Goal: Task Accomplishment & Management: Complete application form

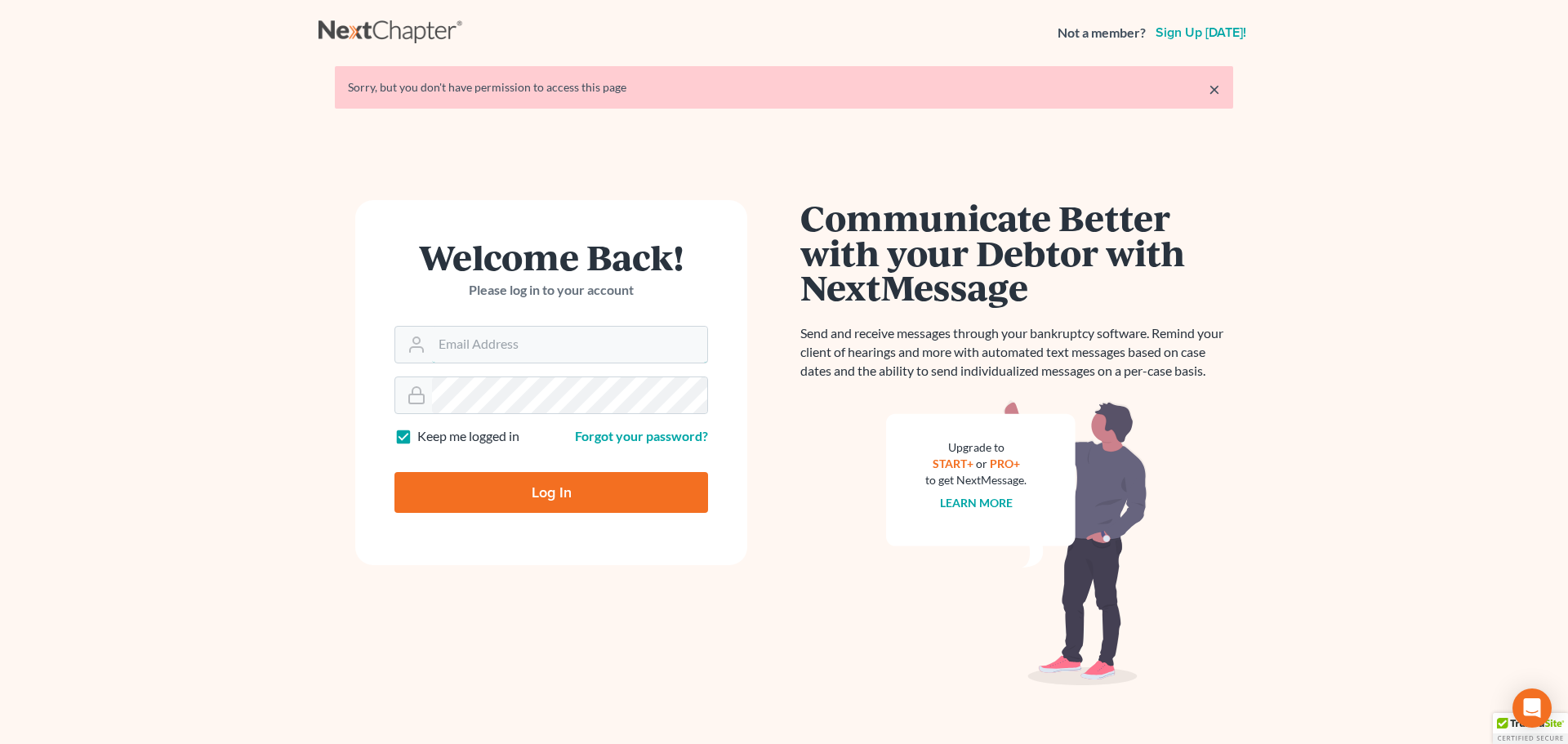
type input "[EMAIL_ADDRESS][DOMAIN_NAME]"
click at [555, 492] on input "Log In" at bounding box center [552, 493] width 314 height 41
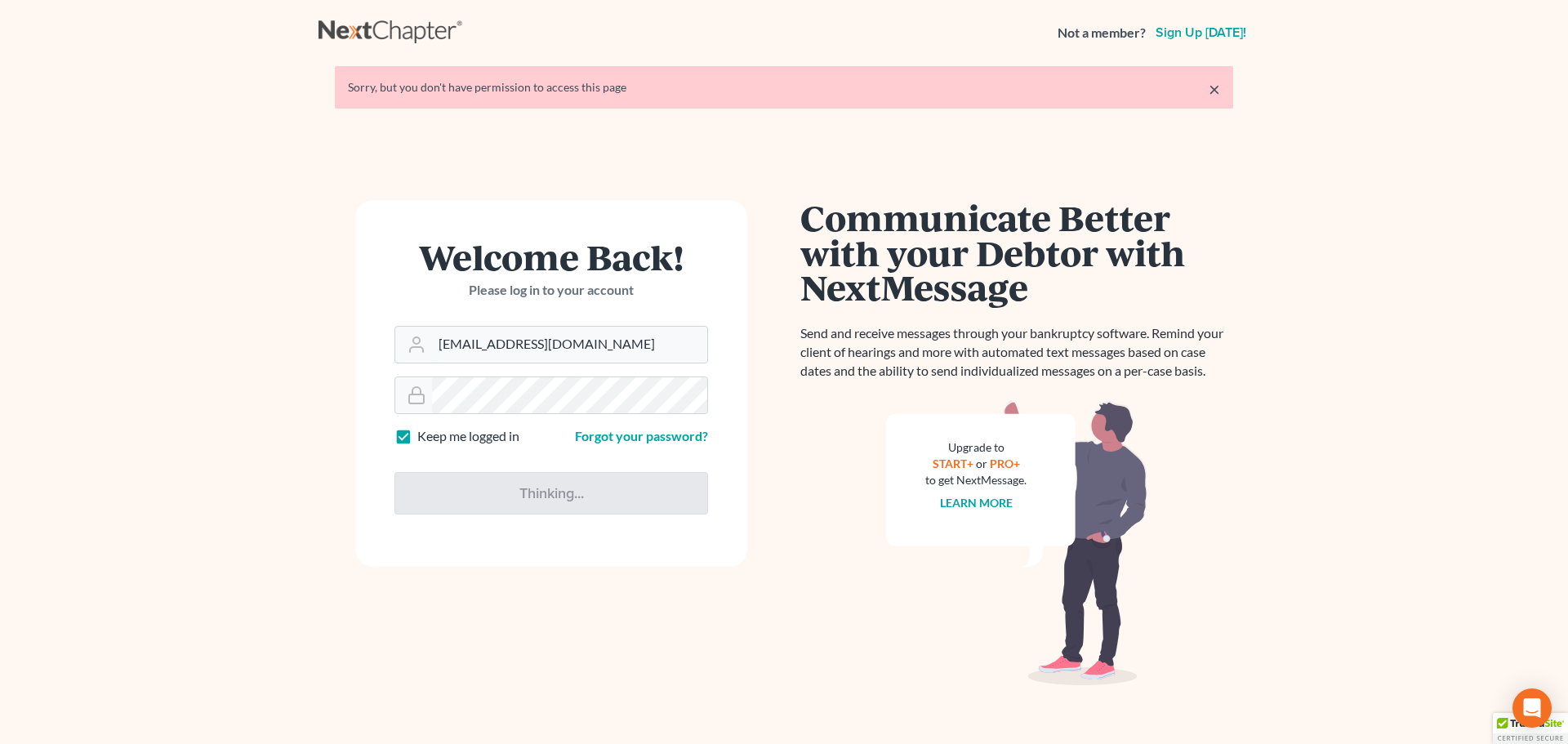
type input "Thinking..."
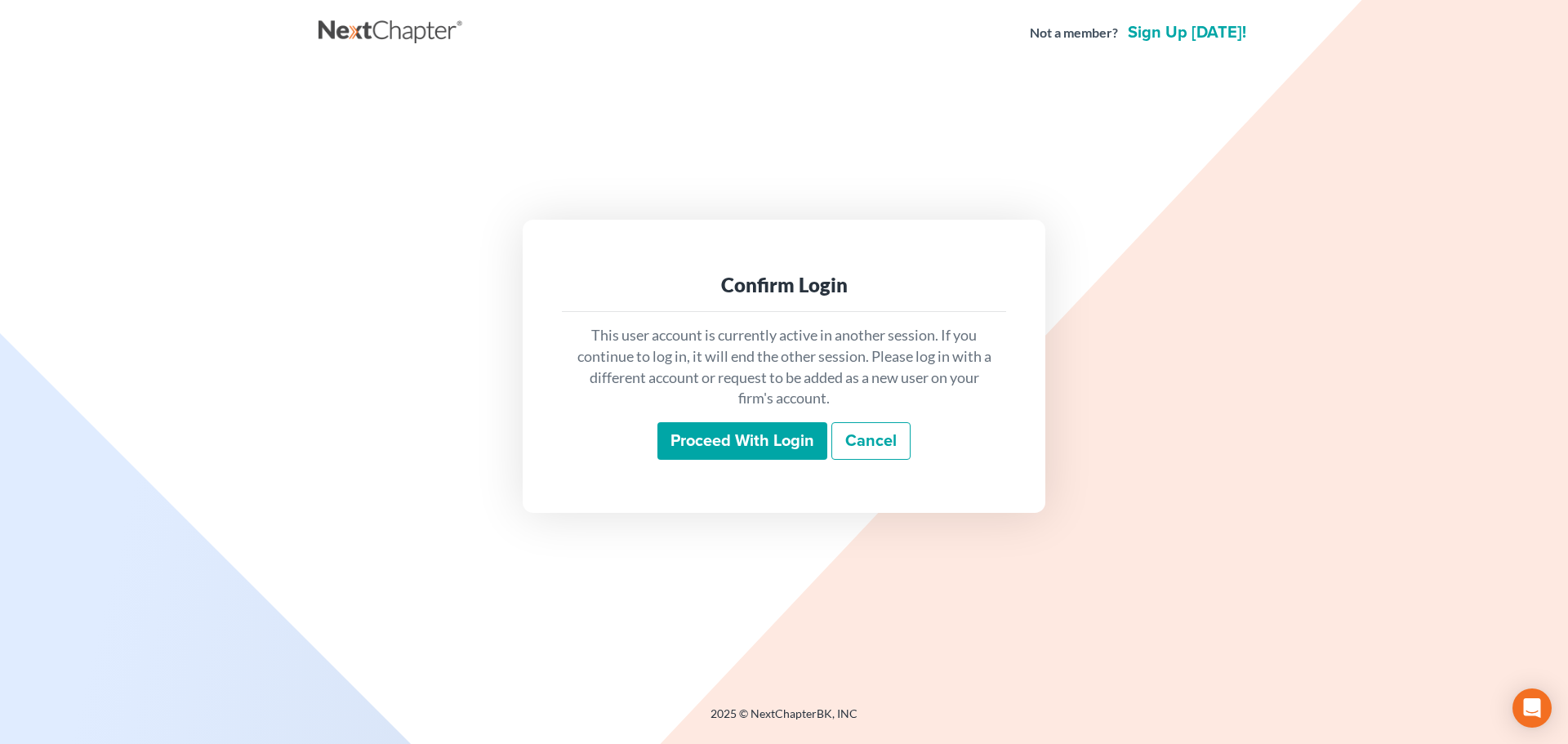
click at [710, 433] on input "Proceed with login" at bounding box center [742, 442] width 170 height 38
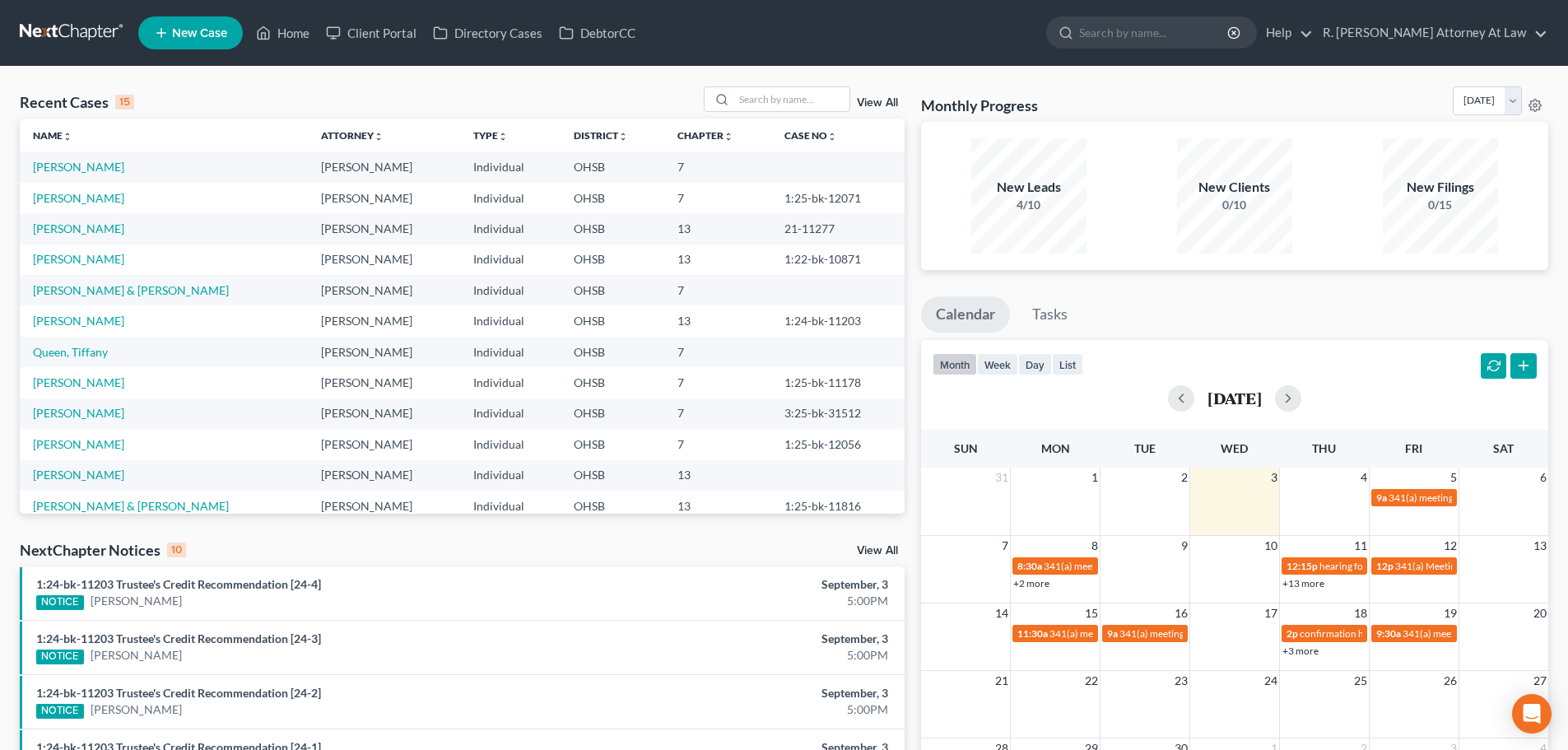
click at [194, 27] on span "New Case" at bounding box center [199, 33] width 55 height 13
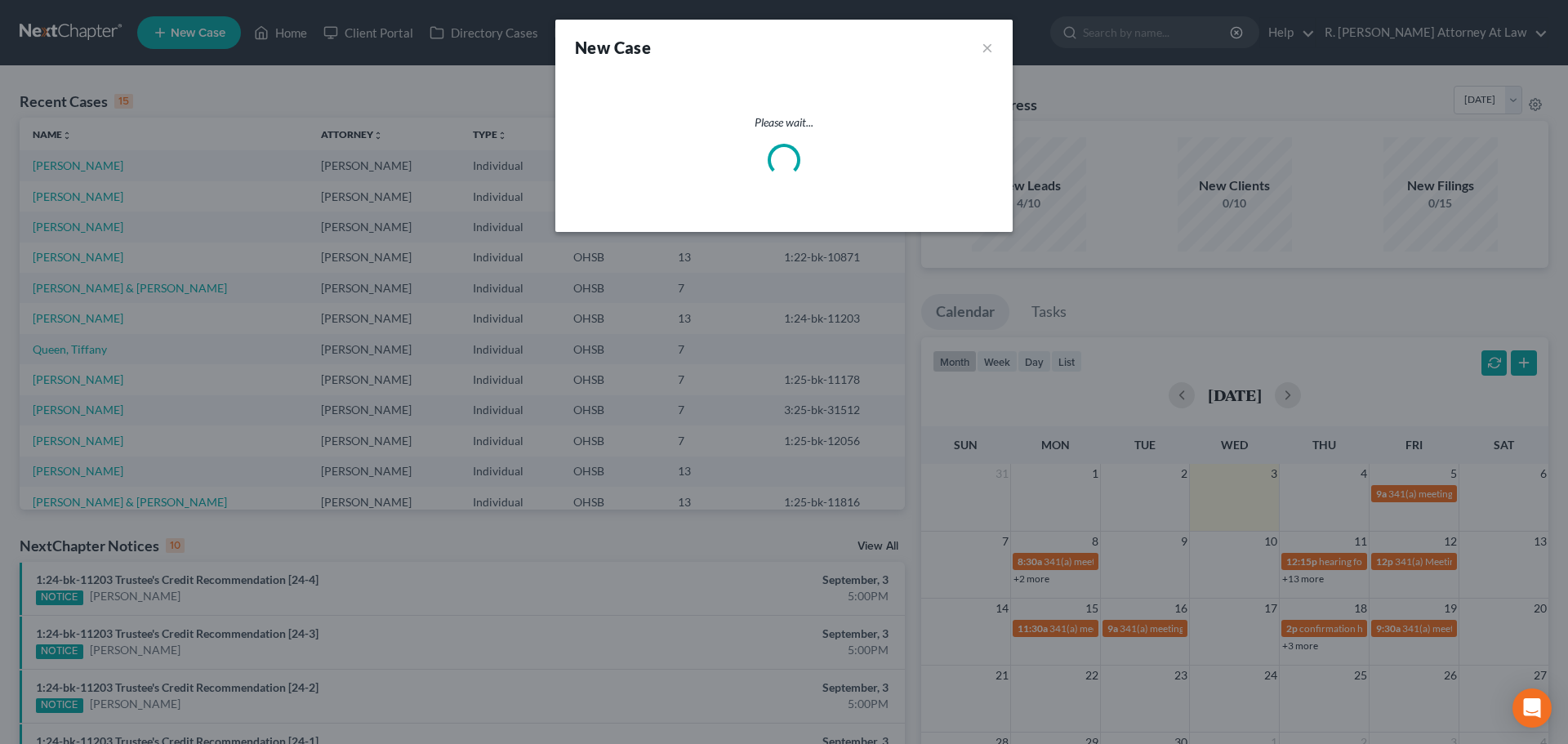
select select "62"
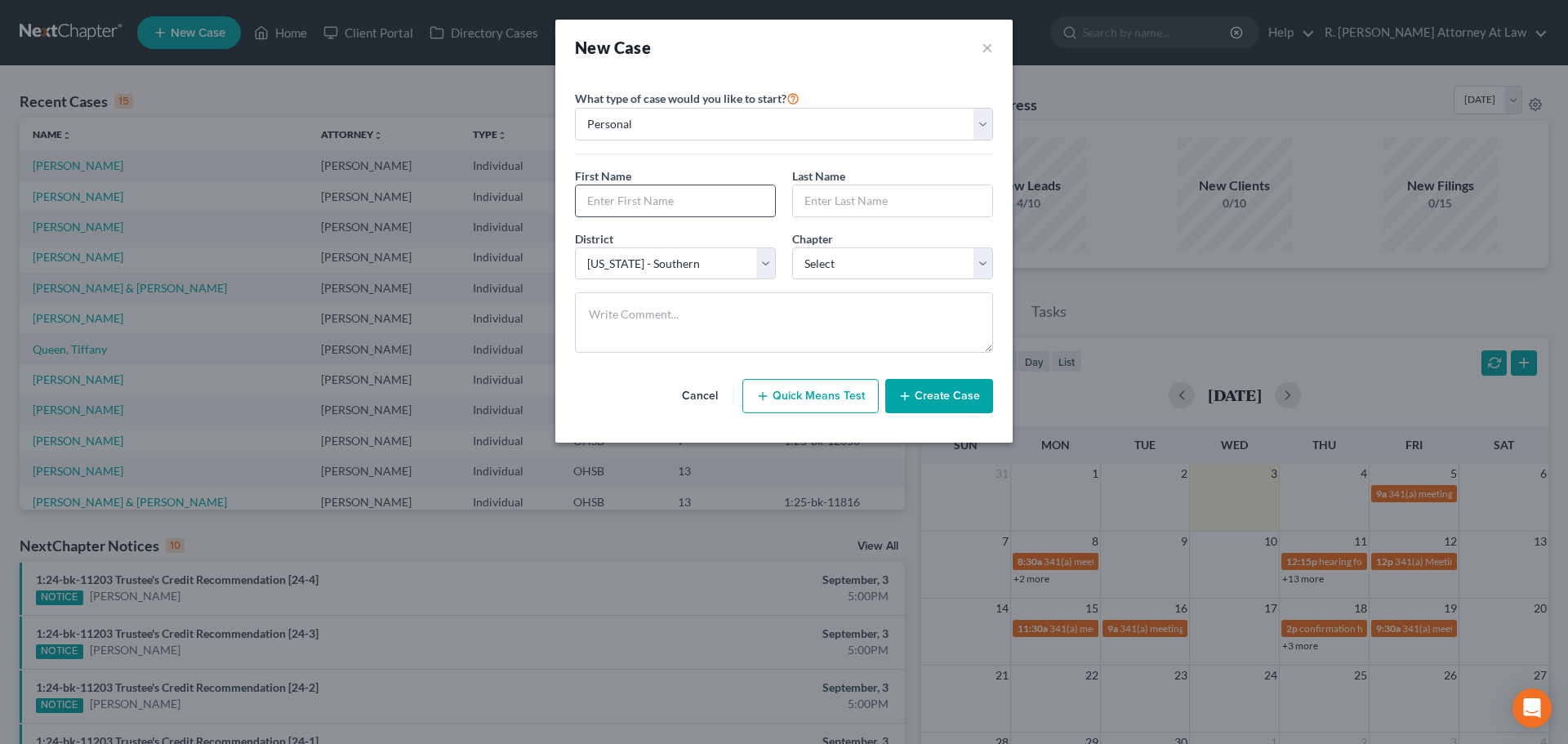
click at [661, 197] on input "text" at bounding box center [675, 201] width 199 height 31
type input "[PERSON_NAME]"
type input "J"
type input "Bexley"
click at [823, 269] on select "Select 7 11 12 13" at bounding box center [893, 264] width 201 height 32
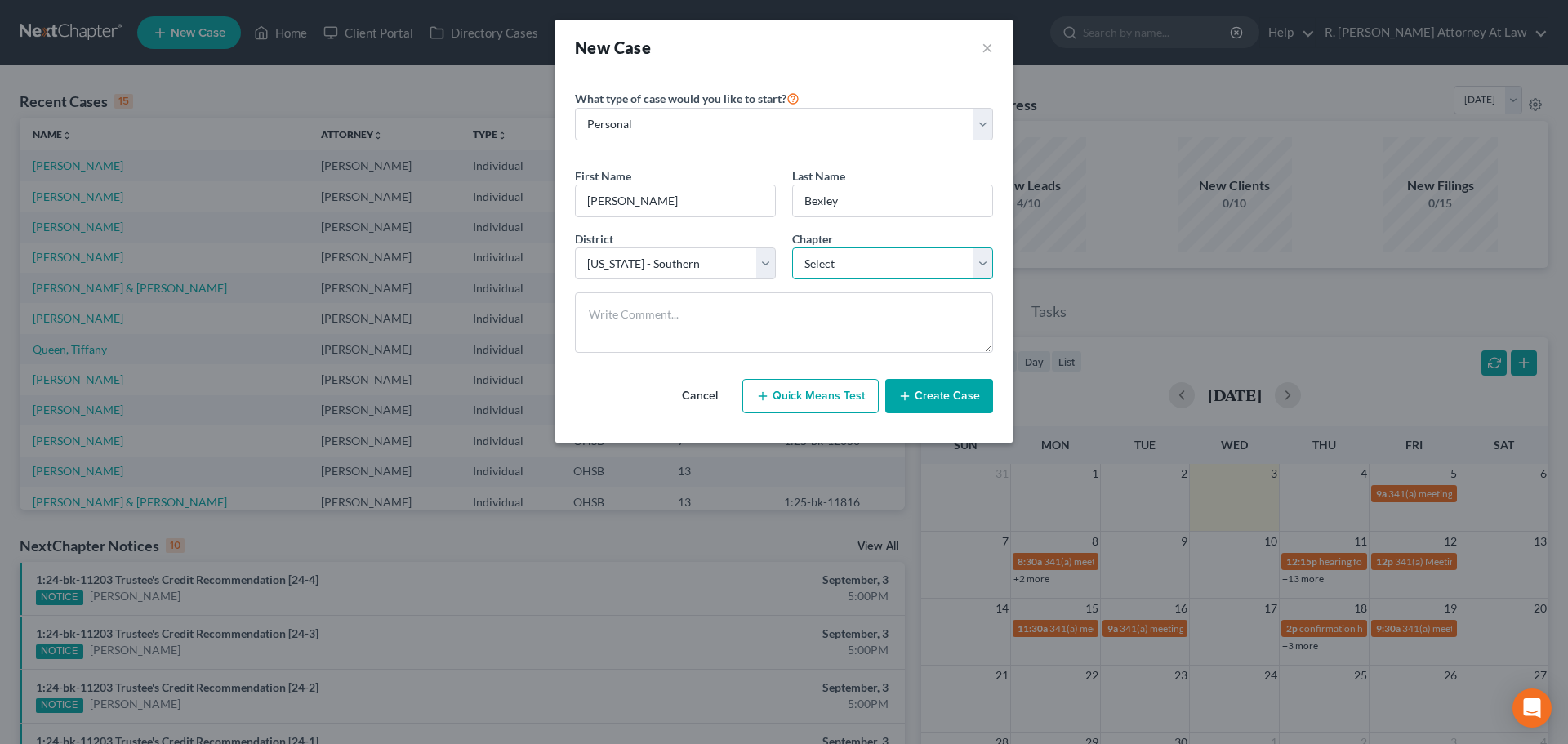
select select "0"
click at [792, 248] on select "Select 7 11 12 13" at bounding box center [893, 264] width 201 height 32
click at [922, 397] on button "Create Case" at bounding box center [939, 396] width 108 height 34
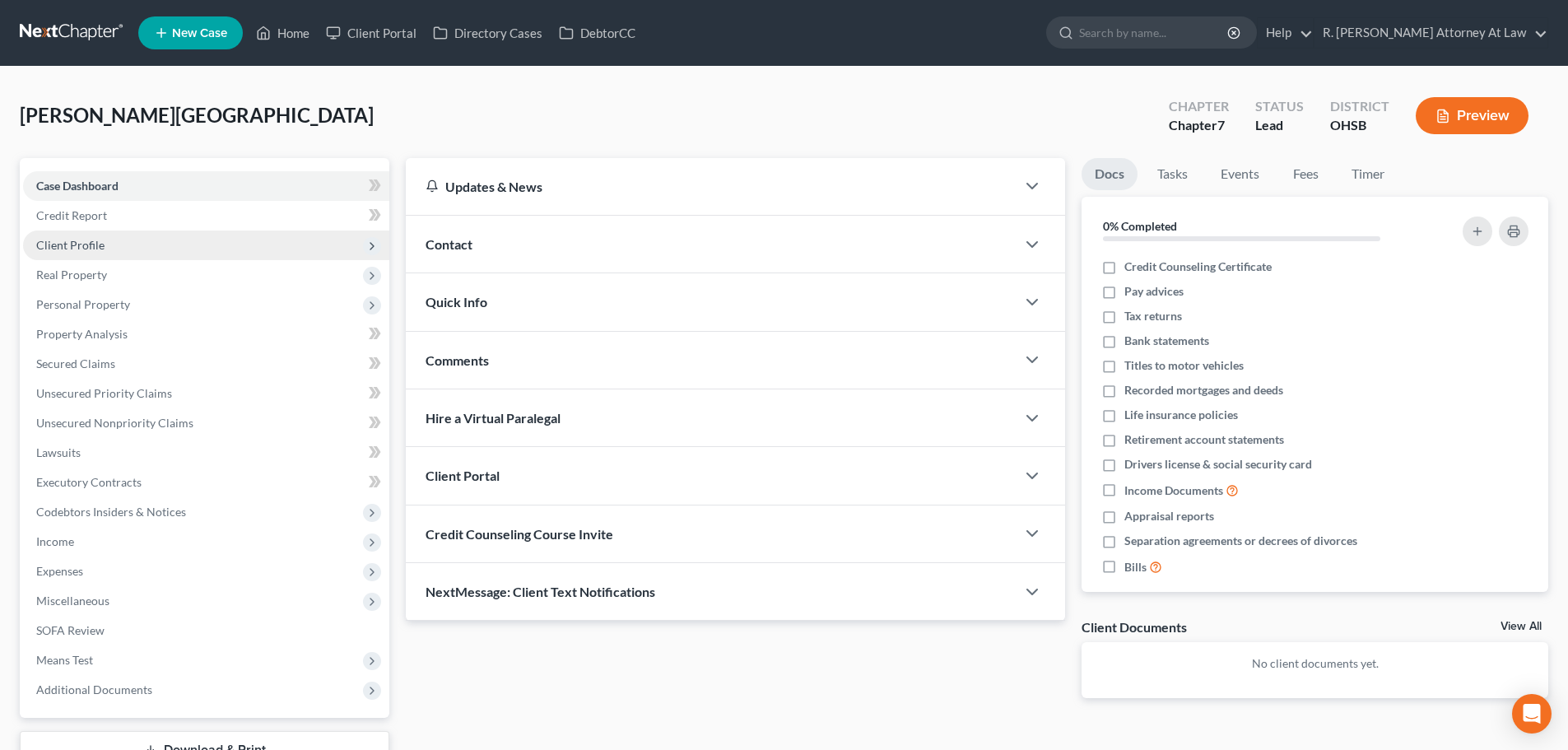
click at [61, 242] on span "Client Profile" at bounding box center [71, 244] width 69 height 14
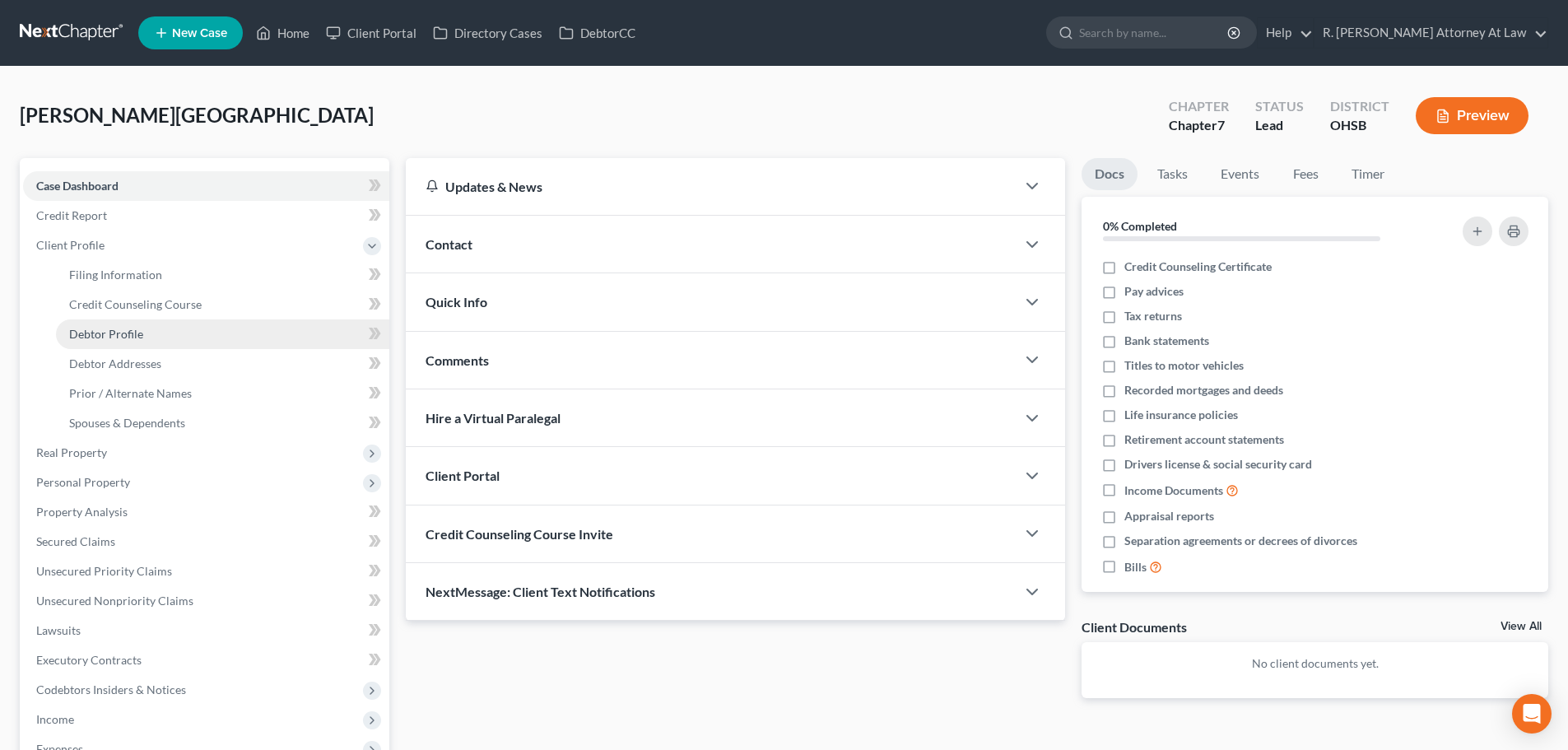
click at [116, 334] on span "Debtor Profile" at bounding box center [106, 333] width 74 height 14
select select "0"
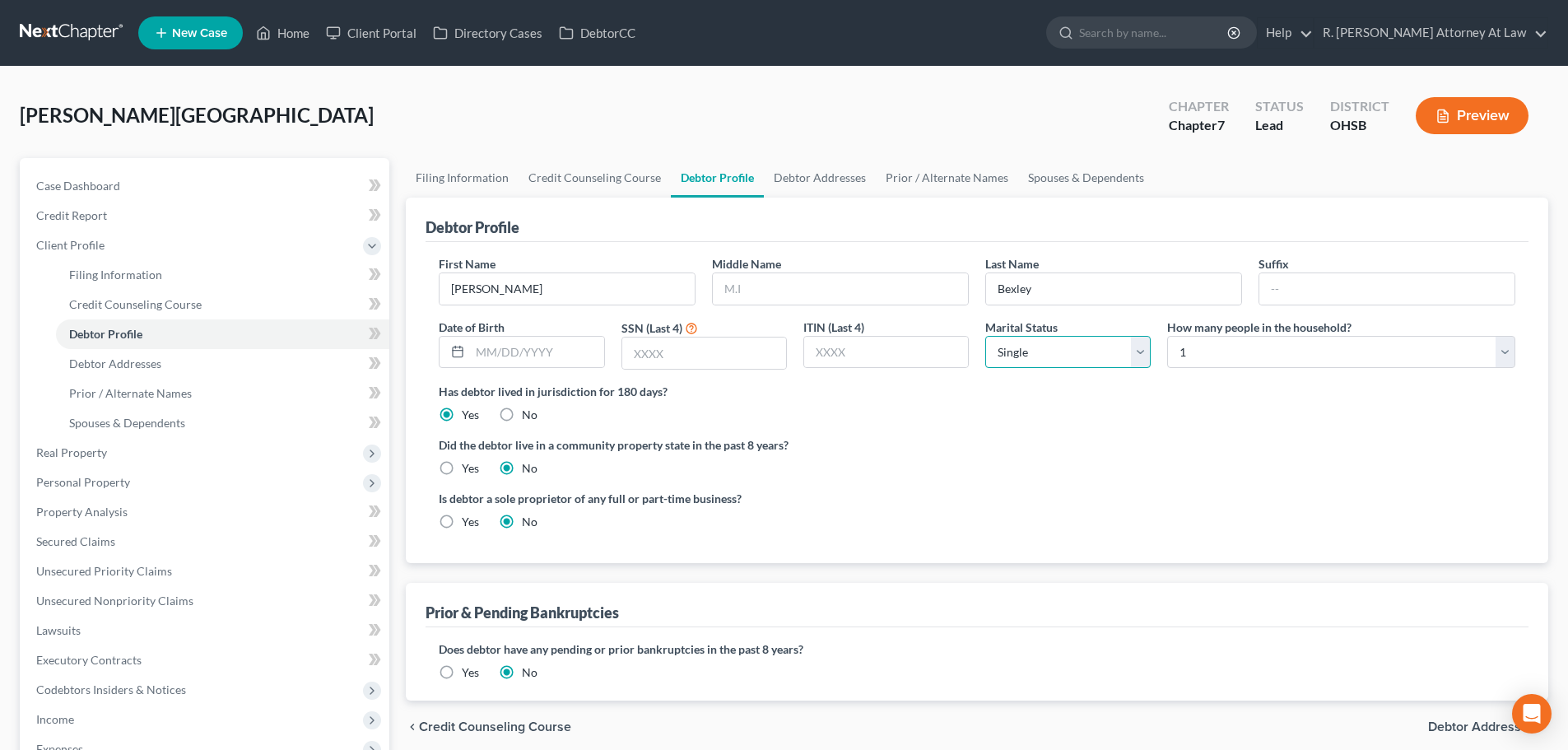
click at [1007, 355] on select "Select Single Married Separated Divorced Widowed" at bounding box center [1068, 352] width 165 height 33
select select "1"
click at [986, 336] on select "Select Single Married Separated Divorced Widowed" at bounding box center [1068, 352] width 165 height 33
click at [940, 176] on link "Prior / Alternate Names" at bounding box center [948, 178] width 143 height 40
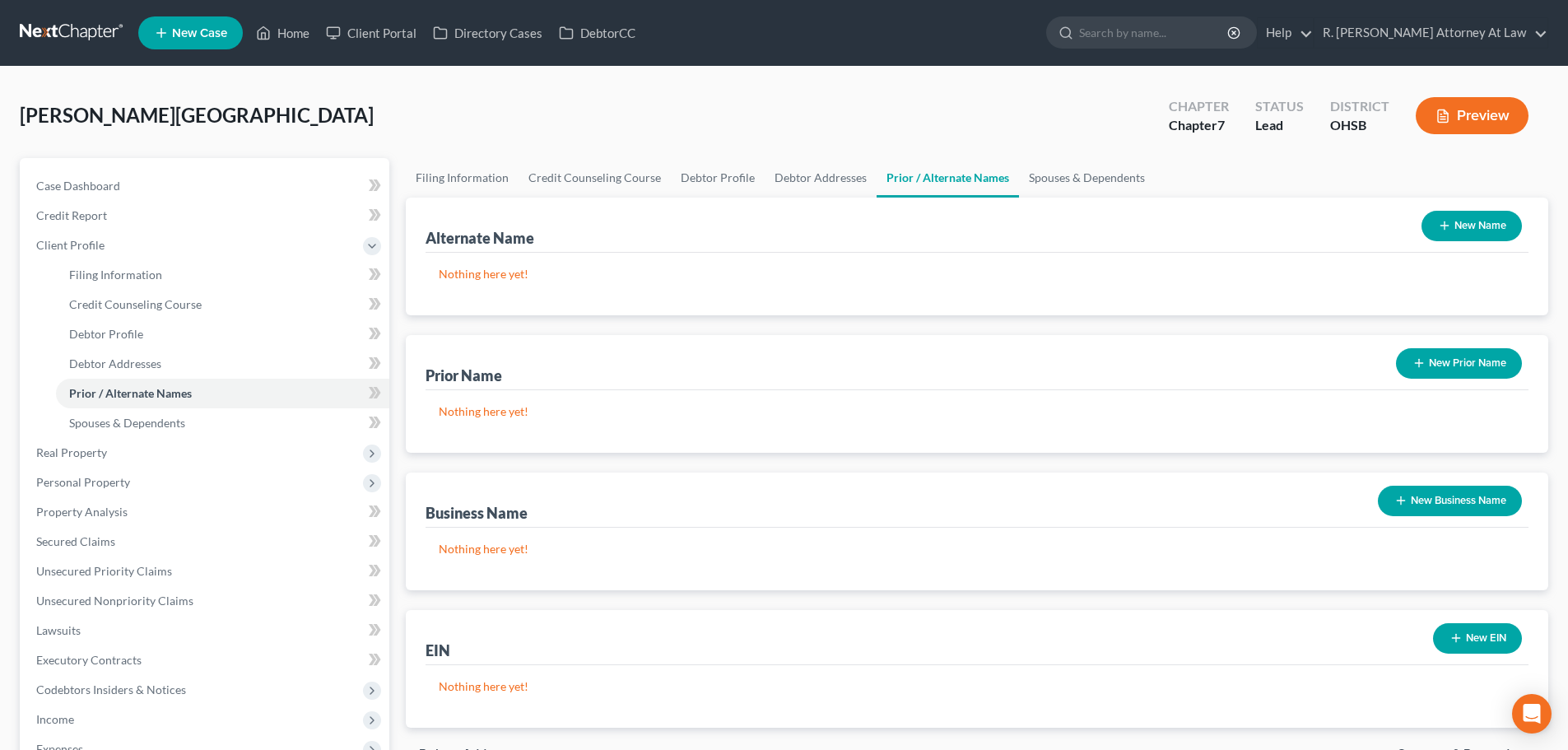
click at [1452, 222] on button "New Name" at bounding box center [1471, 226] width 100 height 31
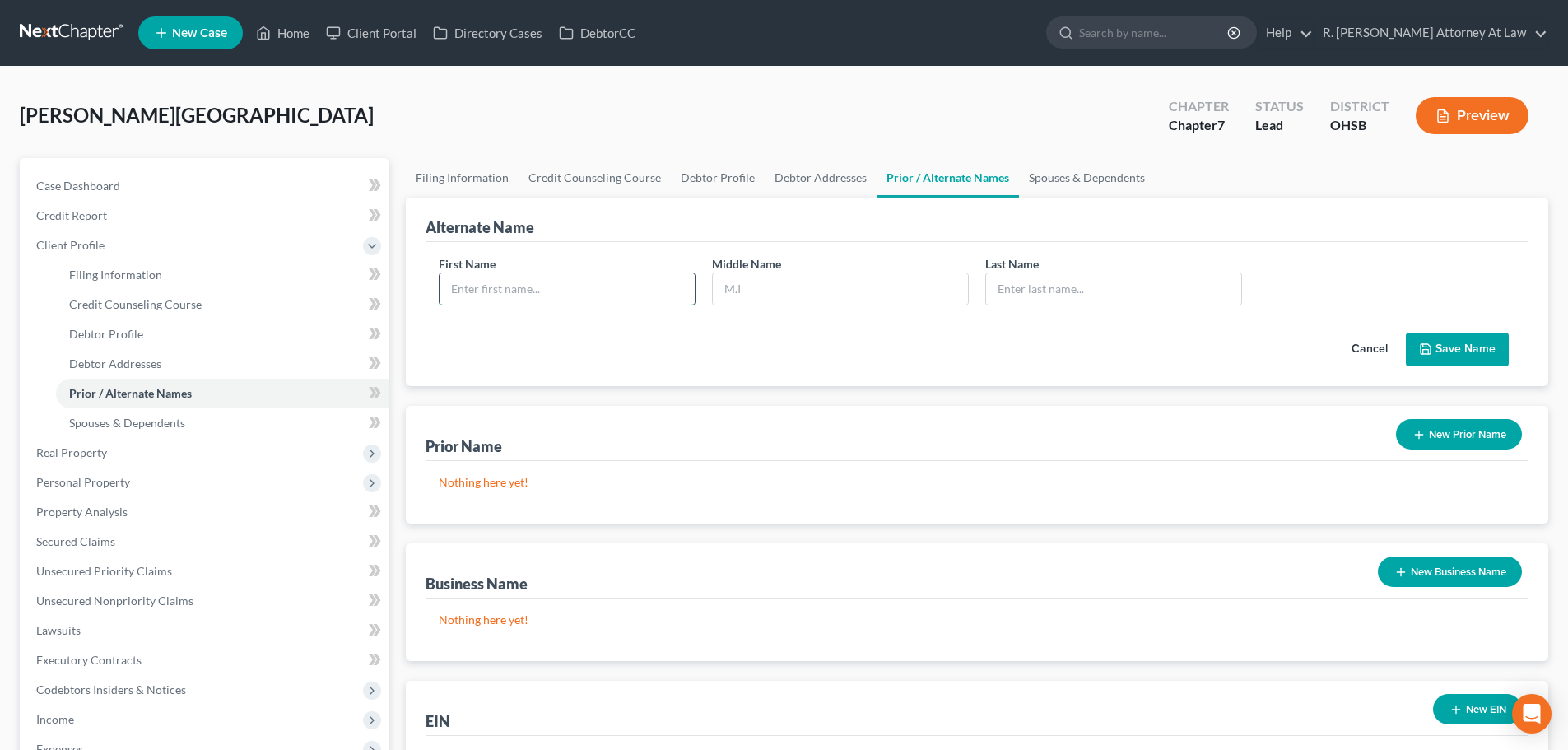
click at [550, 280] on input "text" at bounding box center [567, 289] width 255 height 32
type input "[PERSON_NAME]"
type input "B"
type input "[PERSON_NAME]"
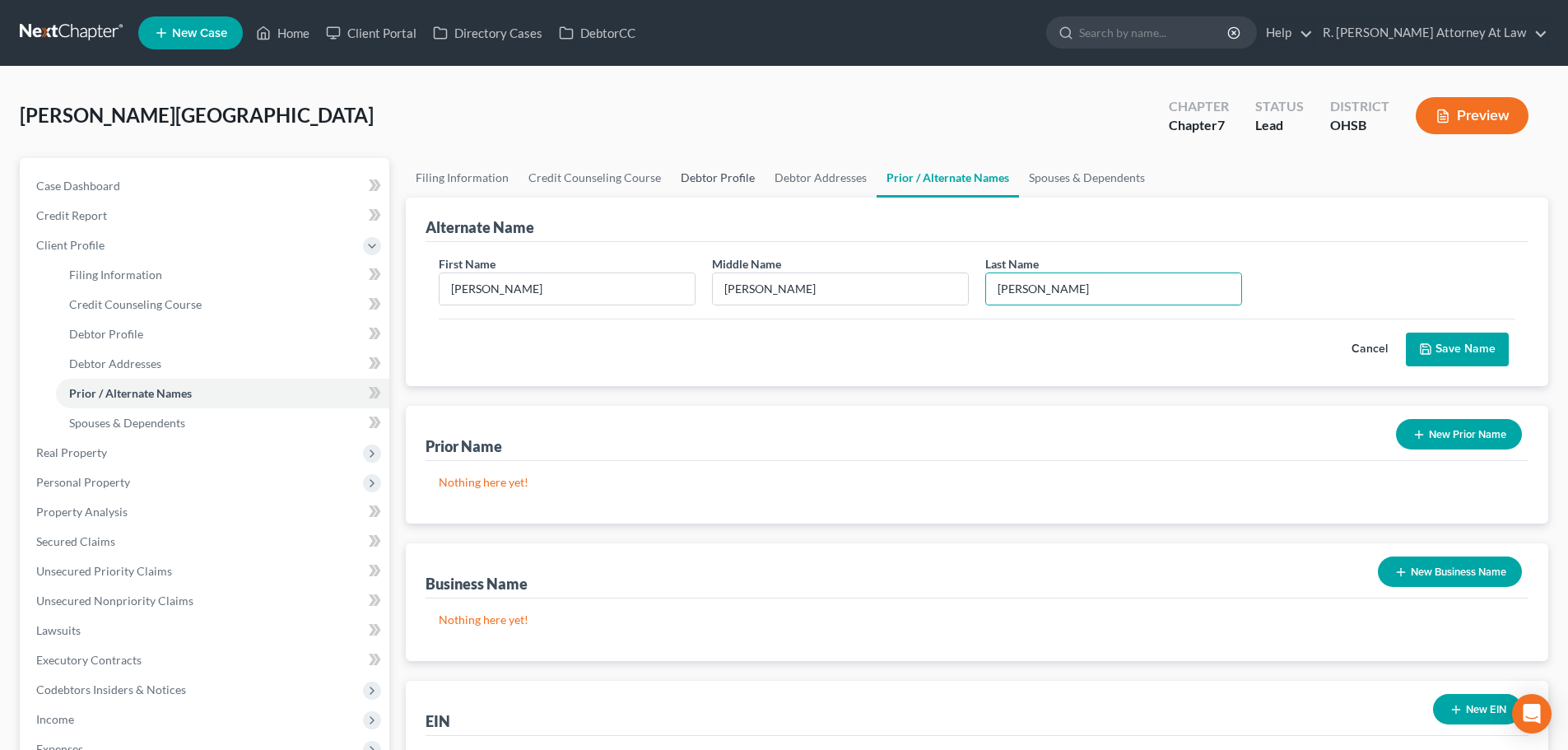
click at [704, 171] on link "Debtor Profile" at bounding box center [718, 178] width 94 height 40
select select "1"
select select "0"
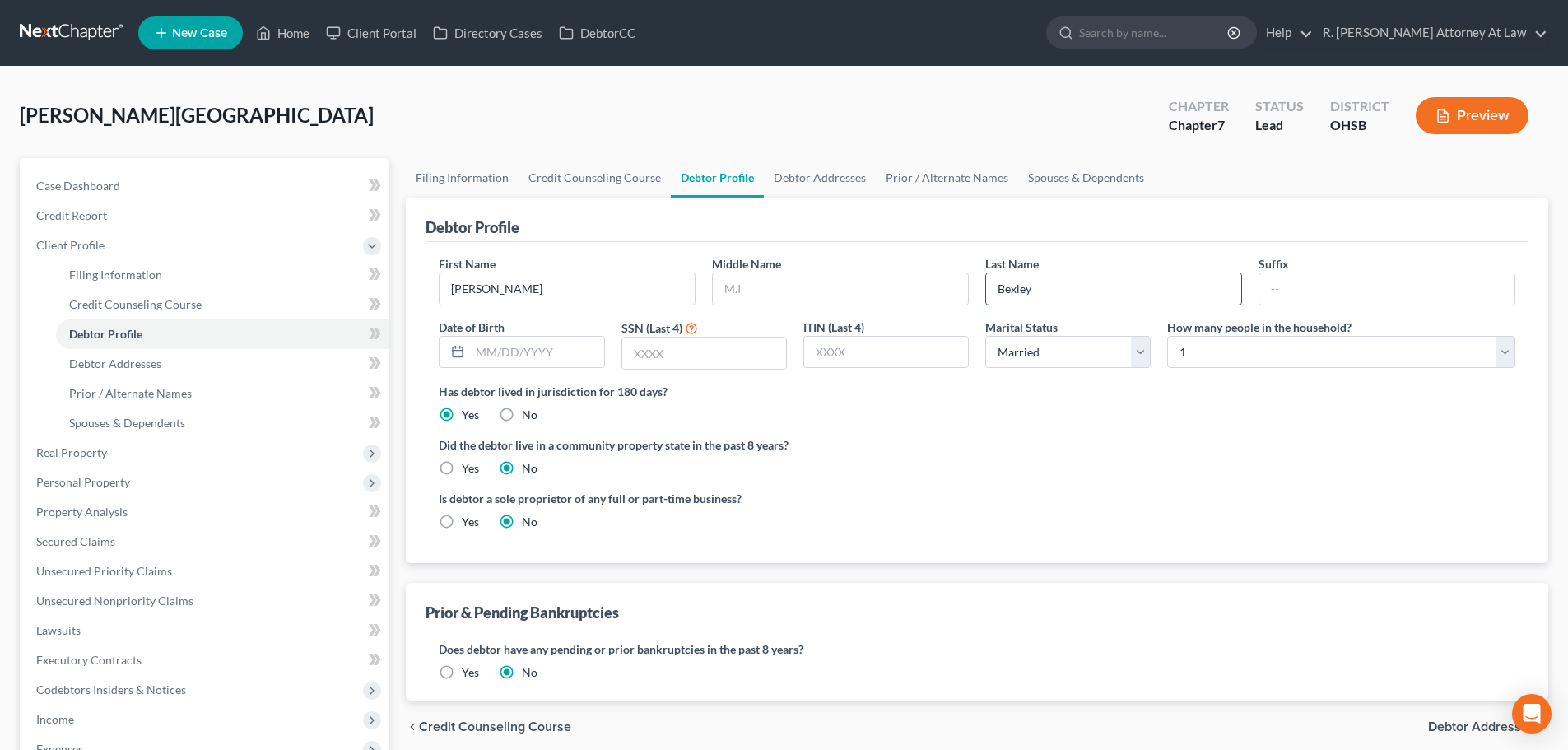
drag, startPoint x: 1084, startPoint y: 293, endPoint x: 1059, endPoint y: 290, distance: 25.2
click at [1064, 290] on input "Bexley" at bounding box center [1114, 289] width 255 height 32
type input "B"
type input "[PERSON_NAME]"
click at [871, 282] on input "text" at bounding box center [840, 289] width 255 height 32
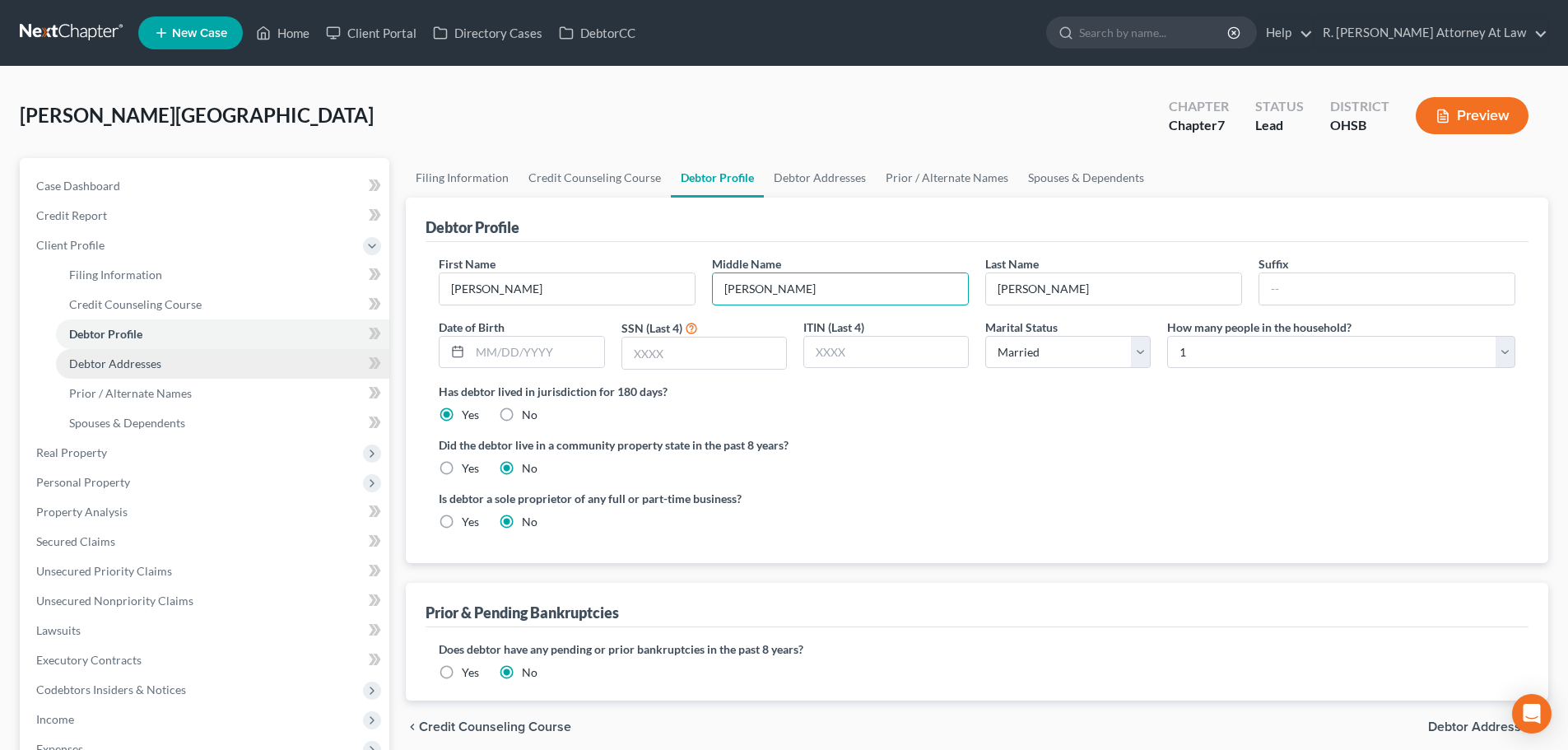
type input "[PERSON_NAME]"
click at [94, 362] on span "Debtor Addresses" at bounding box center [115, 363] width 92 height 14
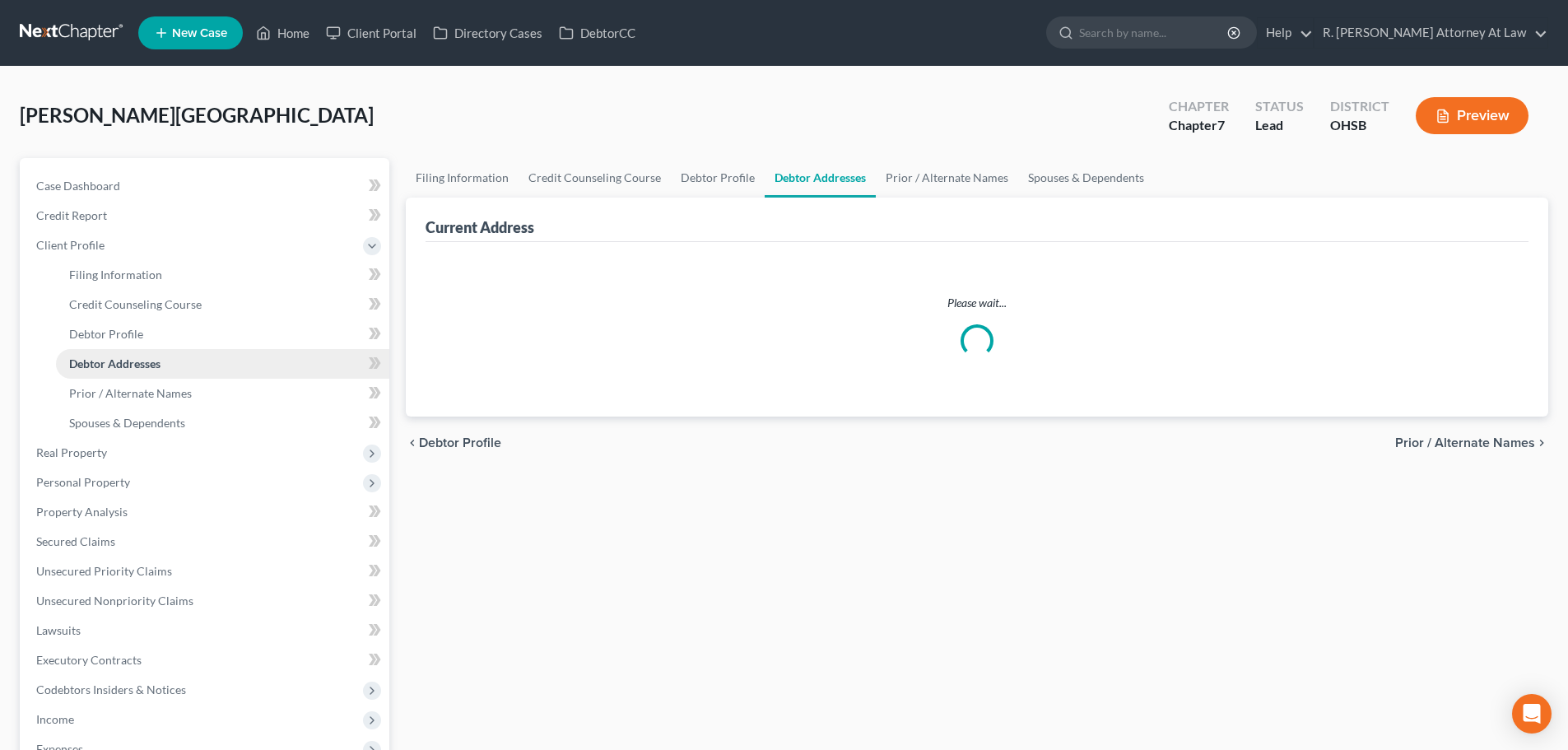
select select "0"
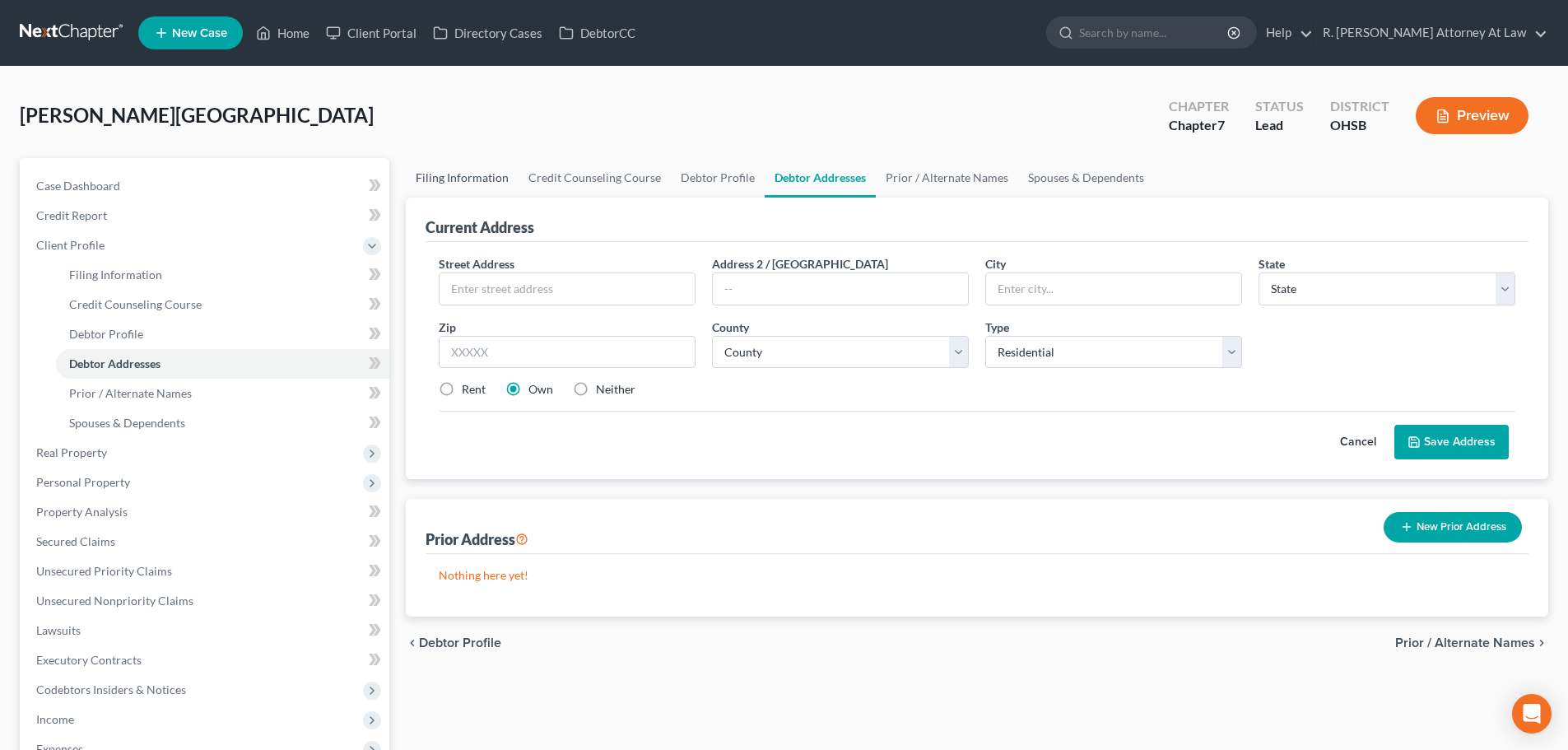
click at [468, 171] on link "Filing Information" at bounding box center [462, 178] width 113 height 40
select select "1"
select select "0"
select select "62"
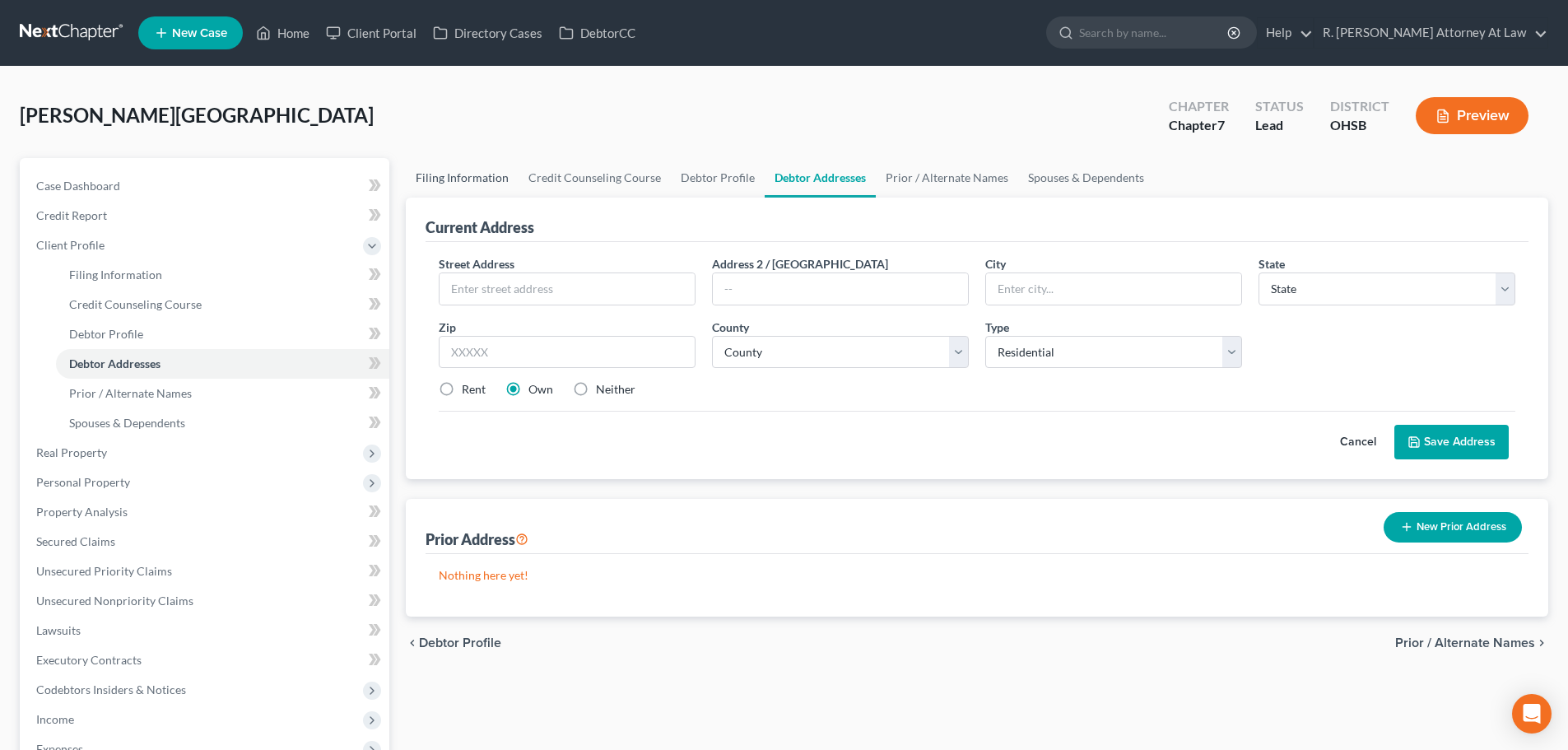
select select "36"
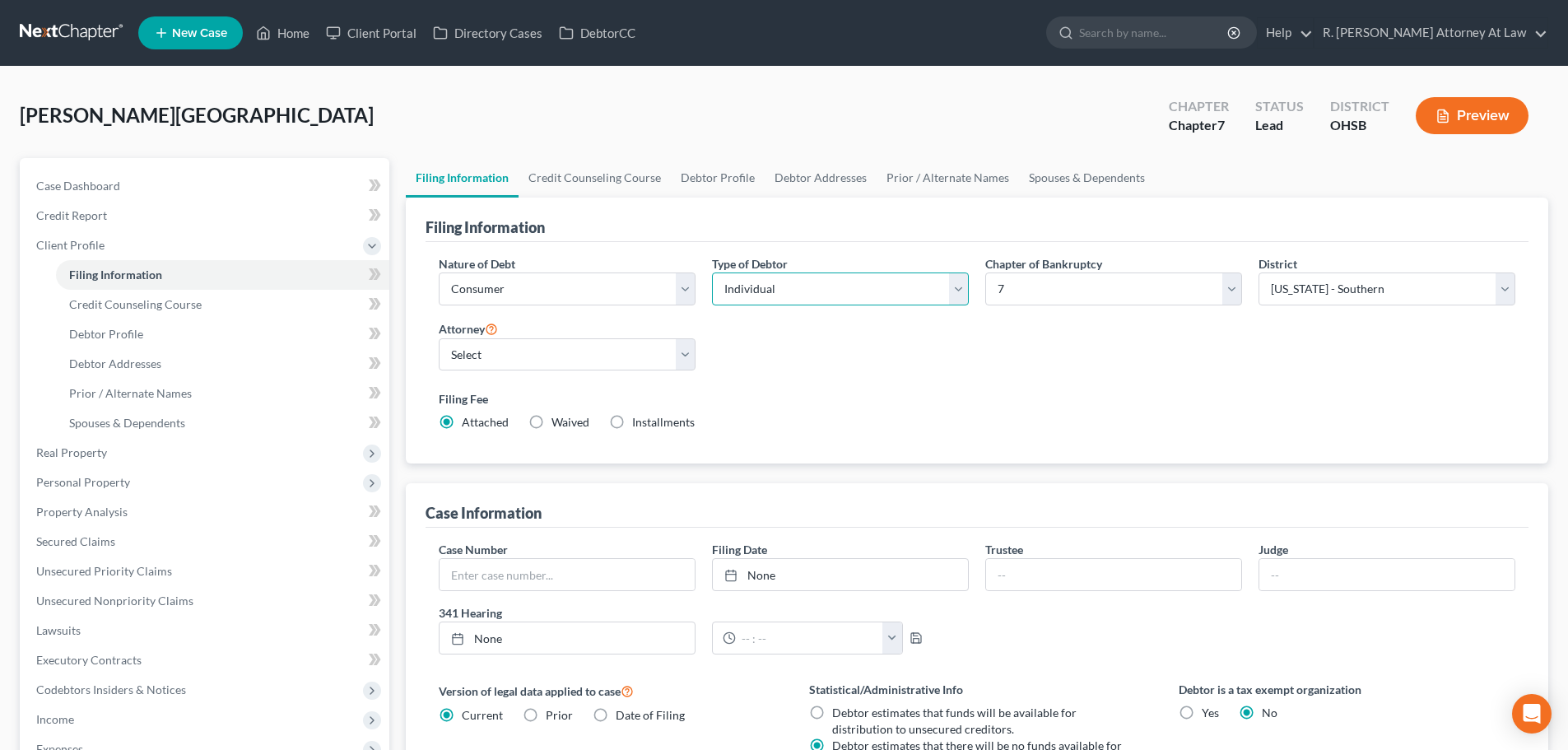
click at [760, 291] on select "Select Individual Joint" at bounding box center [841, 289] width 257 height 33
select select "1"
click at [713, 272] on select "Select Individual Joint" at bounding box center [841, 289] width 257 height 33
click at [922, 174] on link "Joint Debtor Profile" at bounding box center [938, 178] width 122 height 40
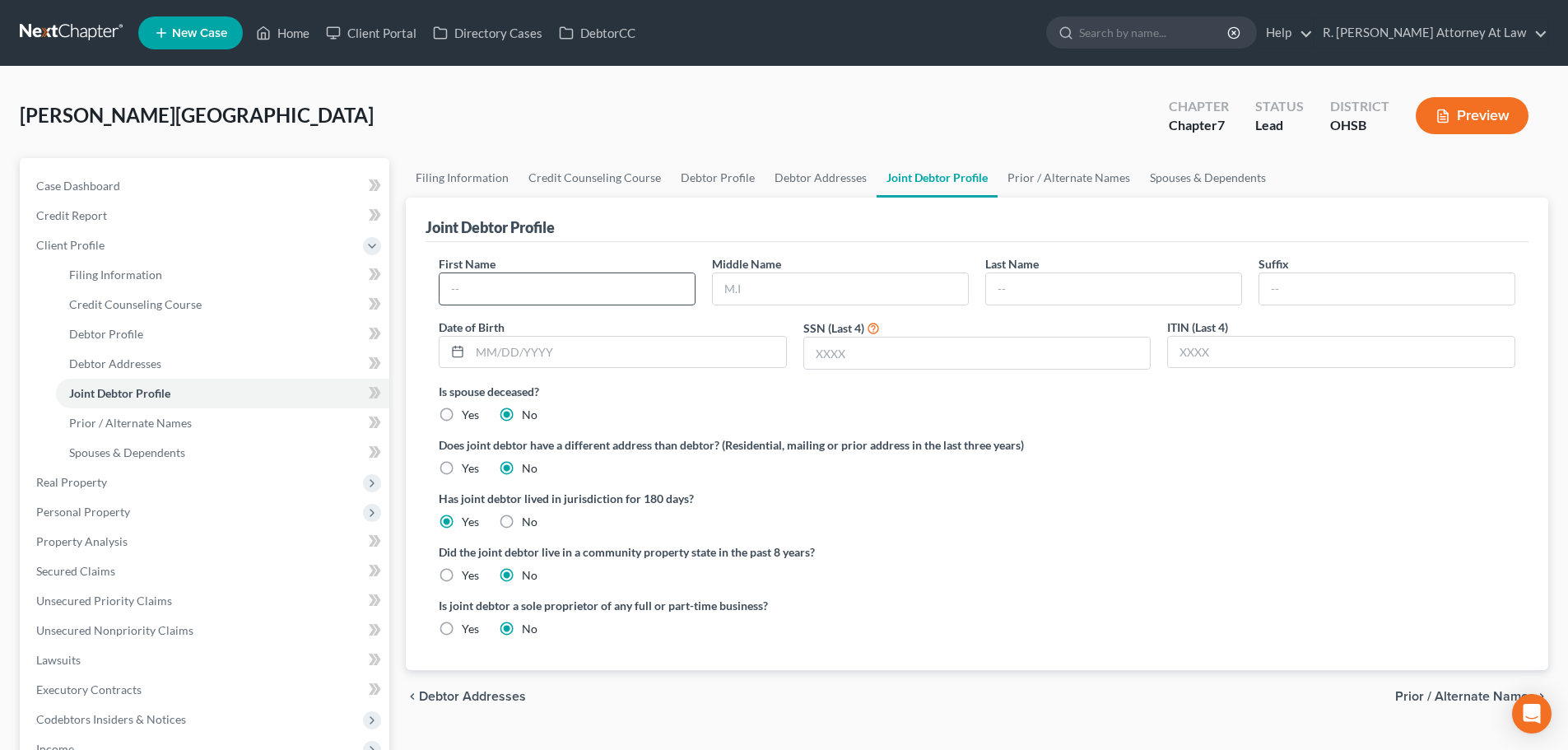
click at [564, 295] on input "text" at bounding box center [567, 289] width 255 height 32
type input "[PERSON_NAME]"
click at [696, 176] on link "Debtor Profile" at bounding box center [718, 178] width 94 height 40
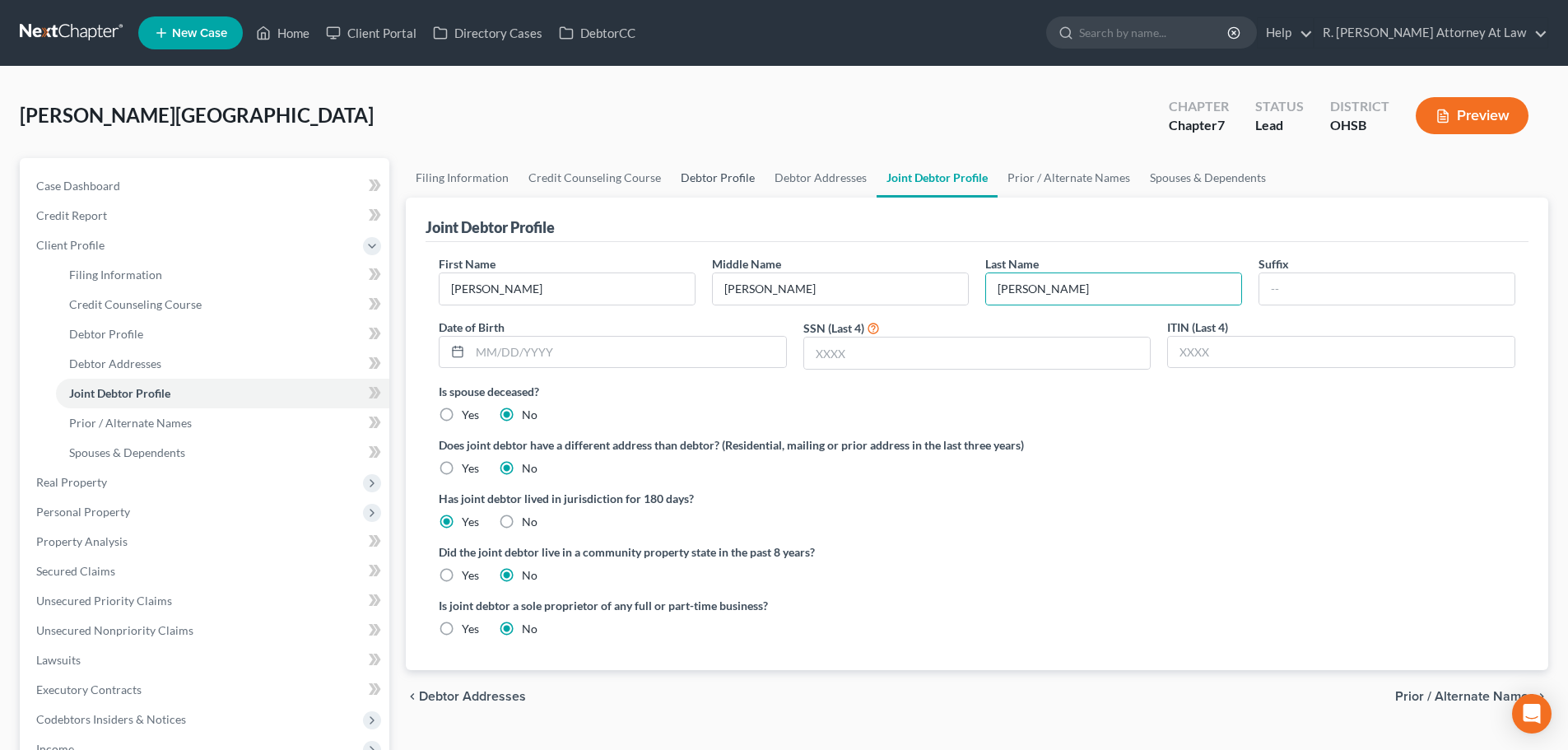
select select "1"
select select "0"
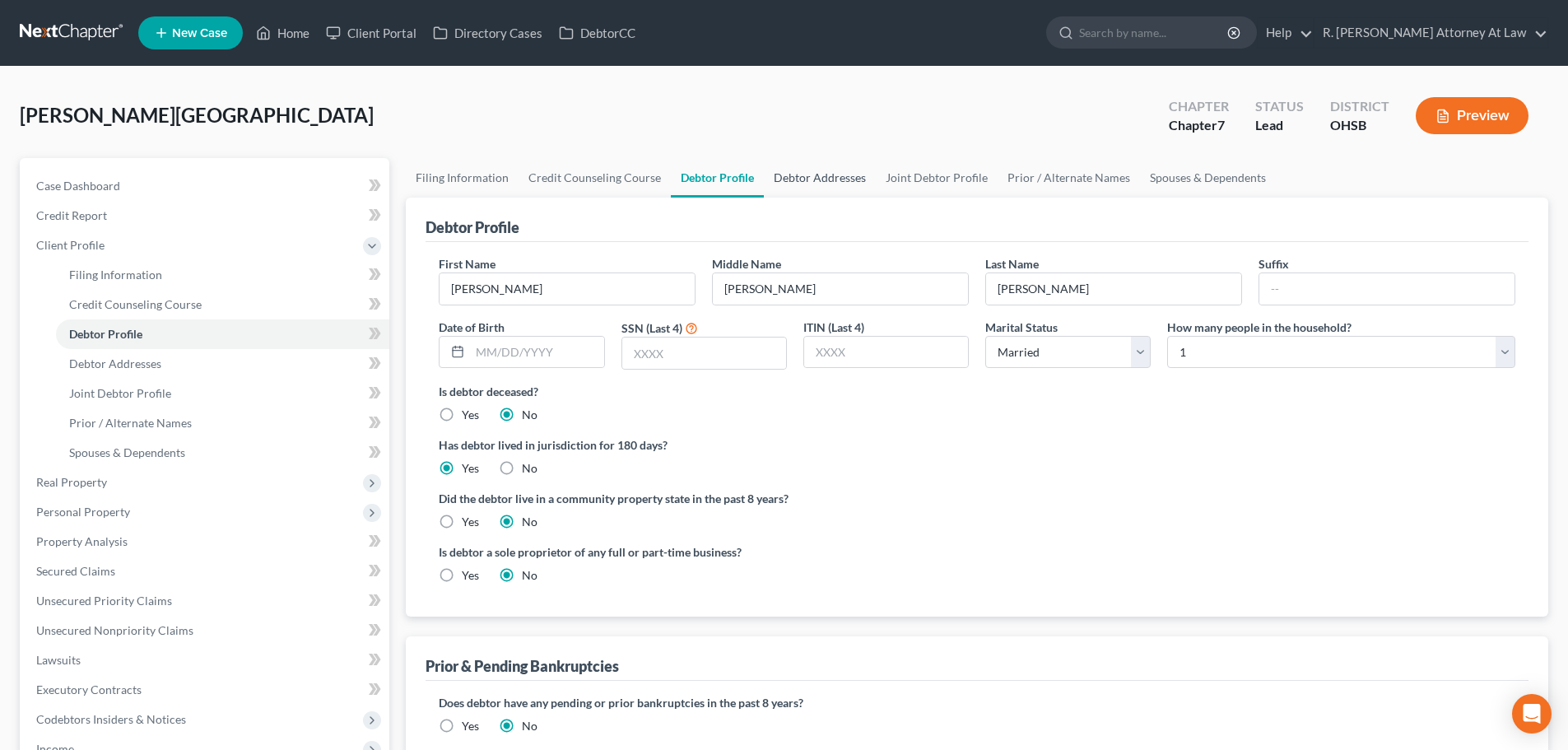
click at [834, 175] on link "Debtor Addresses" at bounding box center [820, 178] width 112 height 40
select select "0"
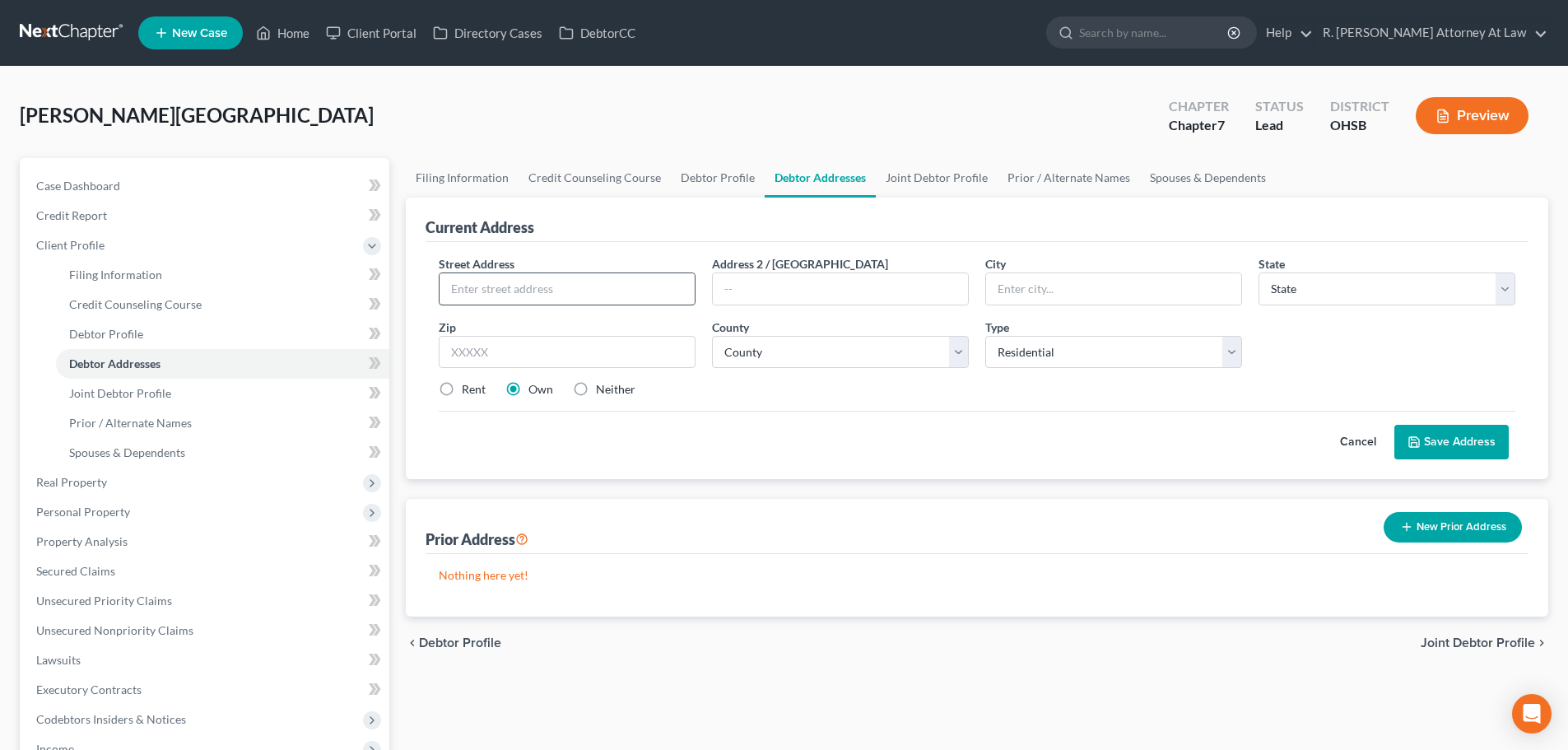
click at [458, 296] on input "text" at bounding box center [567, 289] width 255 height 32
type input "[STREET_ADDRESS]"
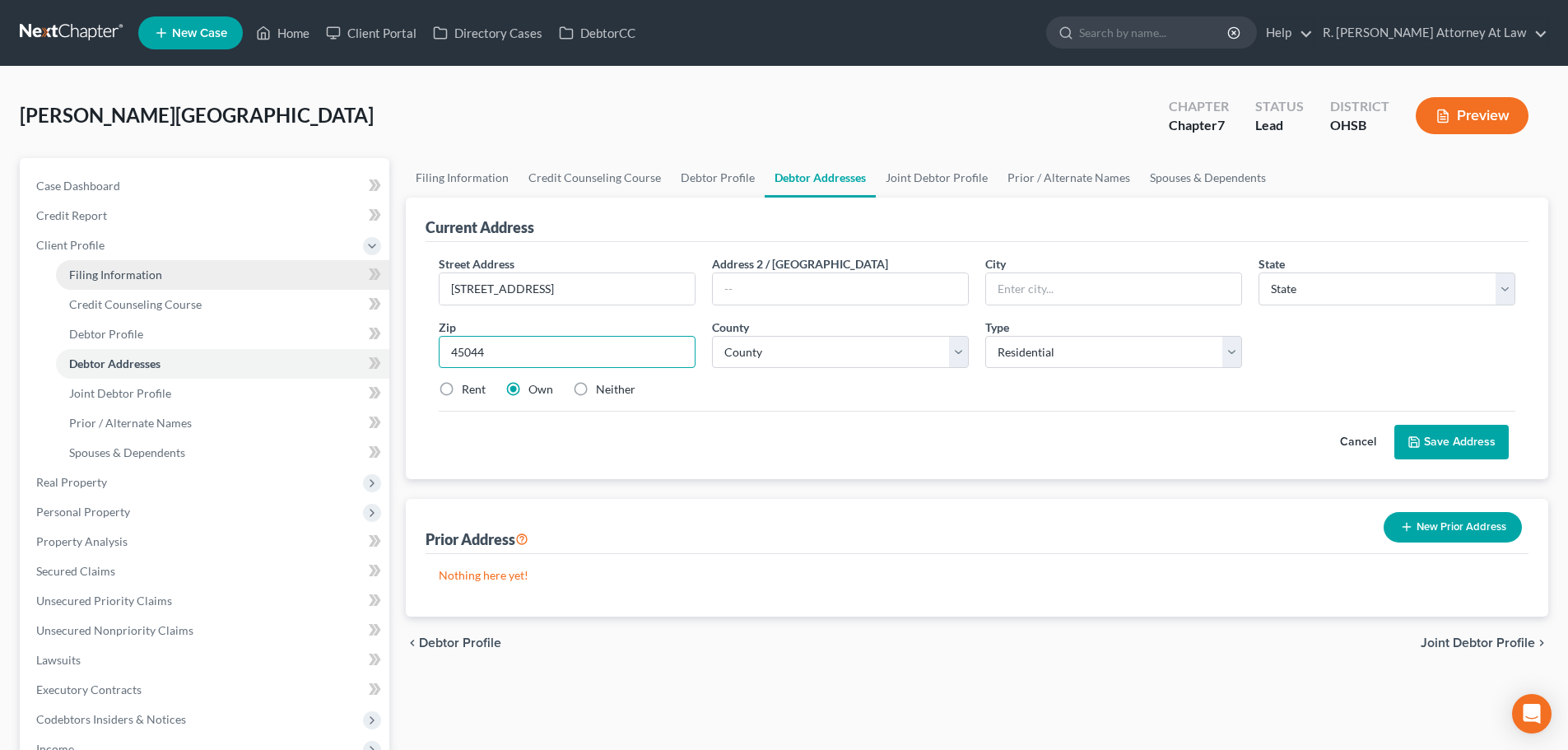
type input "45044"
type input "[GEOGRAPHIC_DATA]"
select select "36"
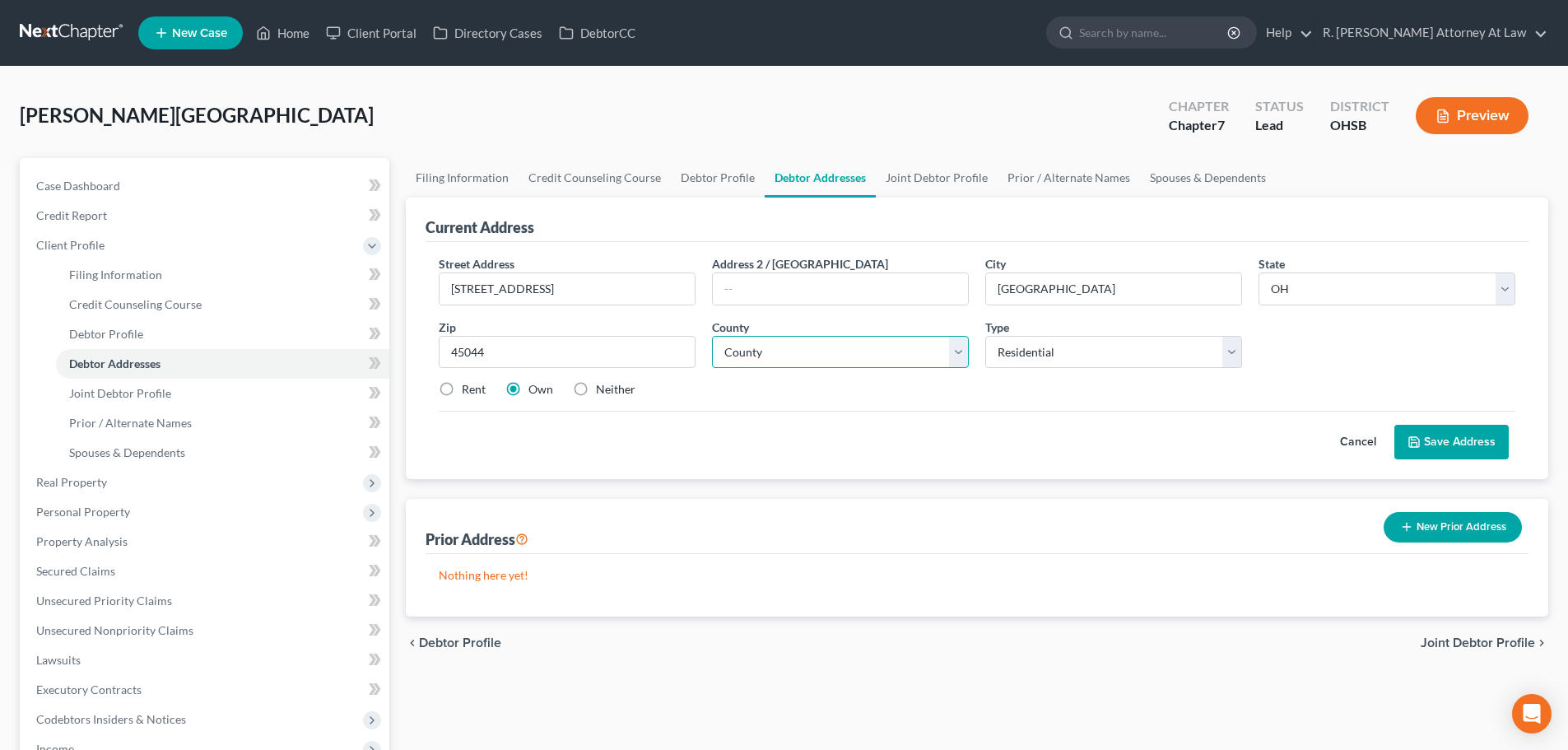
click at [744, 351] on select "County [GEOGRAPHIC_DATA] [GEOGRAPHIC_DATA] [GEOGRAPHIC_DATA] [GEOGRAPHIC_DATA] …" at bounding box center [841, 352] width 257 height 33
select select "8"
click at [713, 336] on select "County [GEOGRAPHIC_DATA] [GEOGRAPHIC_DATA] [GEOGRAPHIC_DATA] [GEOGRAPHIC_DATA] …" at bounding box center [841, 352] width 257 height 33
click at [1440, 437] on button "Save Address" at bounding box center [1451, 442] width 115 height 34
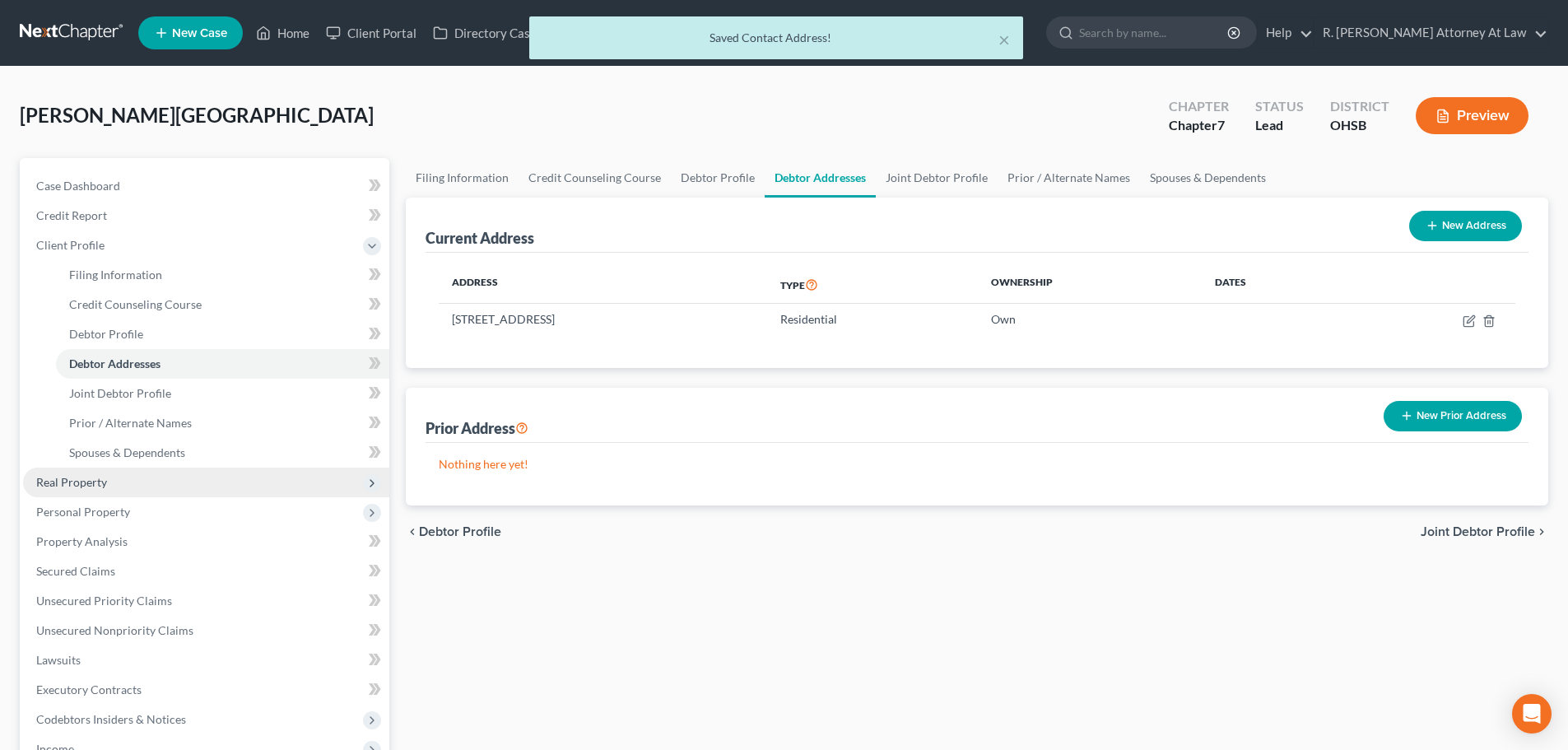
click at [98, 480] on span "Real Property" at bounding box center [71, 481] width 71 height 14
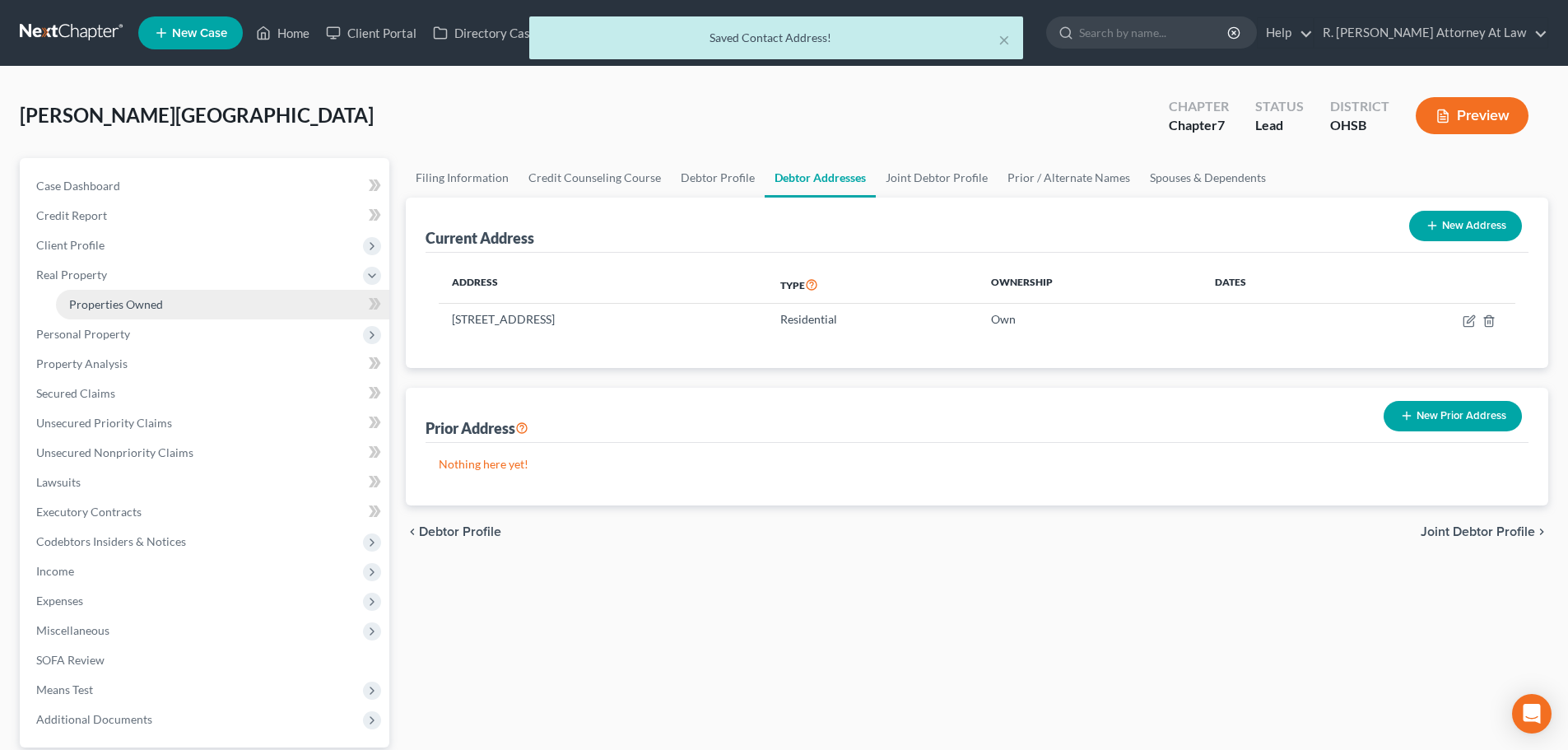
click at [81, 308] on span "Properties Owned" at bounding box center [116, 304] width 94 height 14
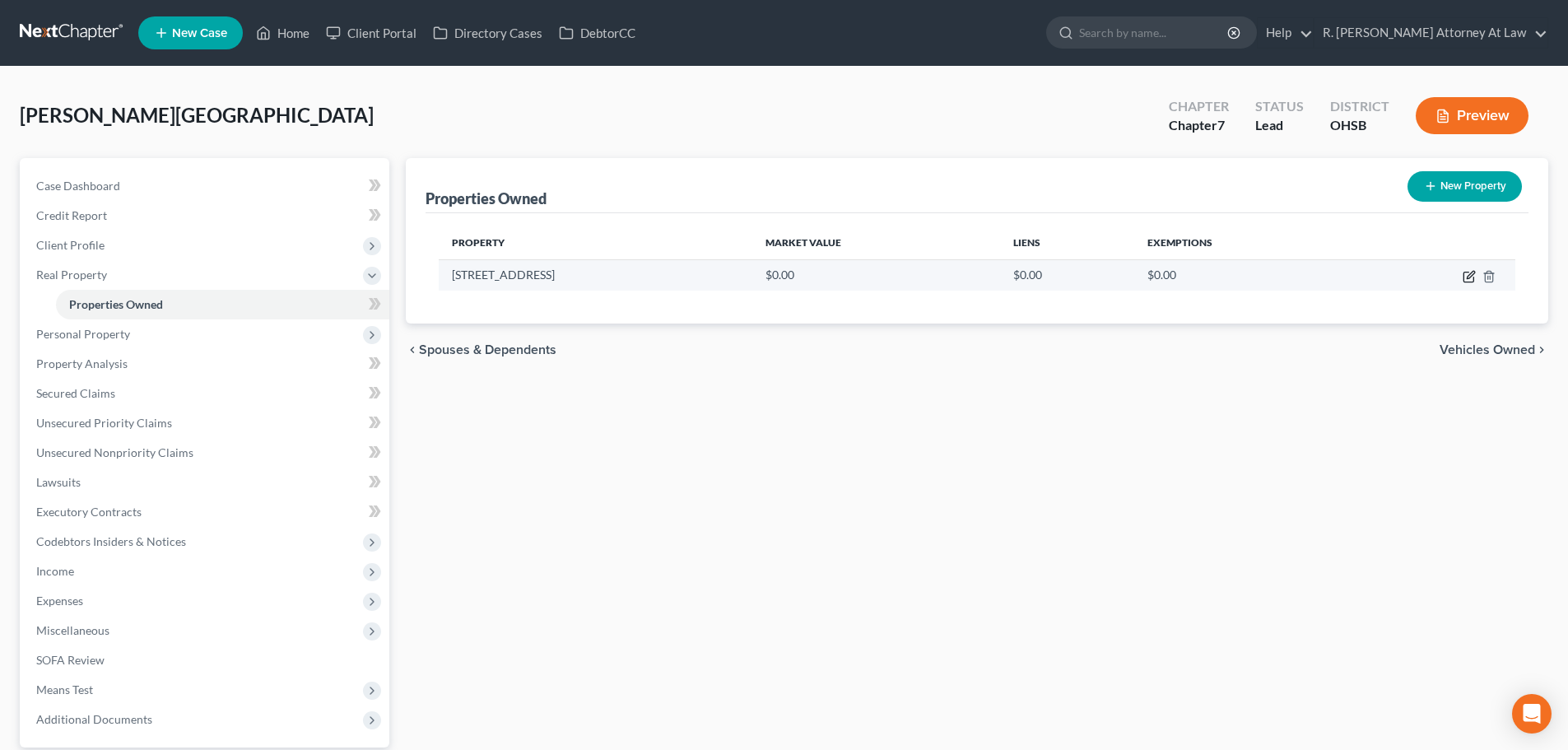
click at [1467, 273] on icon "button" at bounding box center [1469, 277] width 14 height 14
select select "36"
select select "8"
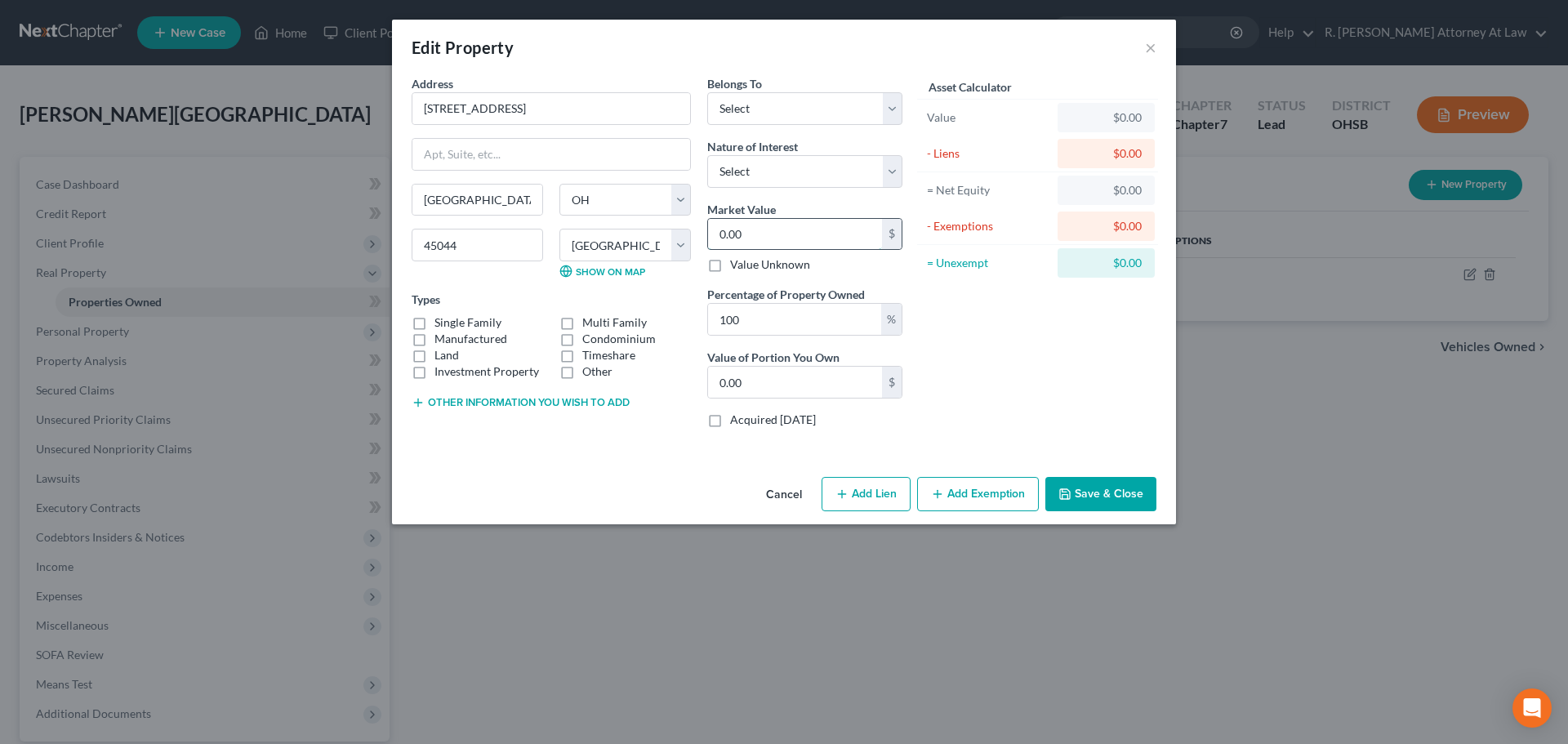
click at [761, 230] on input "0.00" at bounding box center [795, 234] width 174 height 31
type input "1"
type input "1.00"
type input "11"
type input "11.00"
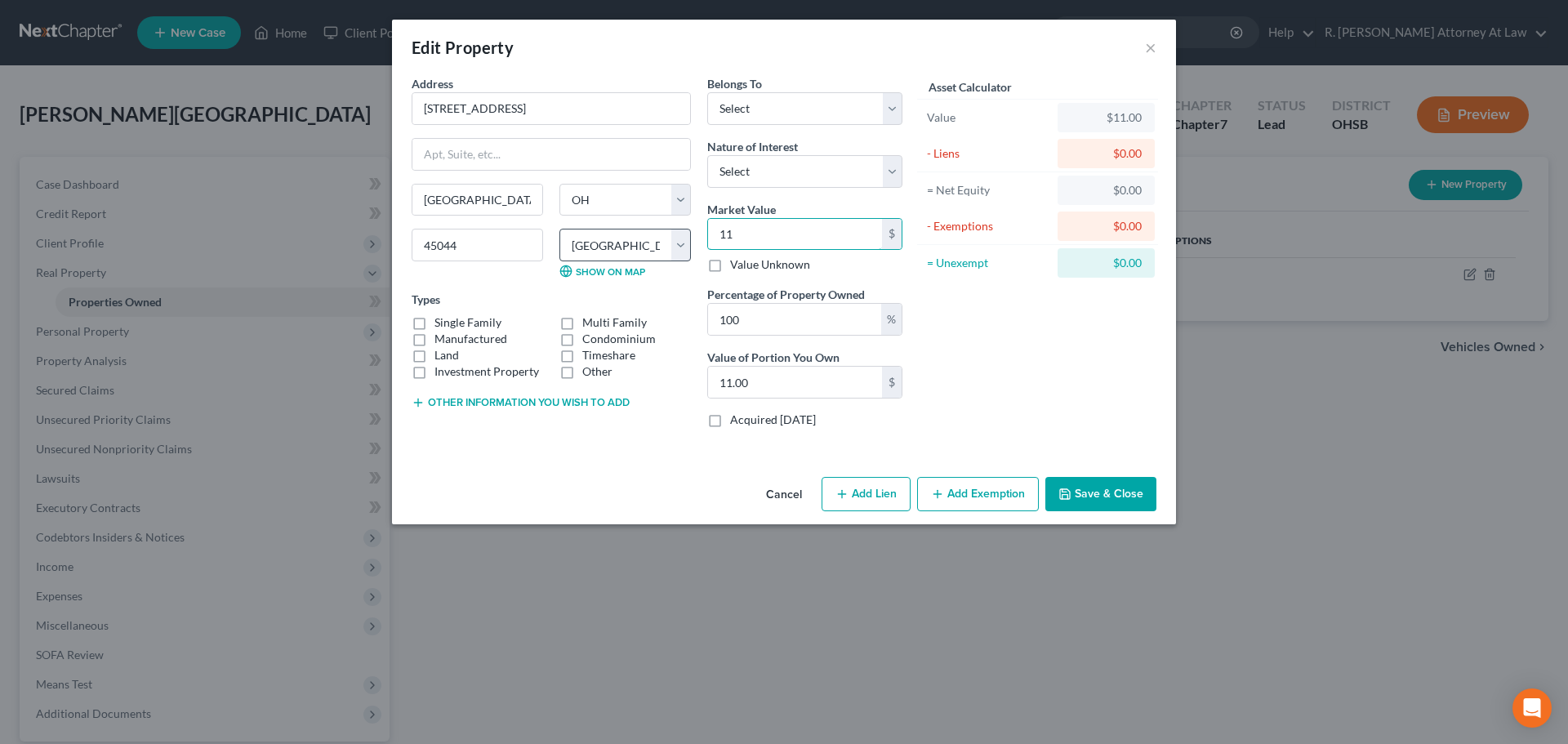
type input "115"
type input "115.00"
type input "1157"
type input "1,157.00"
type input "1,1571"
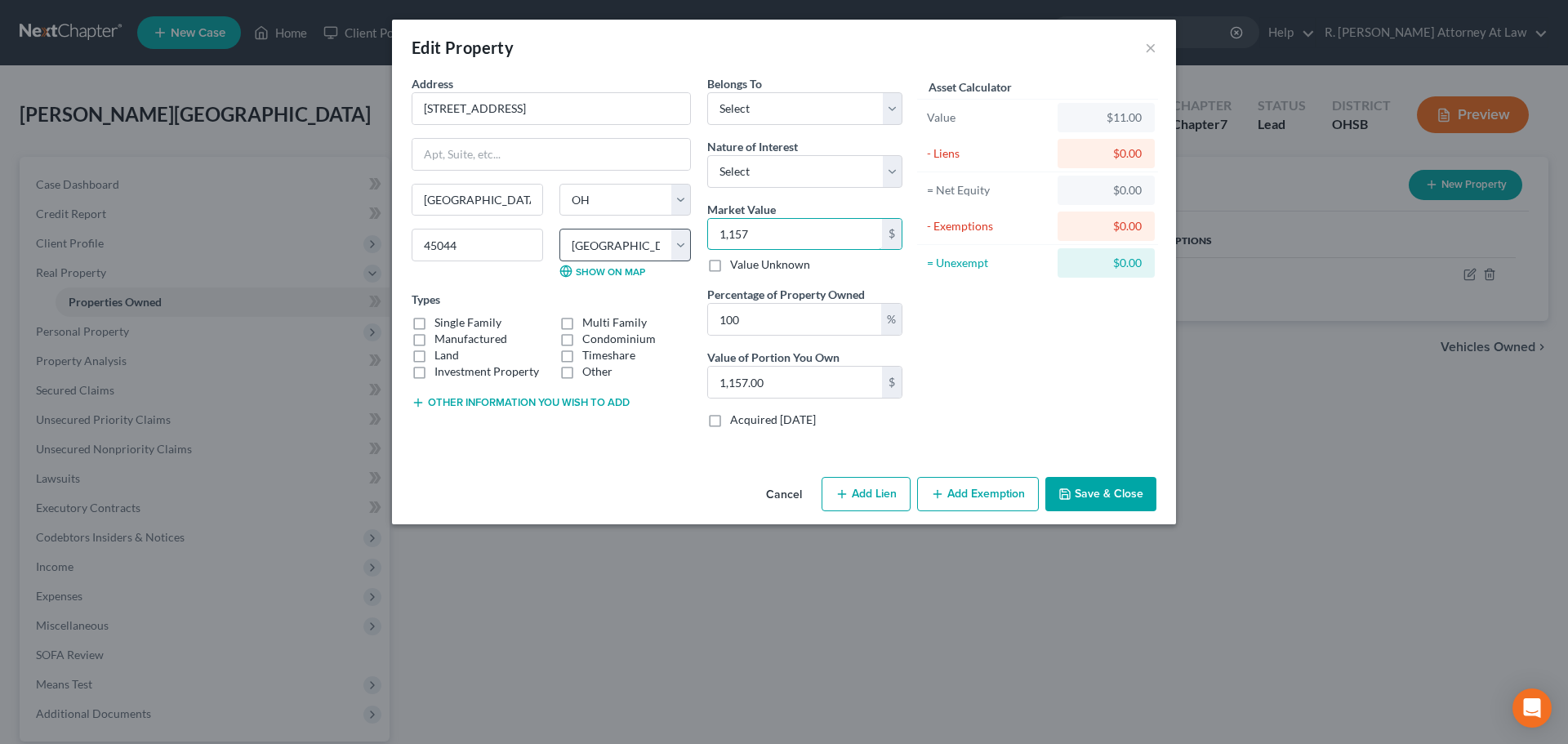
type input "11,571.00"
type input "11,5710"
type input "115,710.00"
type input "115,710"
click at [744, 111] on select "Select Debtor 1 Only Debtor 2 Only Debtor 1 And Debtor 2 Only At Least One Of T…" at bounding box center [805, 109] width 196 height 32
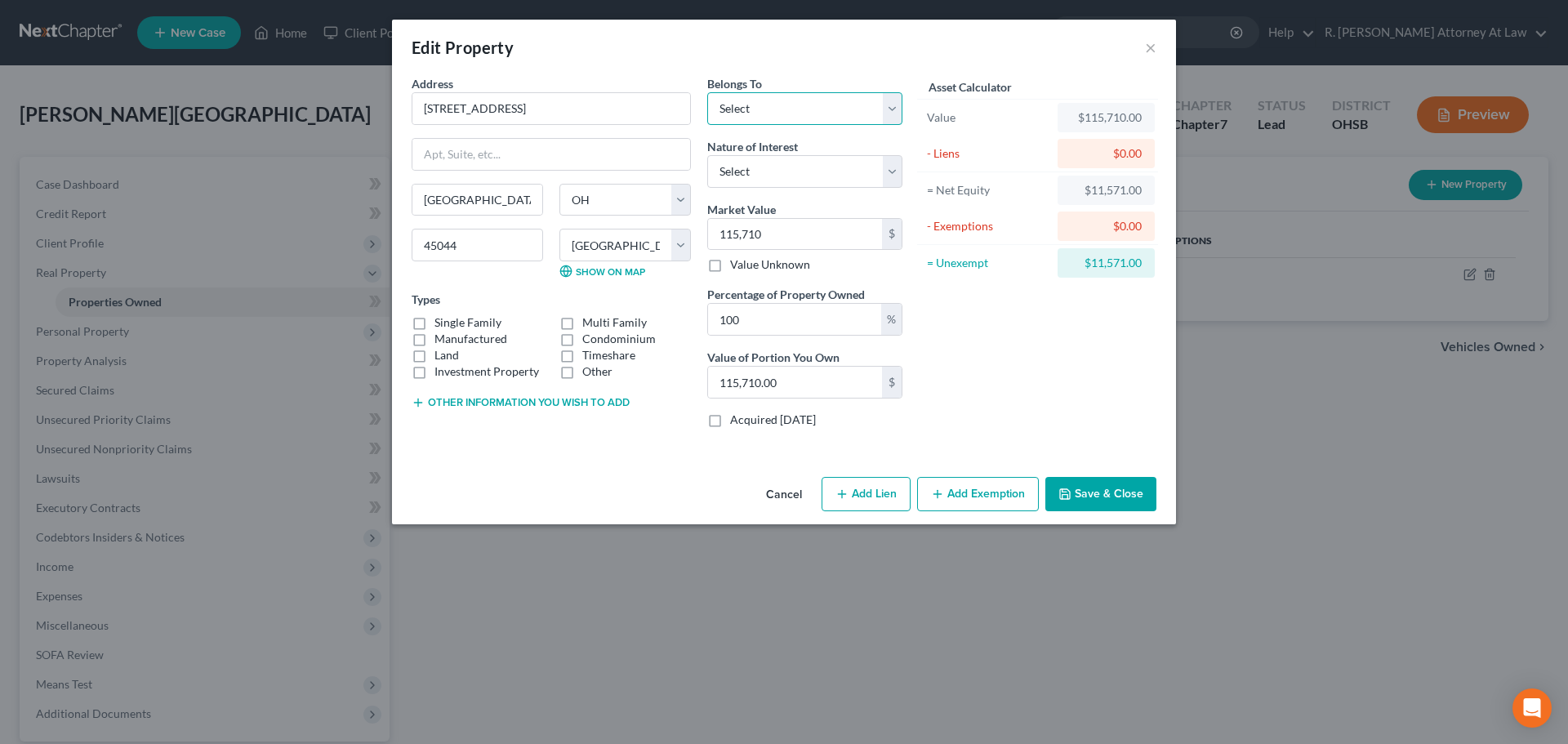
select select "2"
click at [707, 92] on select "Select Debtor 1 Only Debtor 2 Only Debtor 1 And Debtor 2 Only At Least One Of T…" at bounding box center [805, 109] width 196 height 32
drag, startPoint x: 423, startPoint y: 322, endPoint x: 444, endPoint y: 315, distance: 22.1
click at [434, 322] on label "Single Family" at bounding box center [467, 323] width 67 height 16
click at [441, 322] on input "Single Family" at bounding box center [447, 320] width 11 height 11
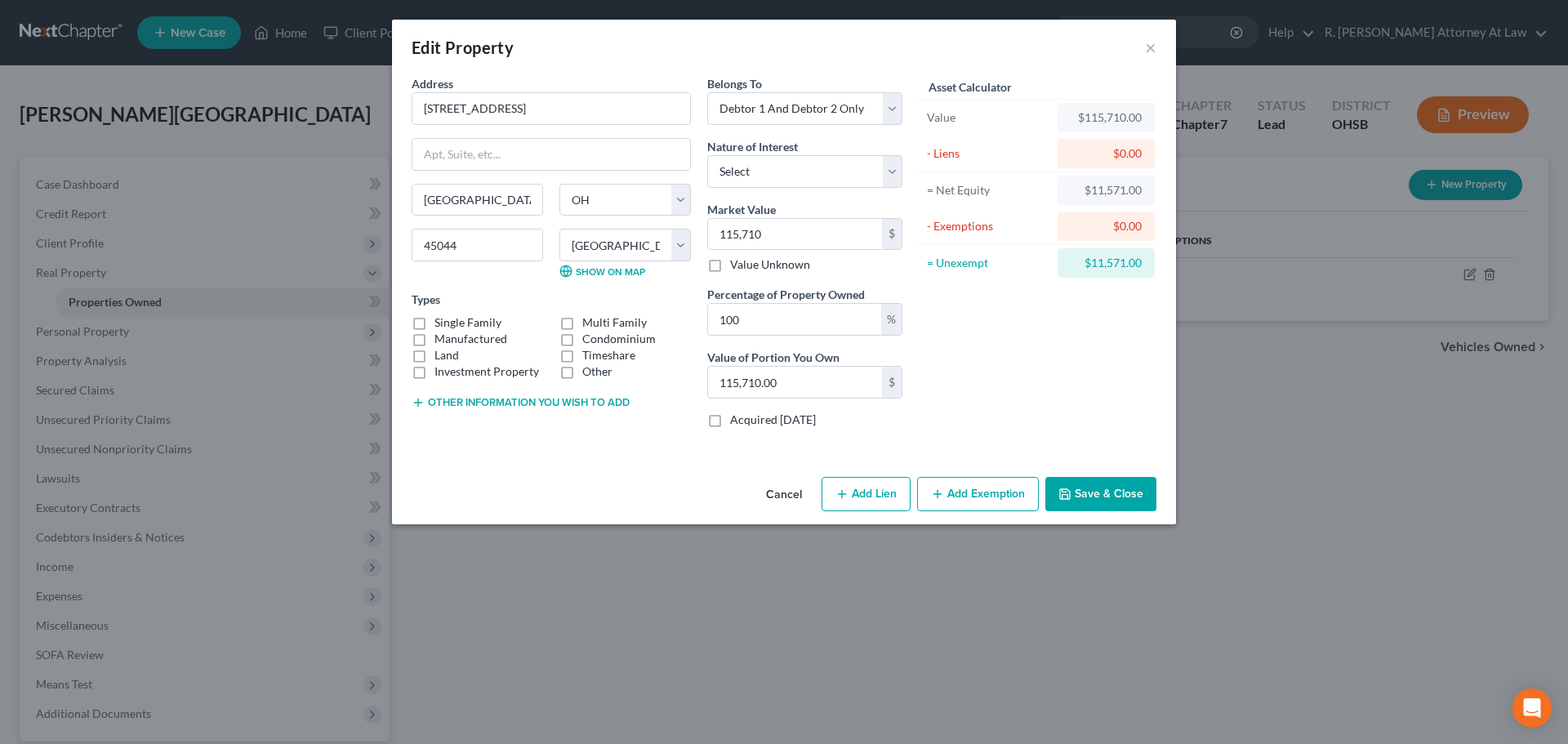
checkbox input "true"
click at [1106, 493] on button "Save & Close" at bounding box center [1101, 495] width 111 height 34
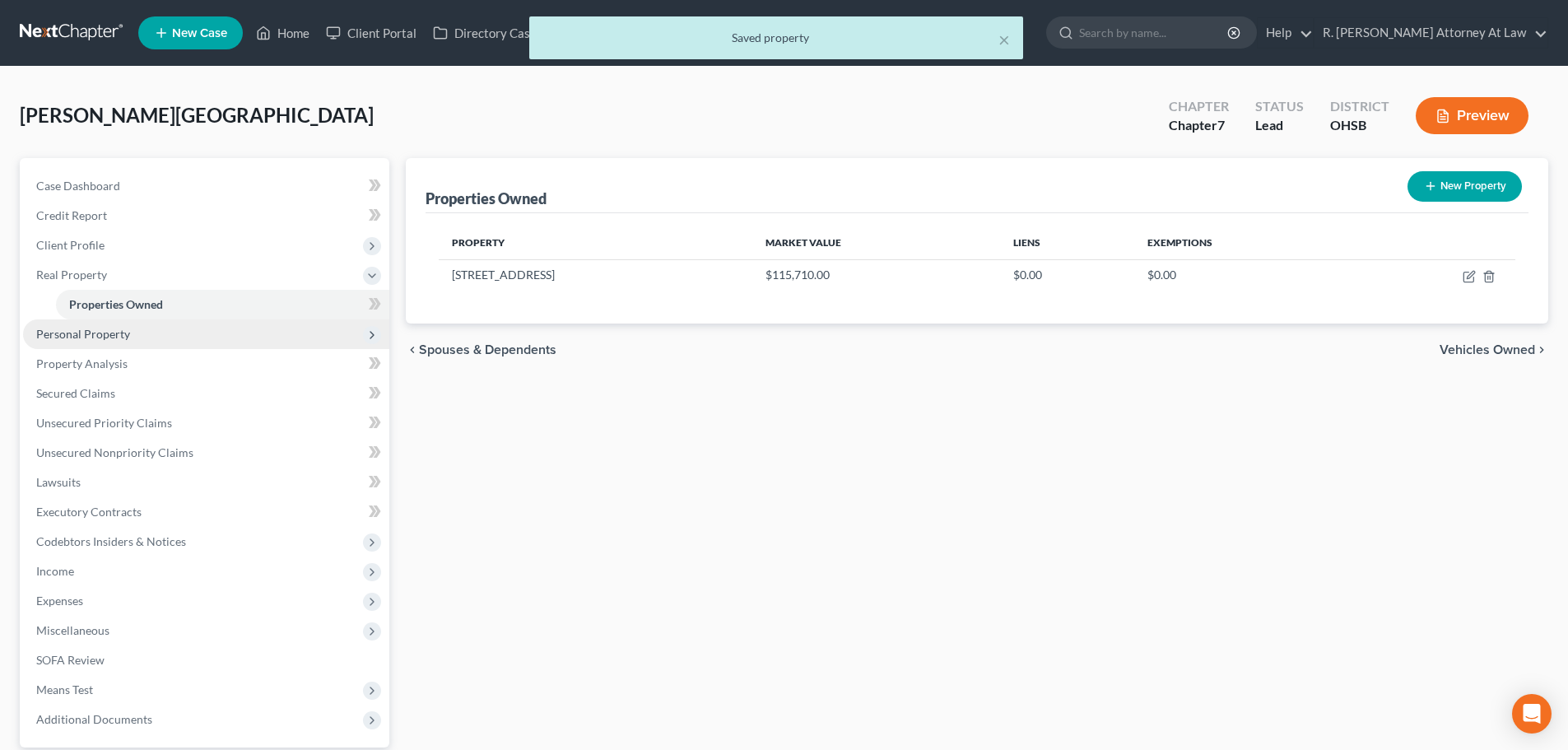
click at [67, 326] on span "Personal Property" at bounding box center [205, 334] width 366 height 30
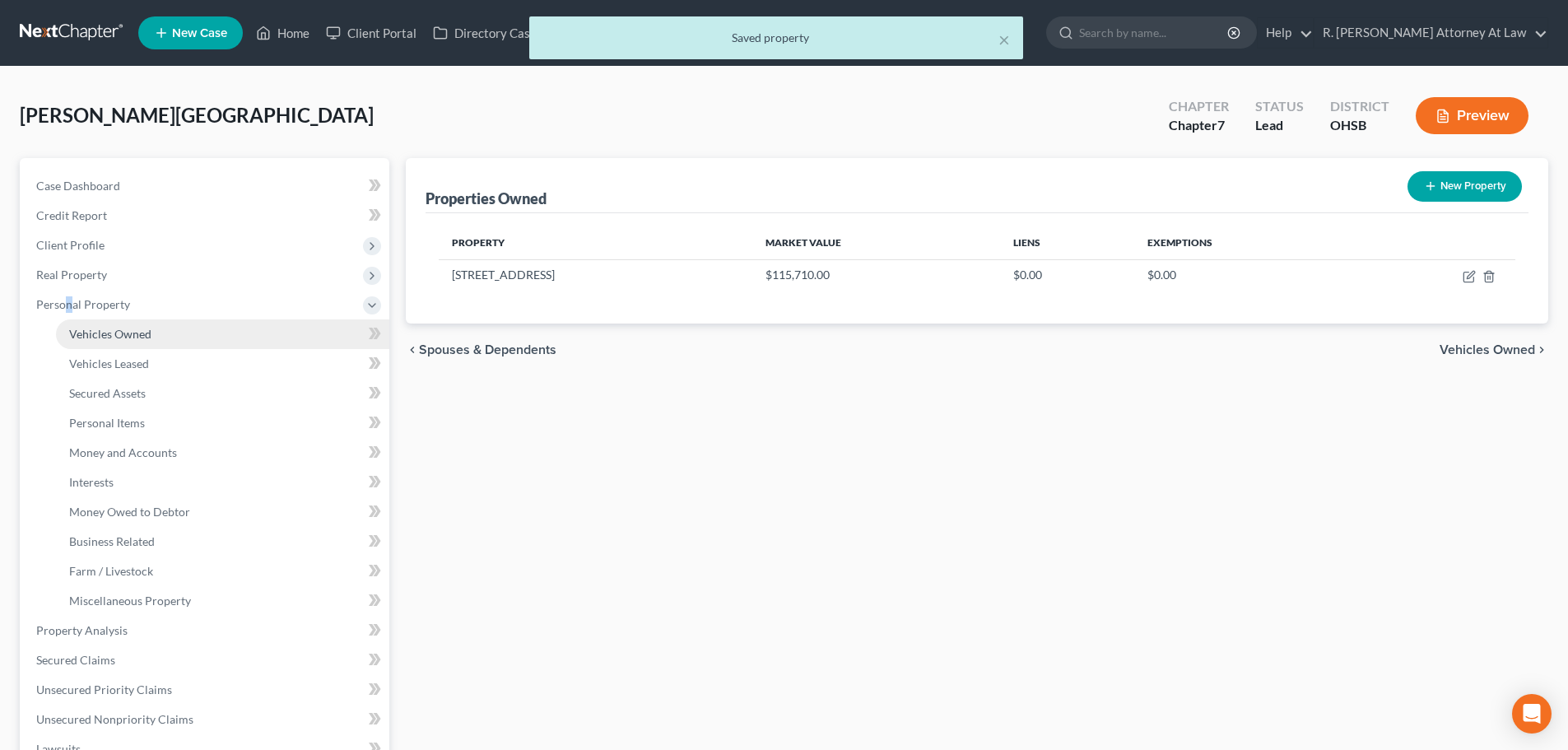
click at [76, 324] on link "Vehicles Owned" at bounding box center [222, 334] width 334 height 30
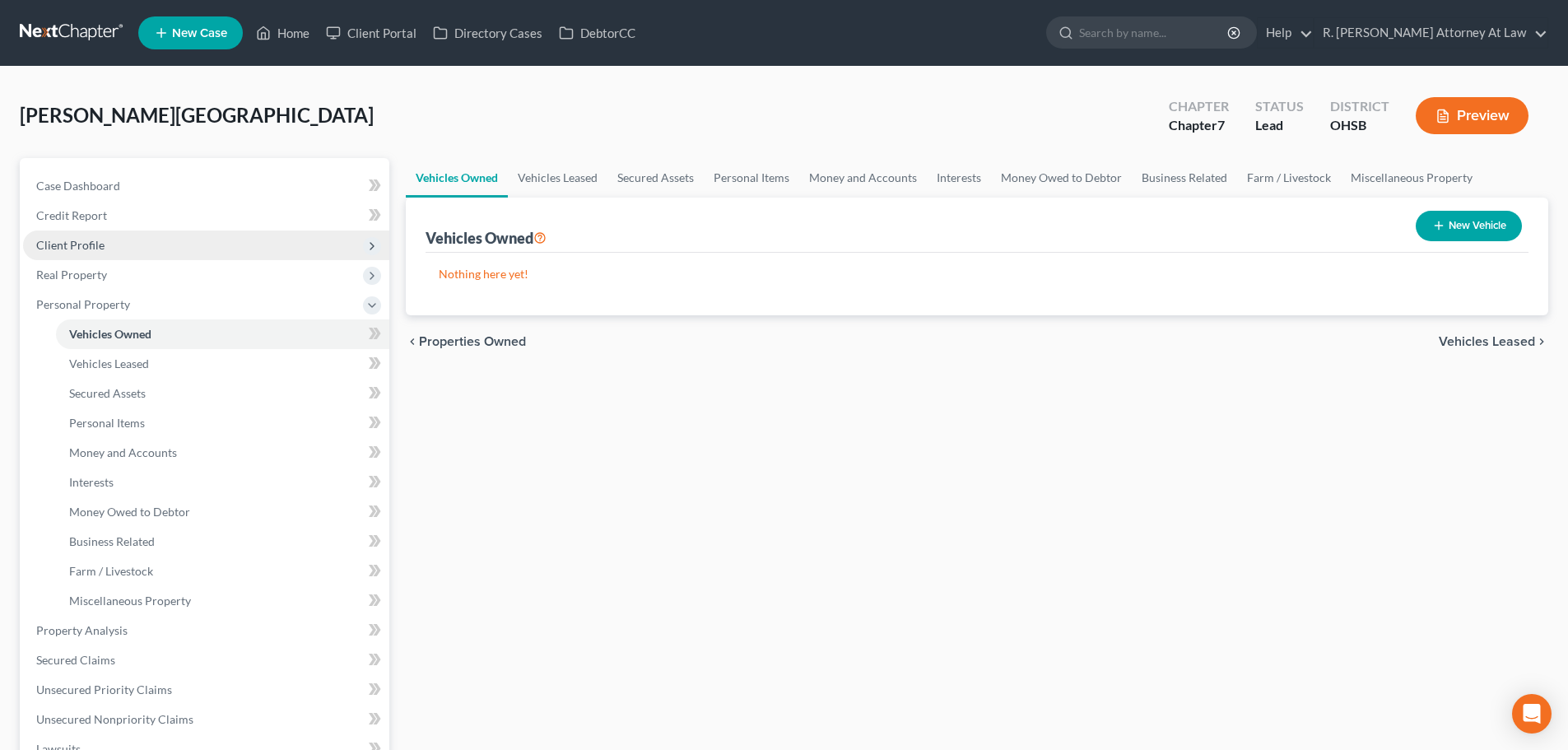
click at [99, 241] on span "Client Profile" at bounding box center [71, 244] width 69 height 14
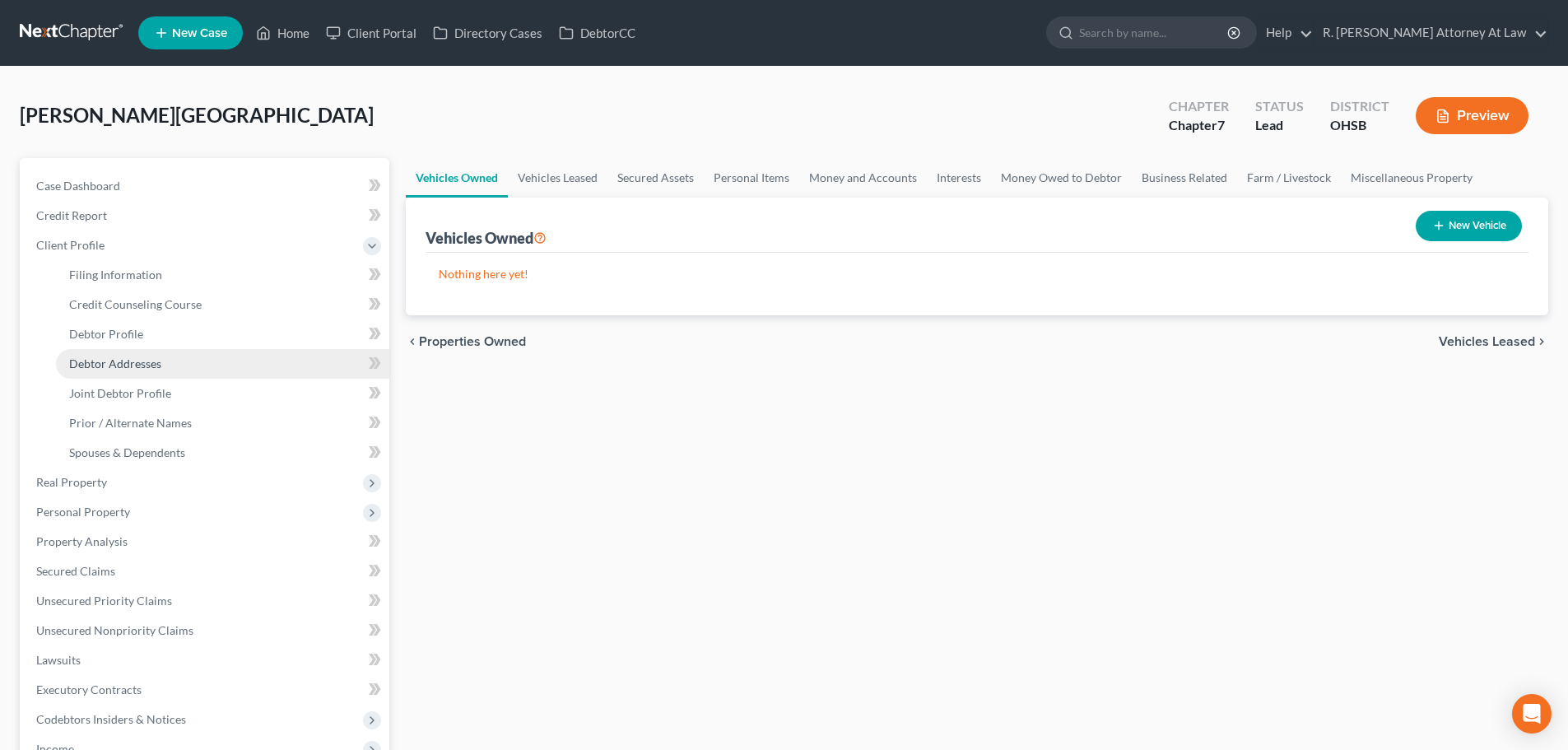
click at [101, 360] on span "Debtor Addresses" at bounding box center [115, 363] width 92 height 14
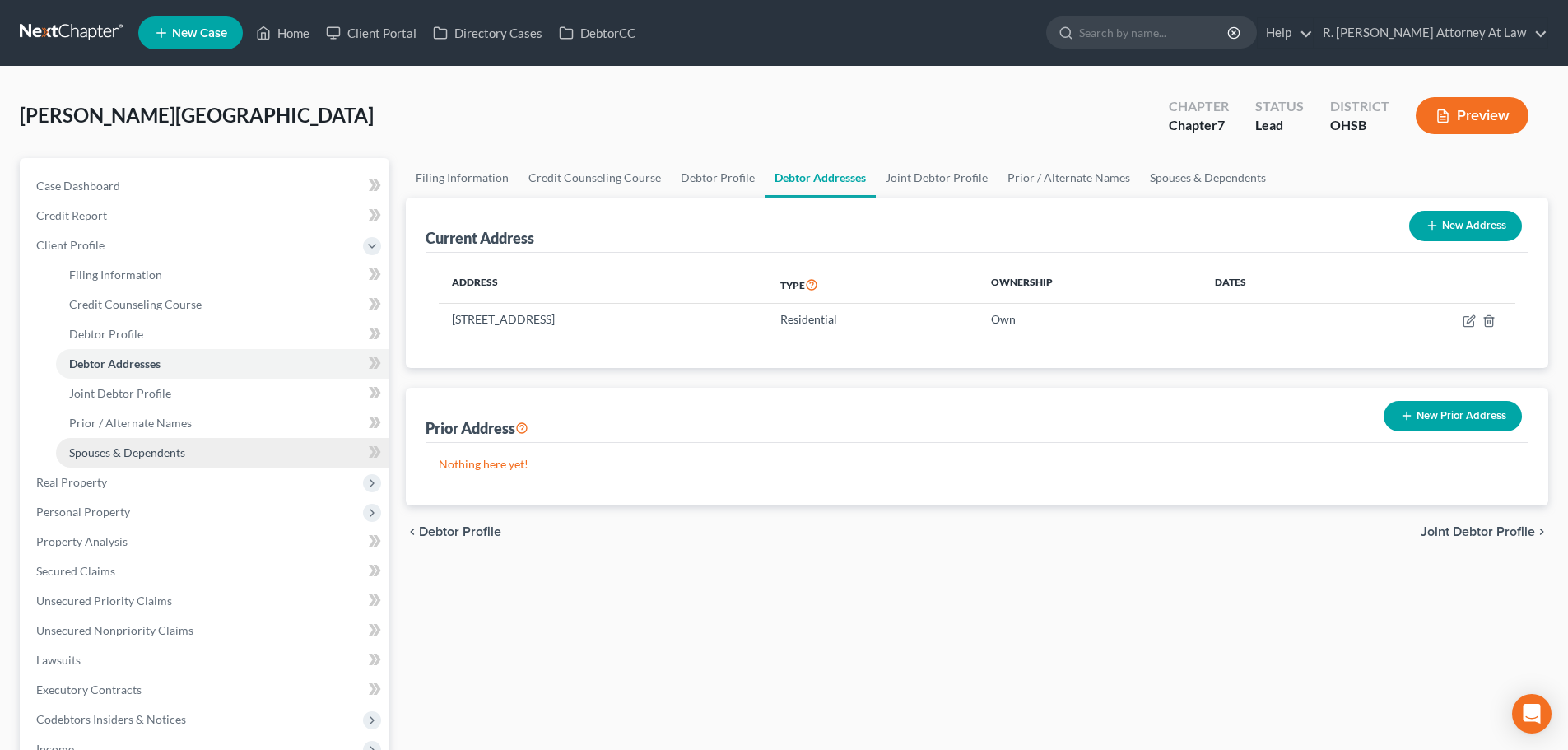
click at [111, 443] on link "Spouses & Dependents" at bounding box center [222, 452] width 334 height 30
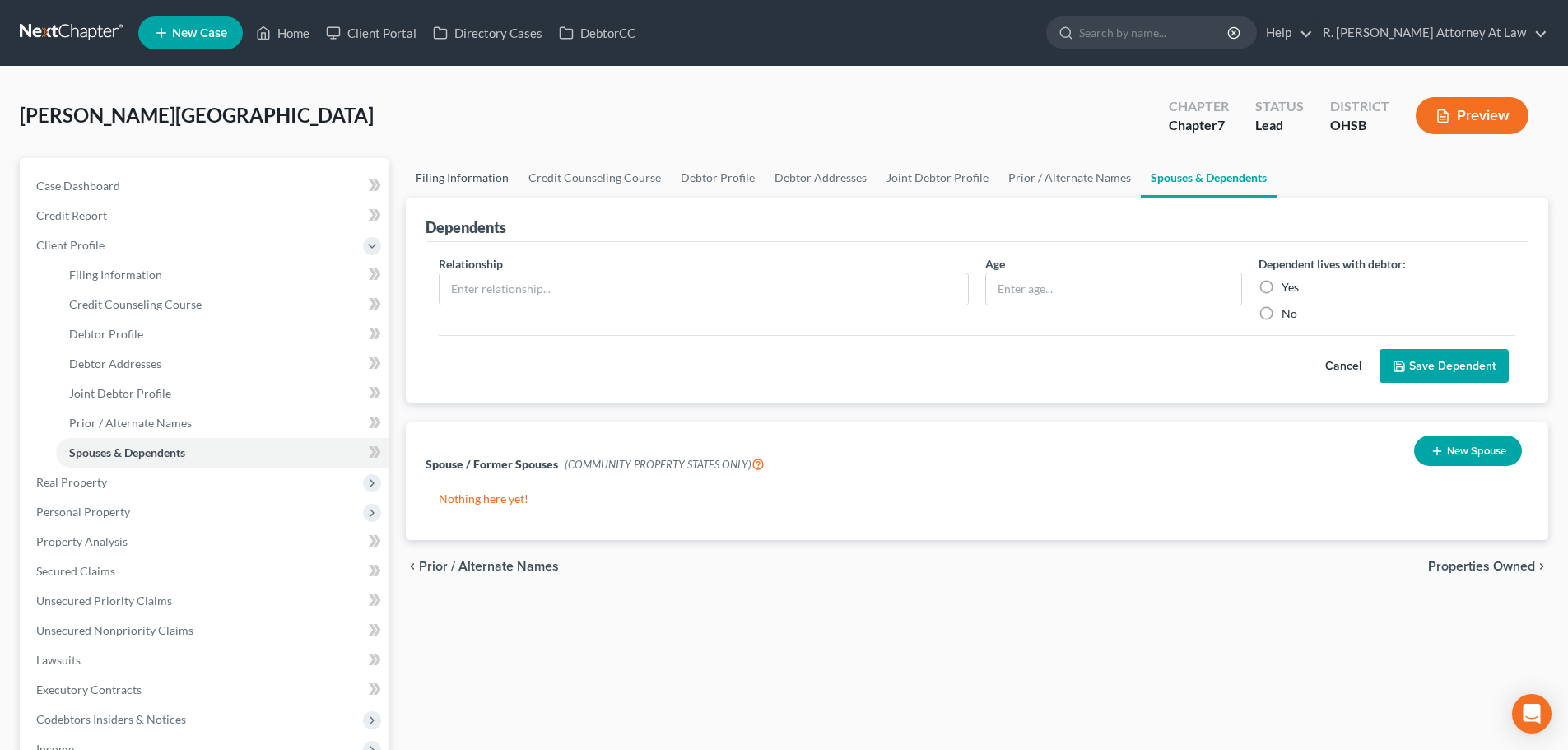
click at [439, 177] on link "Filing Information" at bounding box center [462, 178] width 113 height 40
select select "1"
select select "0"
select select "62"
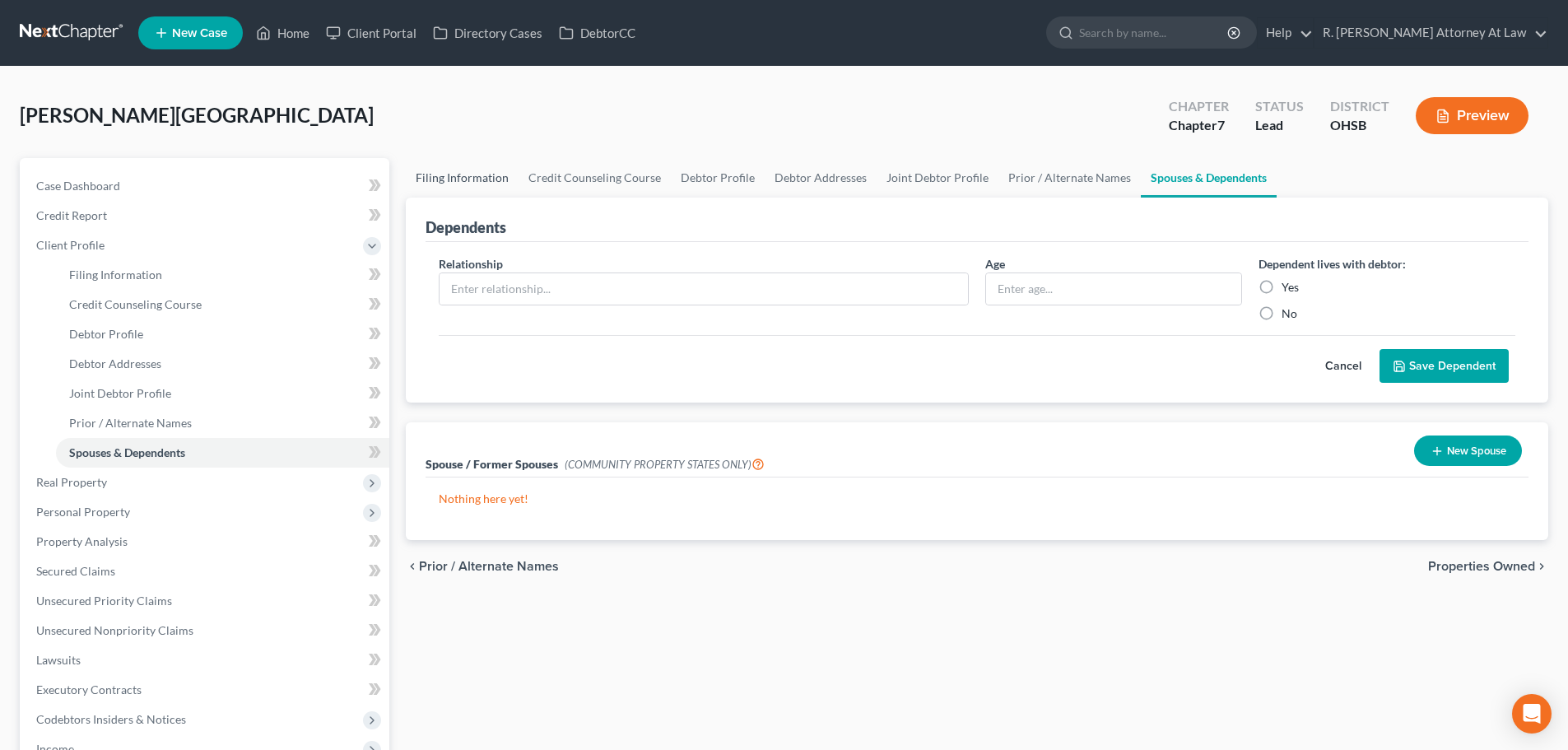
select select "0"
select select "36"
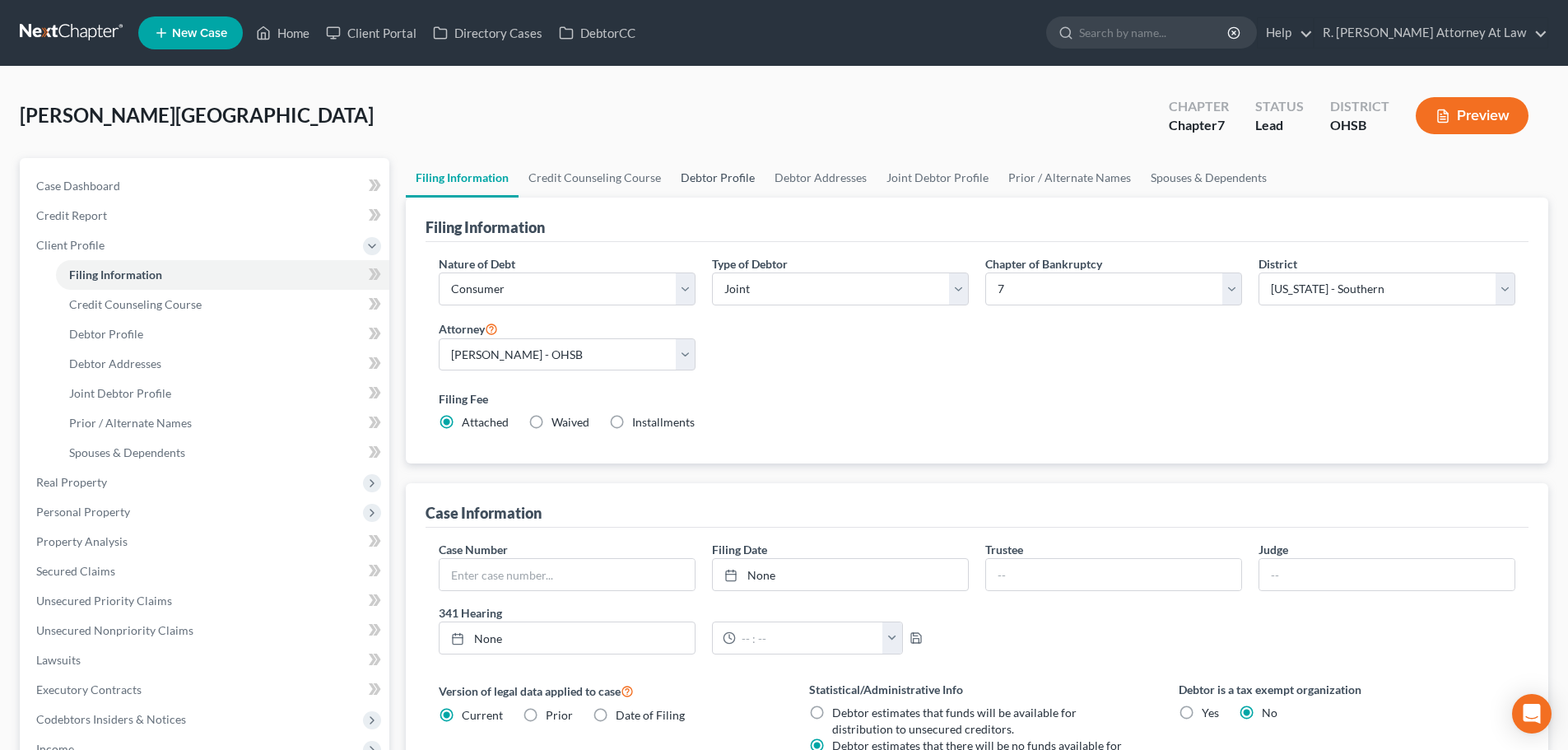
click at [708, 173] on link "Debtor Profile" at bounding box center [718, 178] width 94 height 40
select select "1"
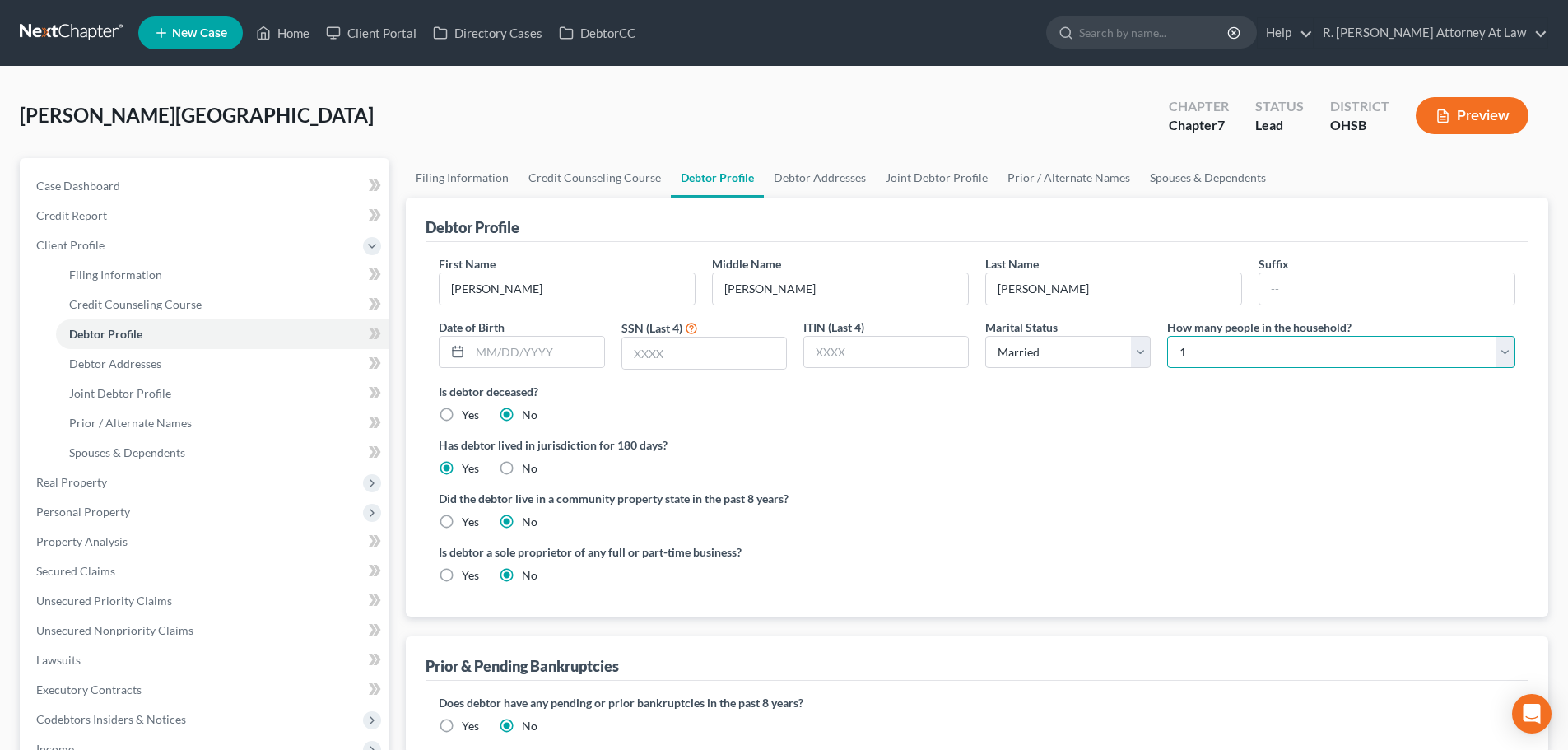
click at [1204, 344] on select "Select 1 2 3 4 5 6 7 8 9 10 11 12 13 14 15 16 17 18 19 20" at bounding box center [1341, 352] width 348 height 33
select select "1"
click at [1167, 336] on select "Select 1 2 3 4 5 6 7 8 9 10 11 12 13 14 15 16 17 18 19 20" at bounding box center [1341, 352] width 348 height 33
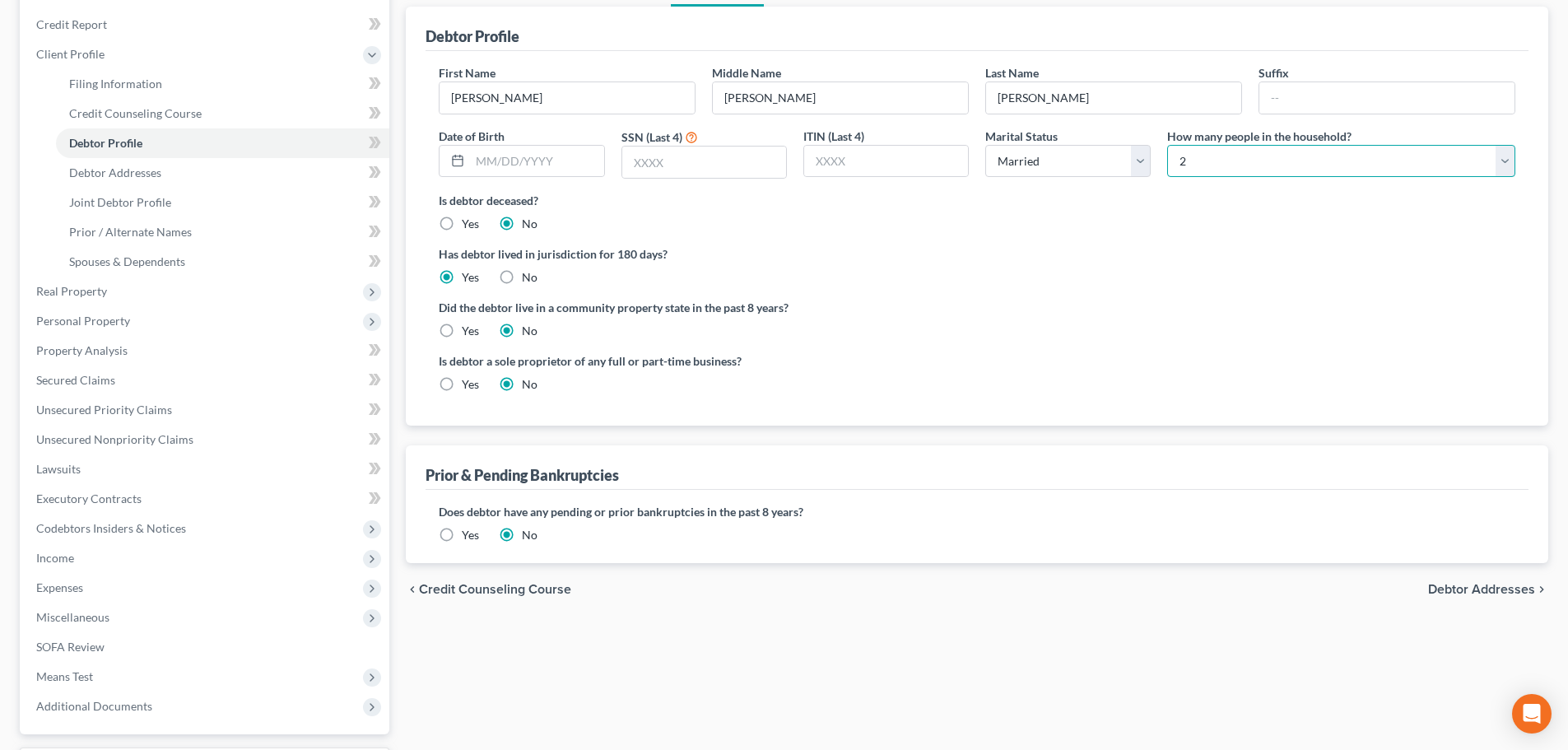
scroll to position [247, 0]
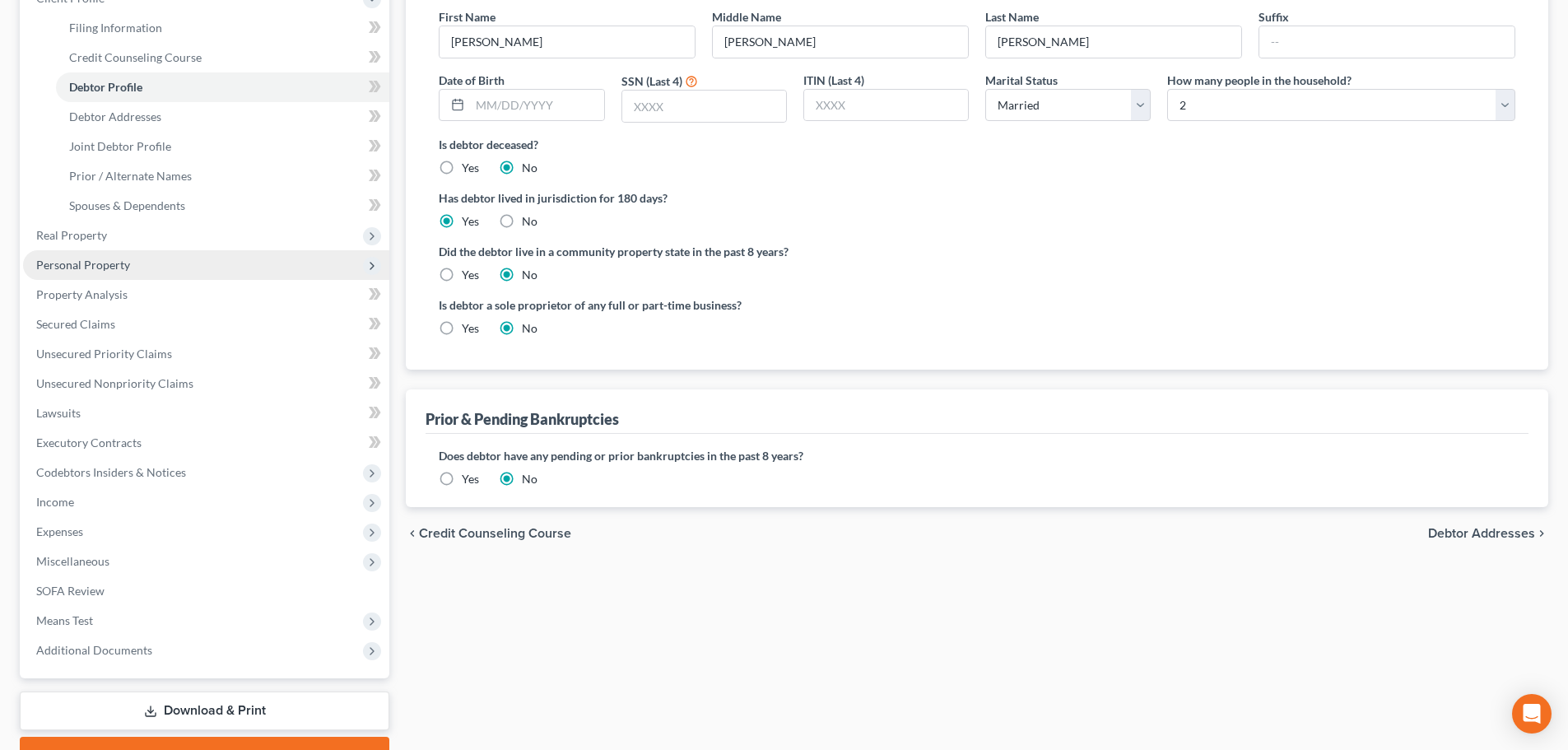
click at [128, 265] on span "Personal Property" at bounding box center [83, 264] width 94 height 14
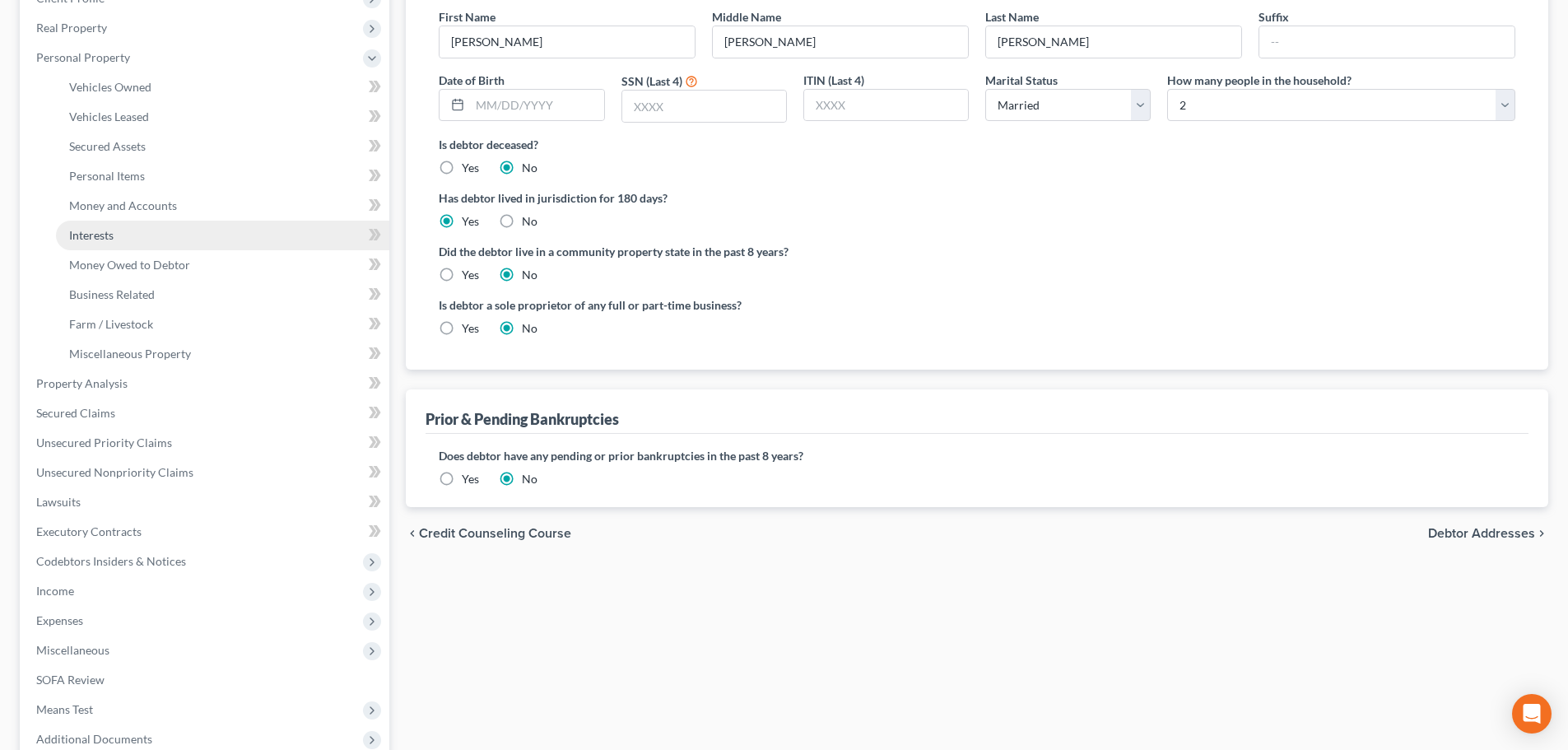
click at [113, 234] on span "Interests" at bounding box center [90, 234] width 44 height 14
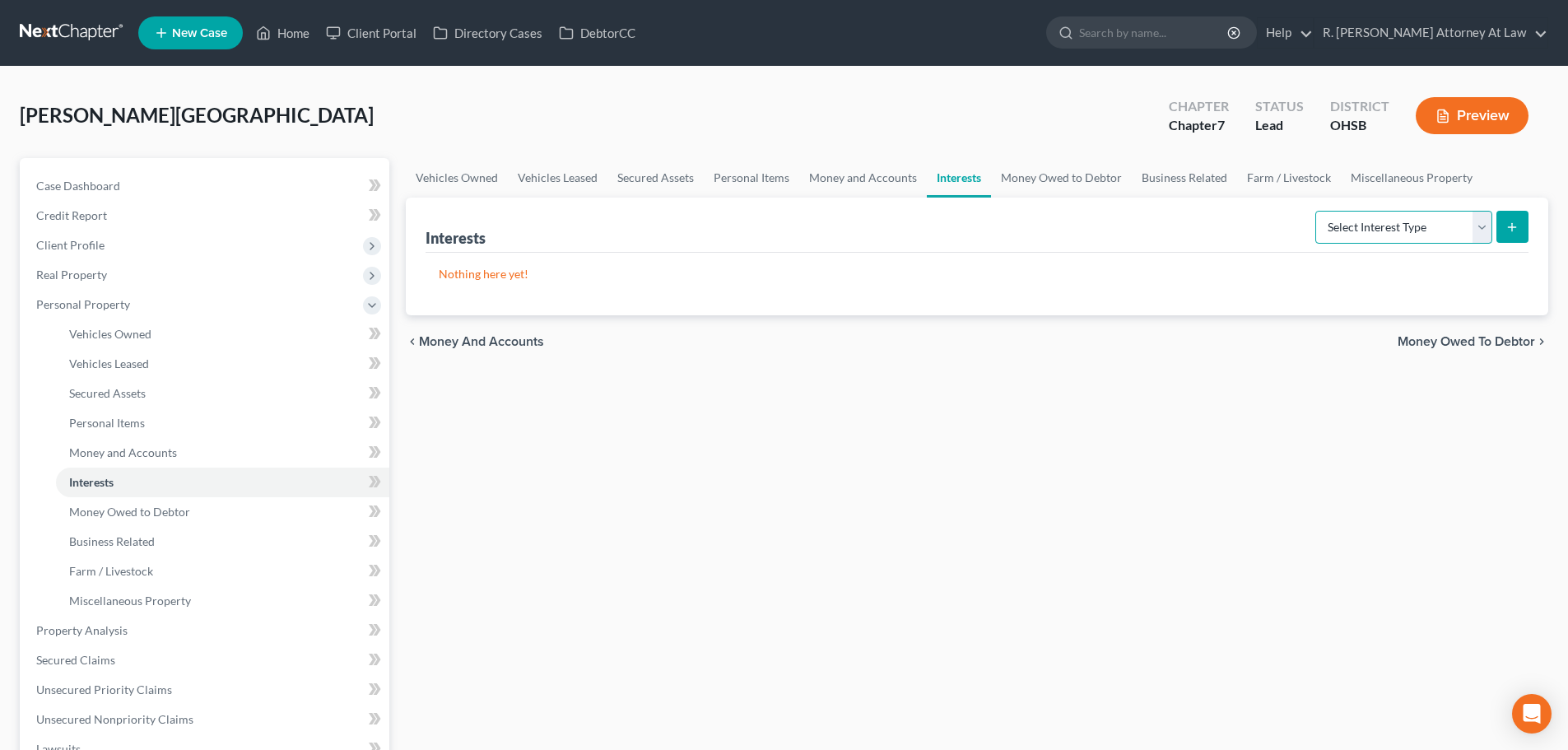
click at [1413, 223] on select "Select Interest Type 401K Annuity Bond Education IRA Government Bond Government…" at bounding box center [1404, 227] width 177 height 33
select select "term_life_insurance"
click at [1318, 211] on select "Select Interest Type 401K Annuity Bond Education IRA Government Bond Government…" at bounding box center [1404, 227] width 177 height 33
click at [1505, 225] on button "submit" at bounding box center [1513, 227] width 33 height 33
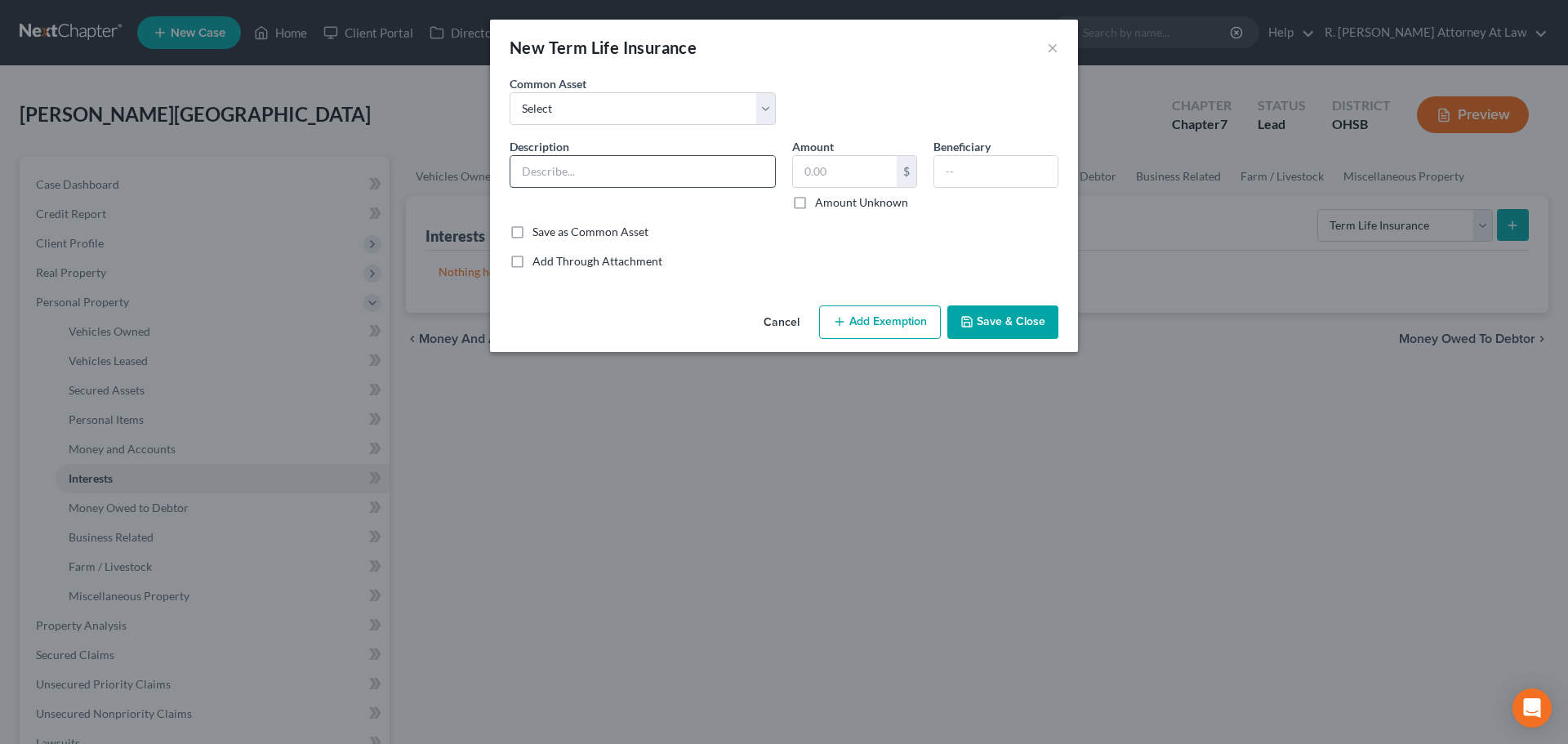
drag, startPoint x: 559, startPoint y: 179, endPoint x: 552, endPoint y: 169, distance: 12.2
click at [559, 178] on input "text" at bounding box center [642, 171] width 265 height 31
type input "Employer LIfe Insurance [GEOGRAPHIC_DATA]"
click at [947, 166] on input "text" at bounding box center [996, 171] width 123 height 31
type input "h"
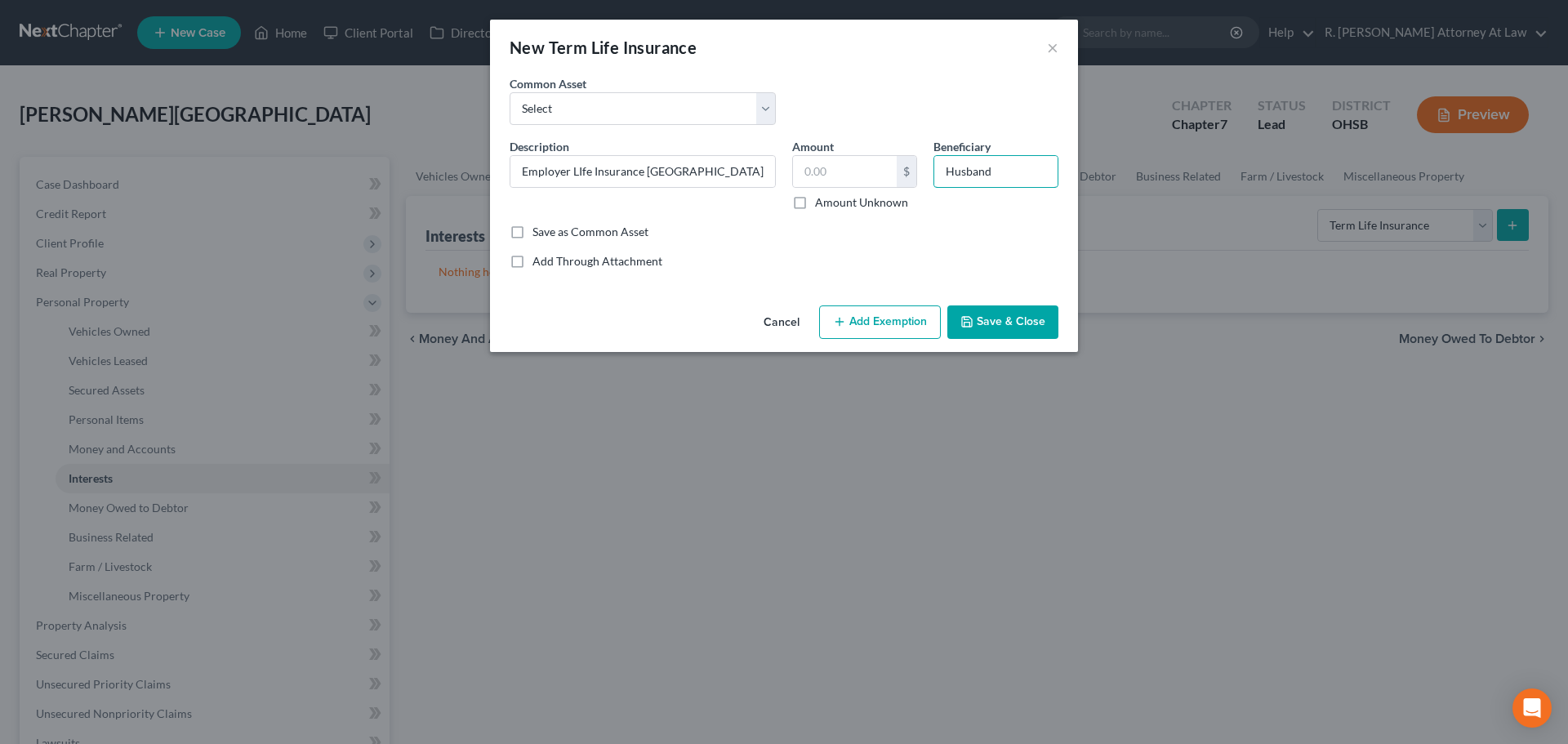
type input "Husband"
click at [982, 323] on button "Save & Close" at bounding box center [1003, 323] width 111 height 34
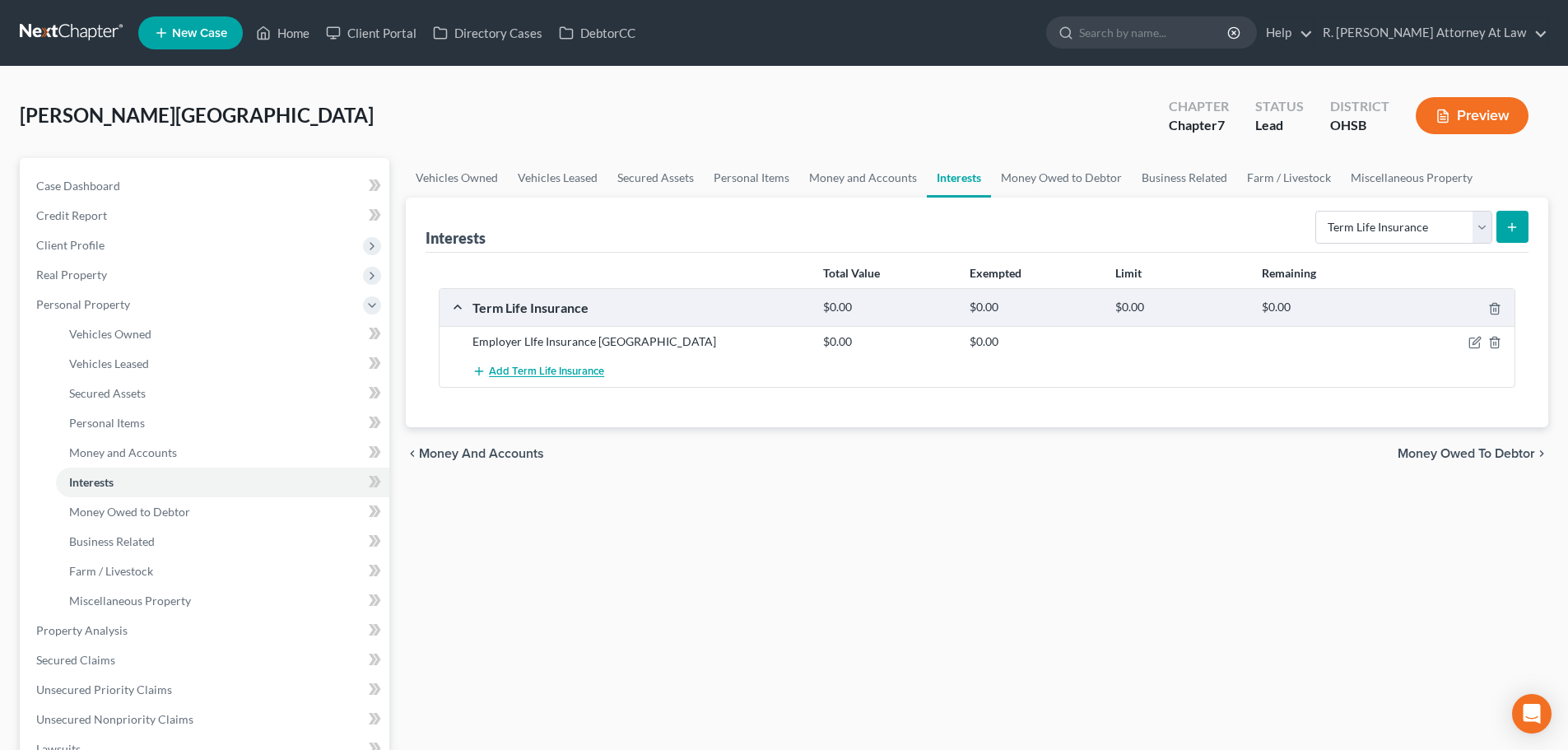
click at [547, 372] on span "Add Term Life Insurance" at bounding box center [546, 372] width 115 height 14
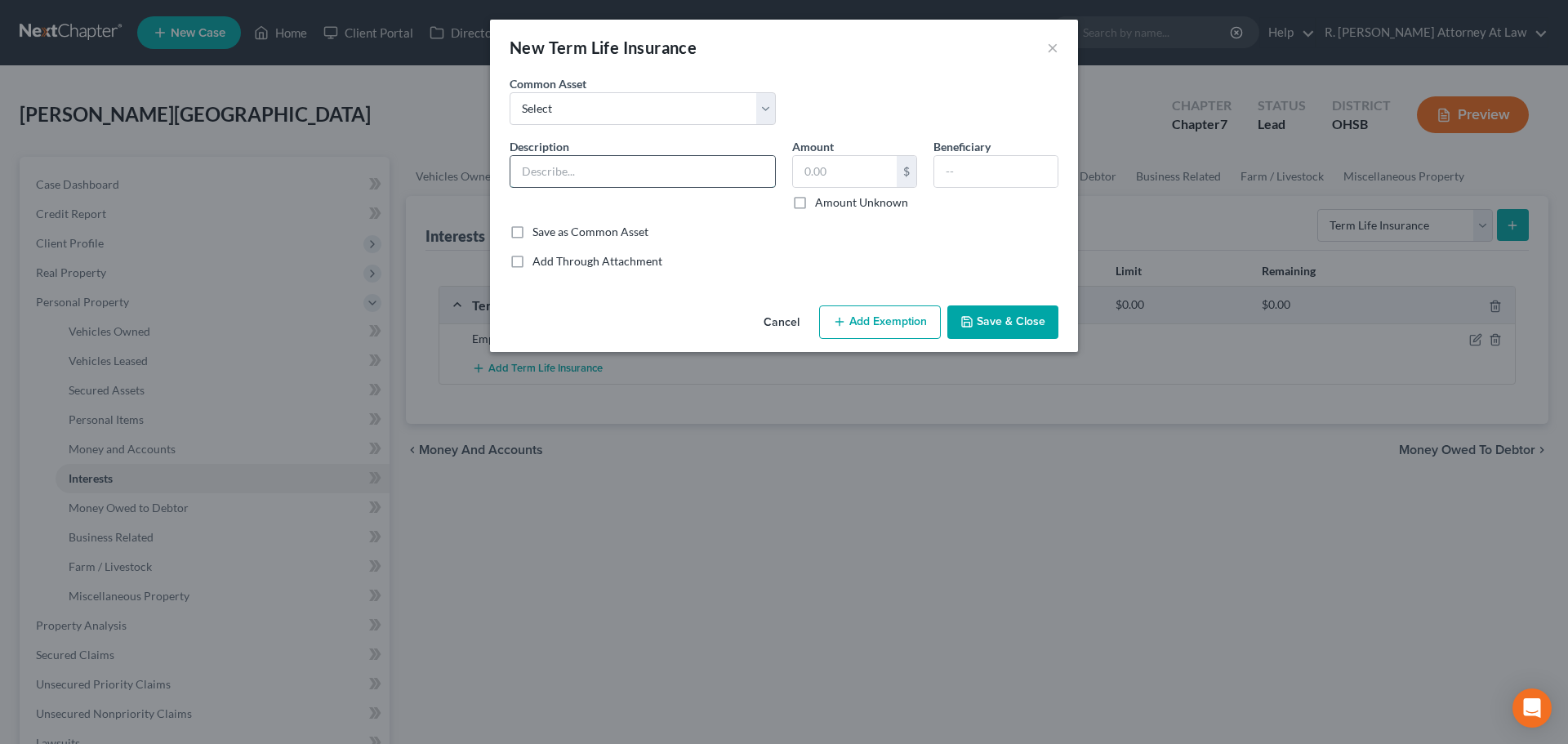
click at [553, 182] on input "text" at bounding box center [642, 171] width 265 height 31
type input "Employer Life Insurance Hartford (H)"
type input "0"
click at [951, 173] on input "text" at bounding box center [996, 171] width 123 height 31
type input "Wife"
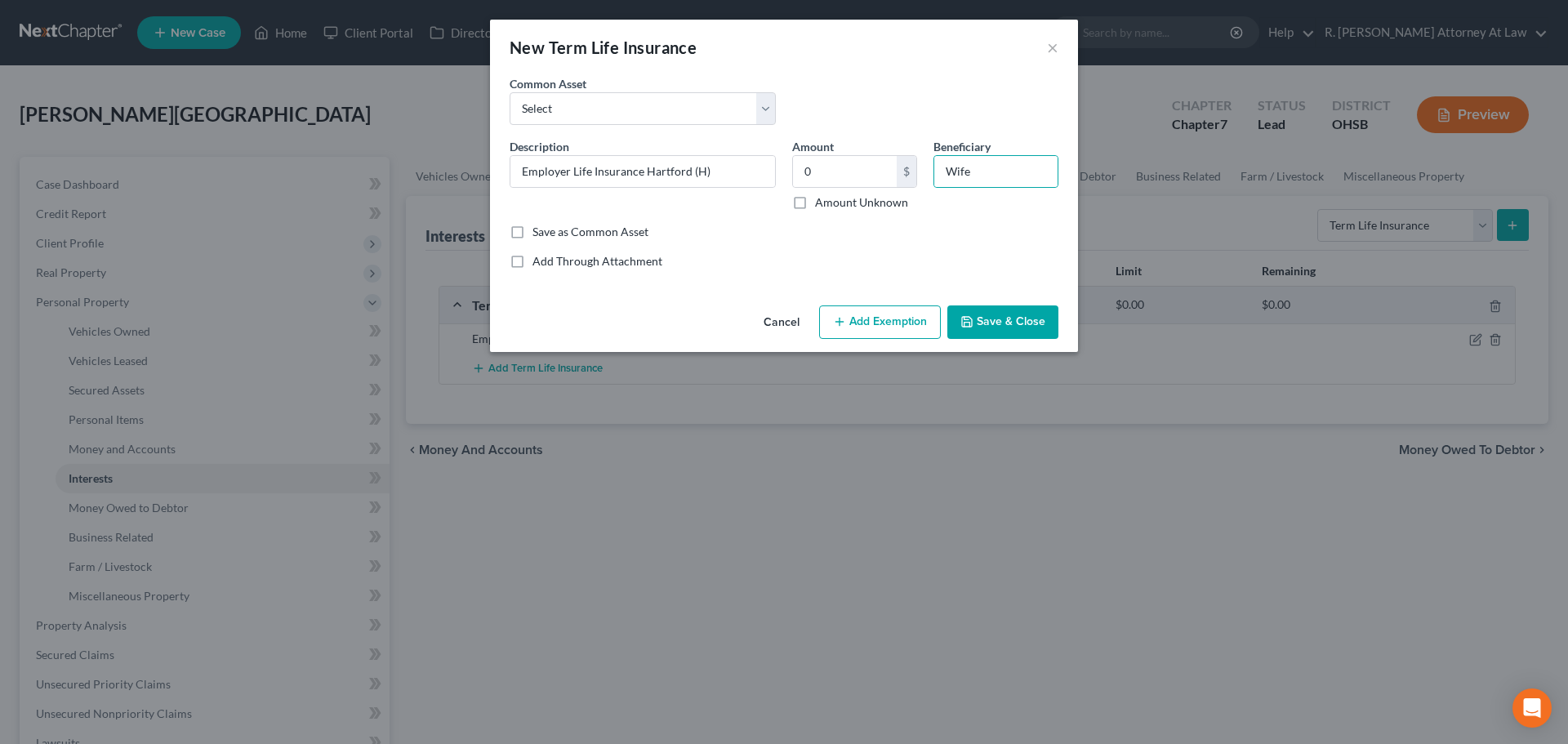
click at [975, 309] on button "Save & Close" at bounding box center [1003, 323] width 111 height 34
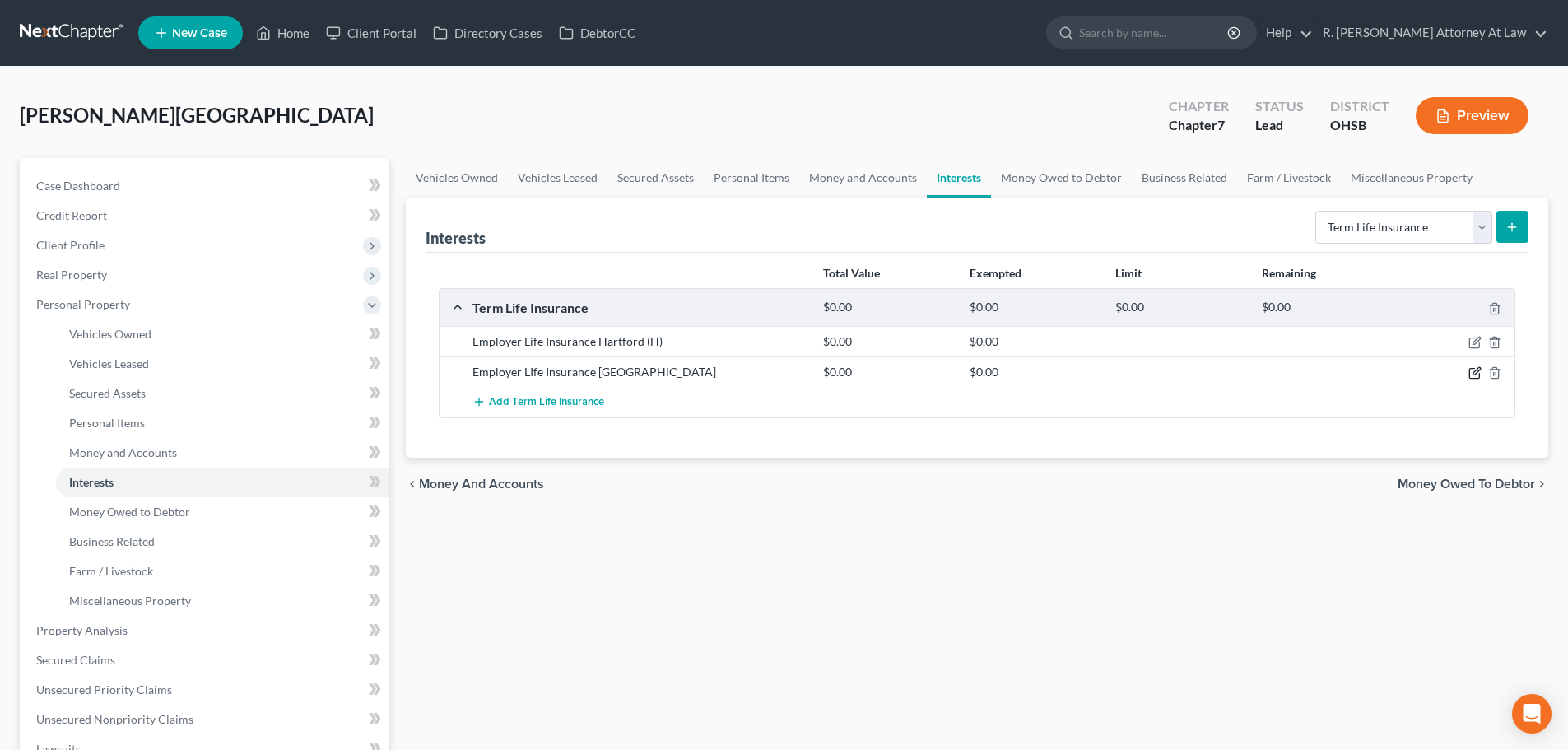
click at [1473, 370] on icon "button" at bounding box center [1475, 373] width 14 height 14
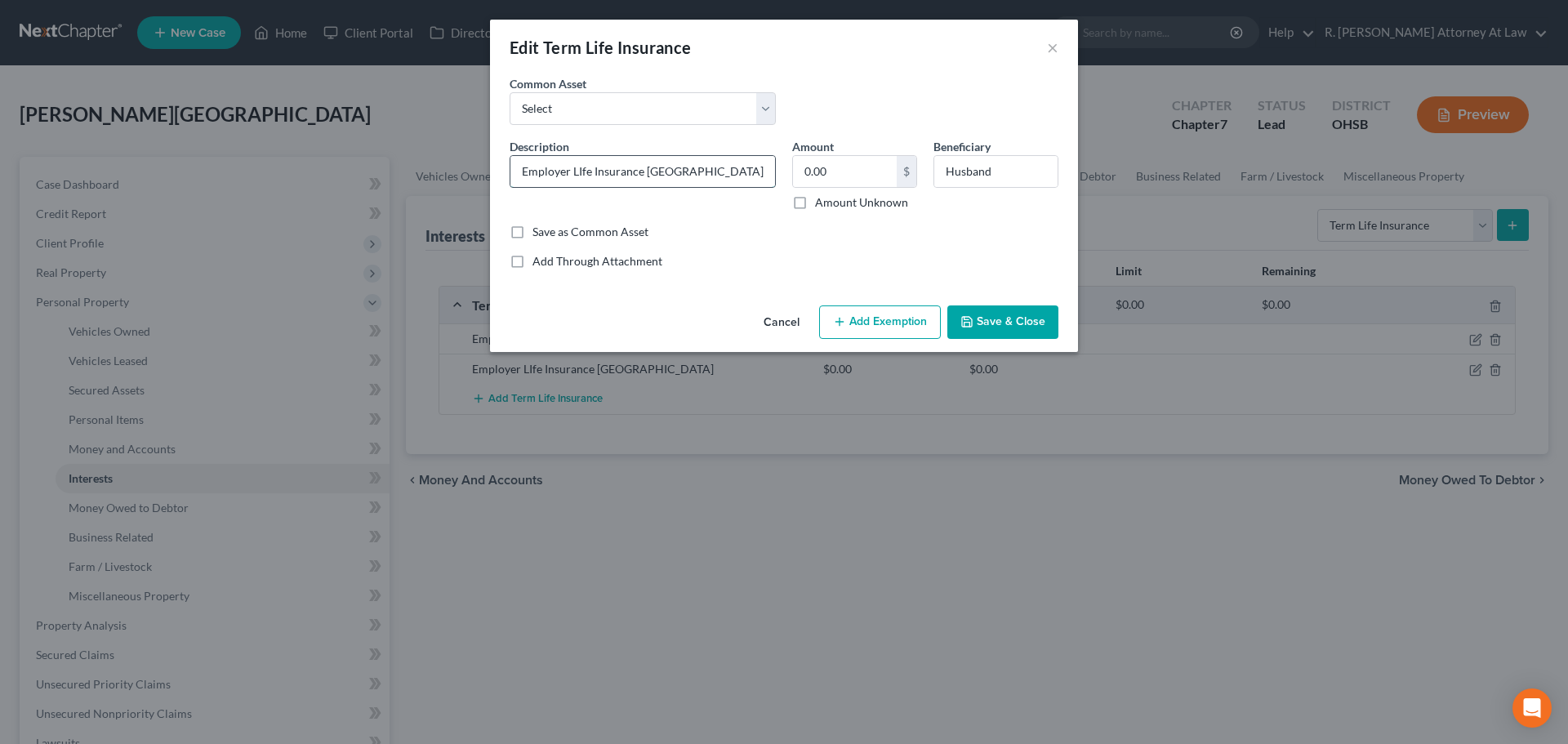
click at [725, 178] on input "Employer LIfe Insurance [GEOGRAPHIC_DATA]" at bounding box center [642, 171] width 265 height 31
type input "Employer LIfe Insurance [GEOGRAPHIC_DATA] (W)"
click at [1003, 323] on button "Save & Close" at bounding box center [1003, 323] width 111 height 34
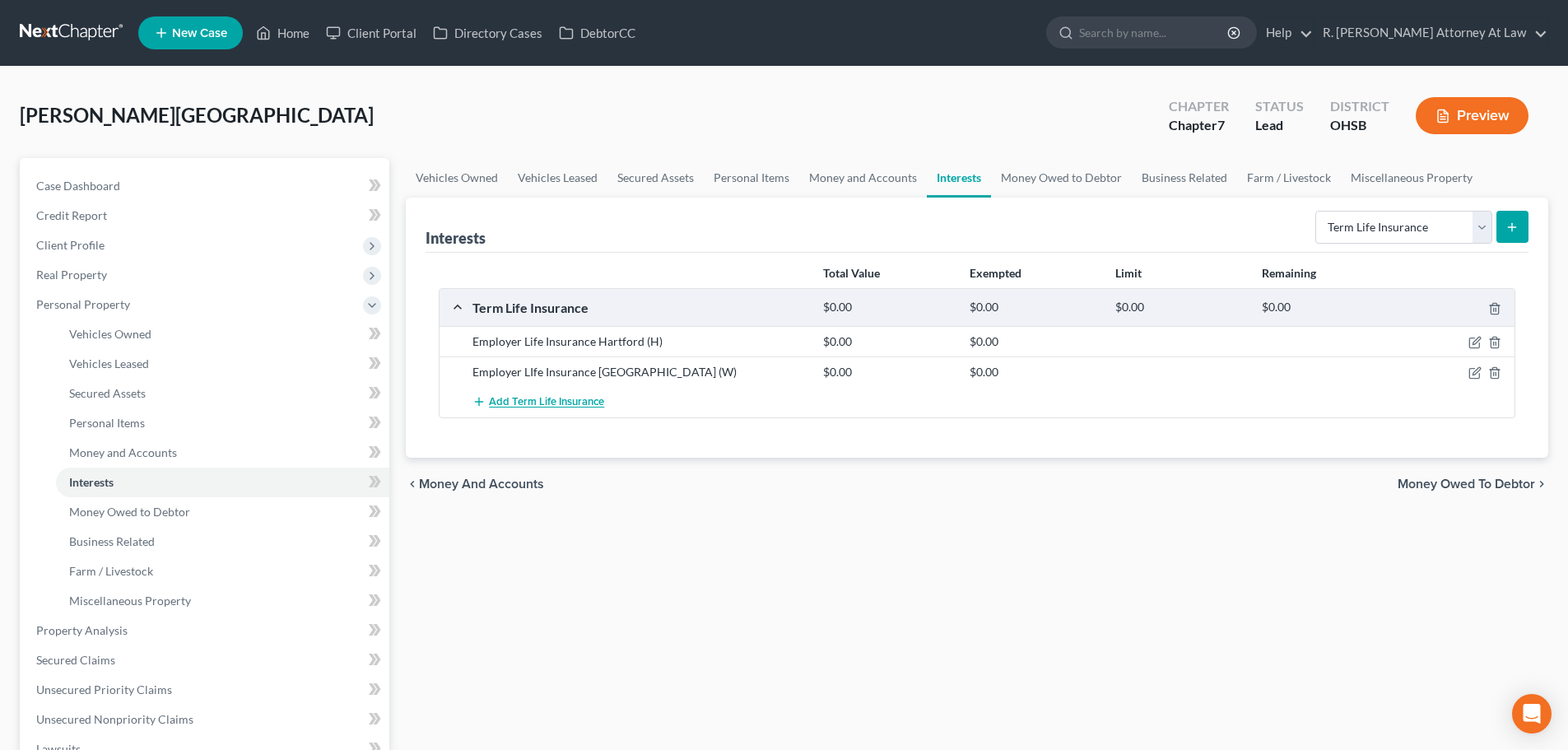
click at [518, 402] on span "Add Term Life Insurance" at bounding box center [546, 403] width 115 height 14
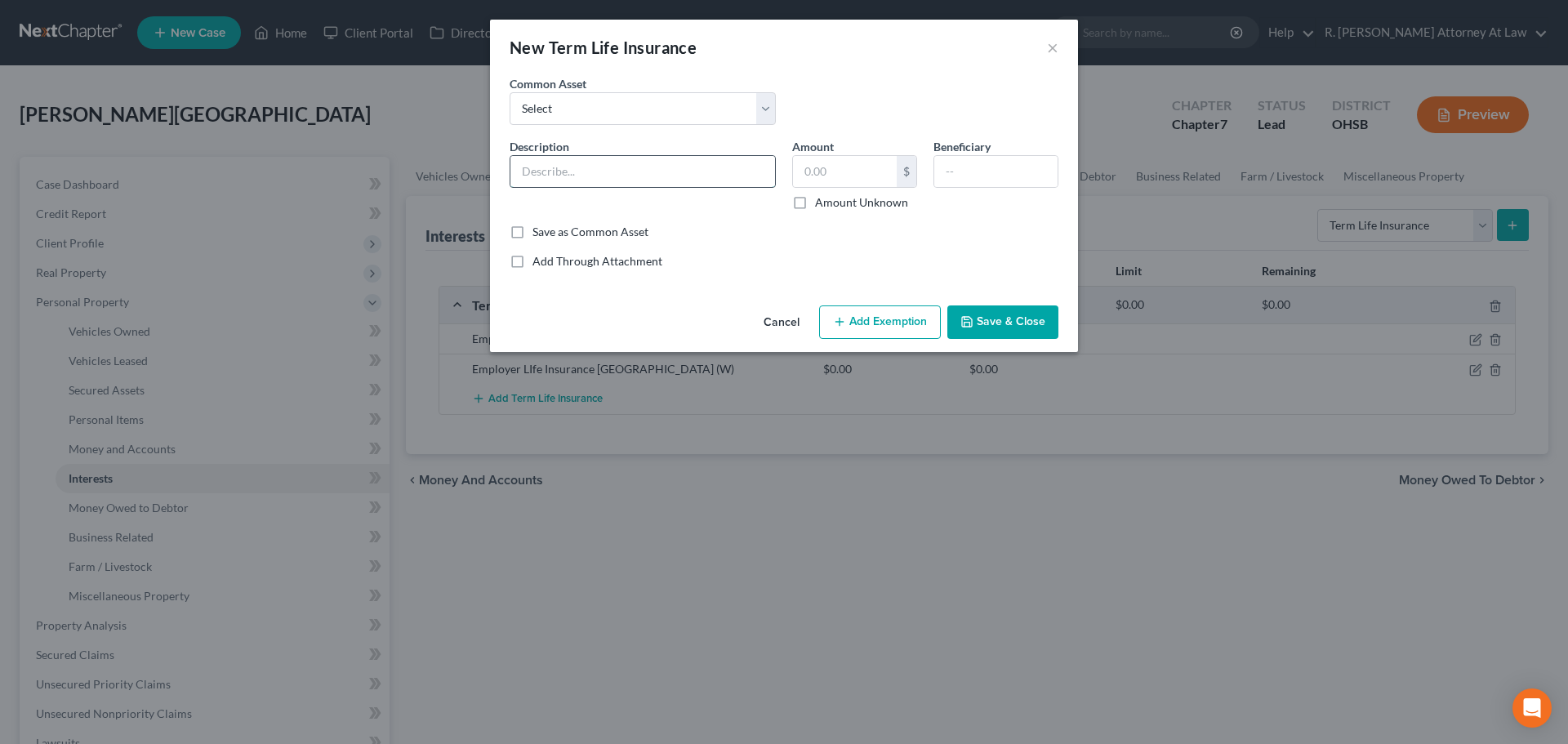
drag, startPoint x: 561, startPoint y: 178, endPoint x: 548, endPoint y: 176, distance: 13.2
click at [561, 178] on input "text" at bounding box center [642, 171] width 265 height 31
type input "Employer Life Insurance Hartford Husband Insured"
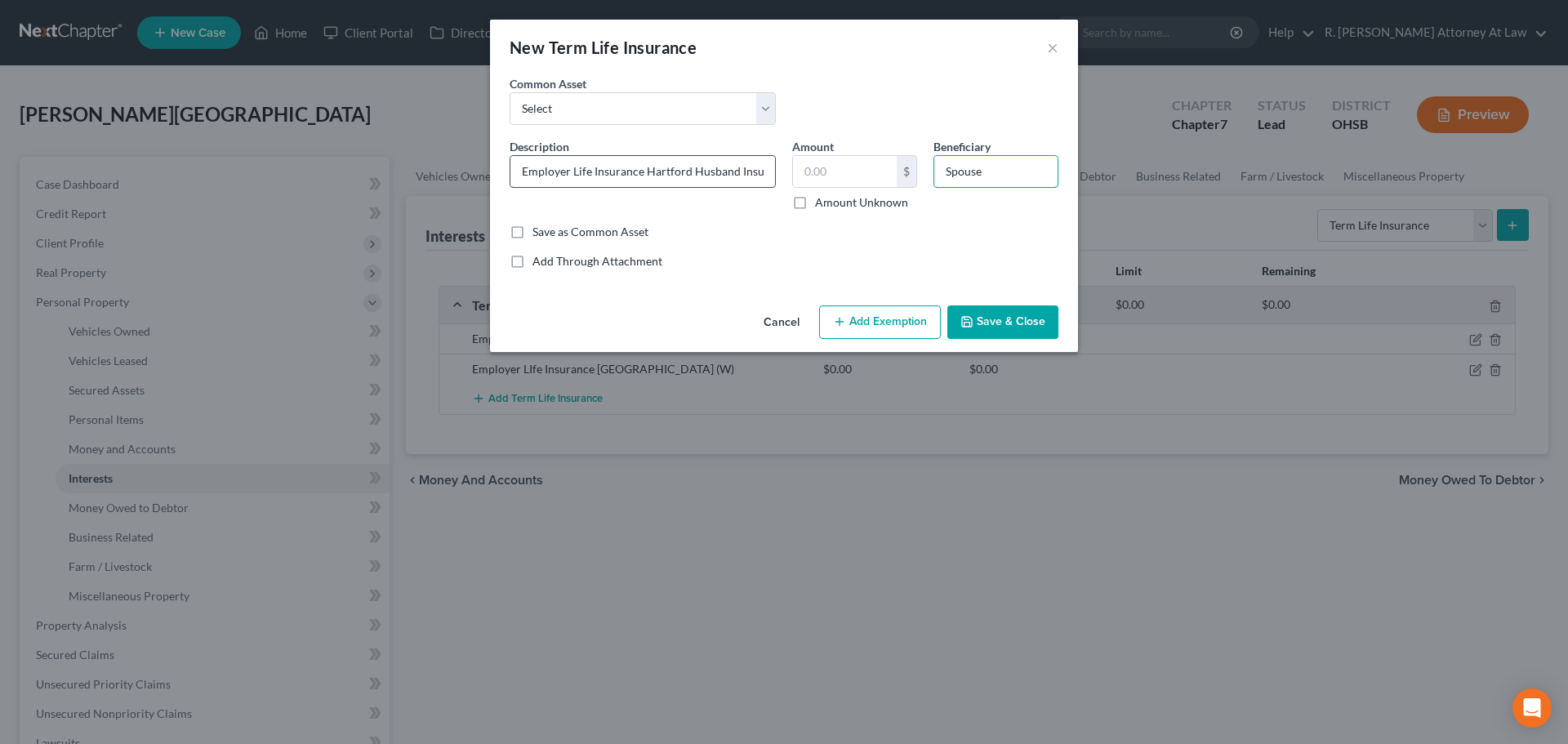
type input "Spouse"
click at [643, 172] on input "Employer Life Insurance Hartford Husband Insured" at bounding box center [642, 171] width 265 height 31
type input "Employer Life Insurance (W) Hartford Husband Insured"
click at [981, 311] on button "Save & Close" at bounding box center [1003, 323] width 111 height 34
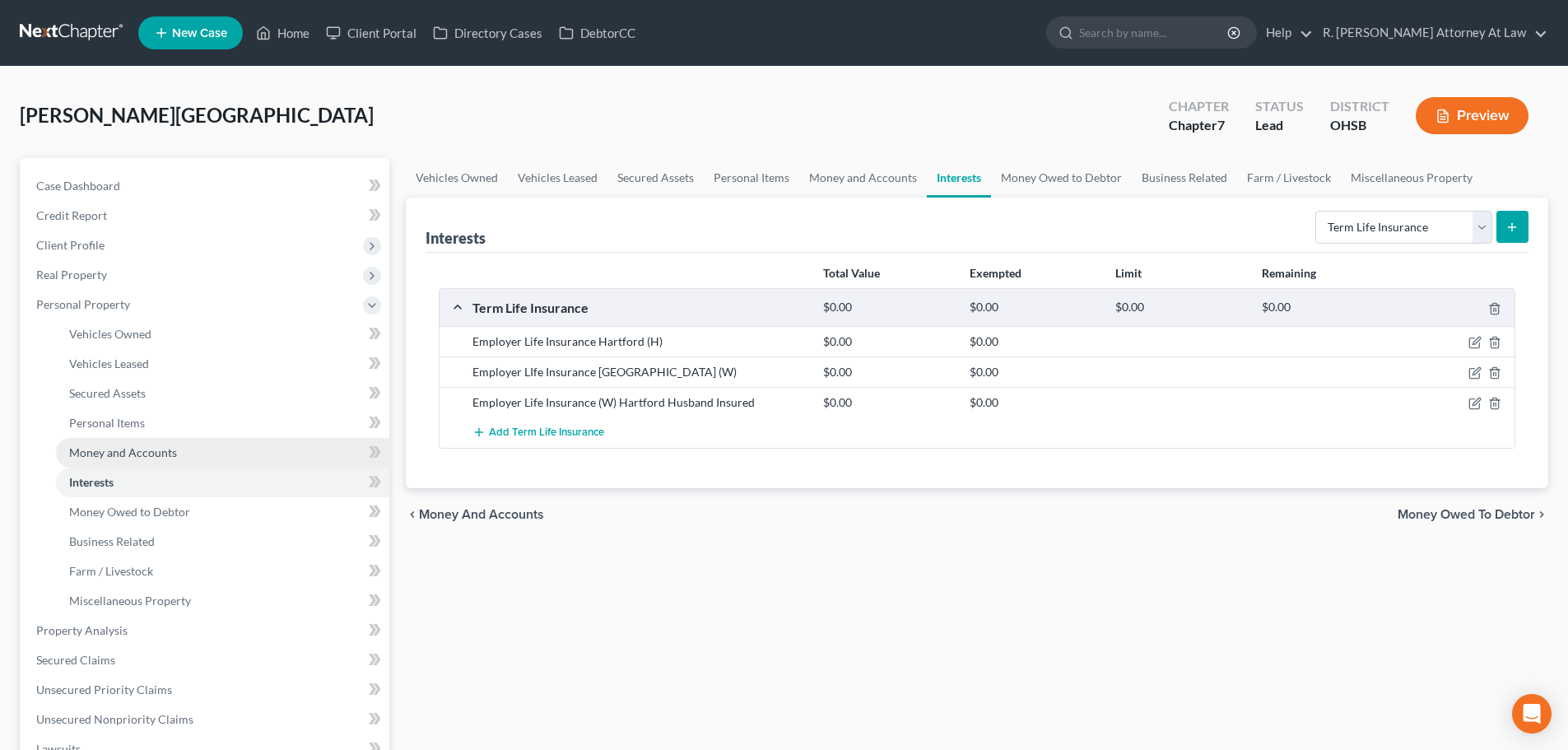
click at [106, 451] on span "Money and Accounts" at bounding box center [122, 452] width 108 height 14
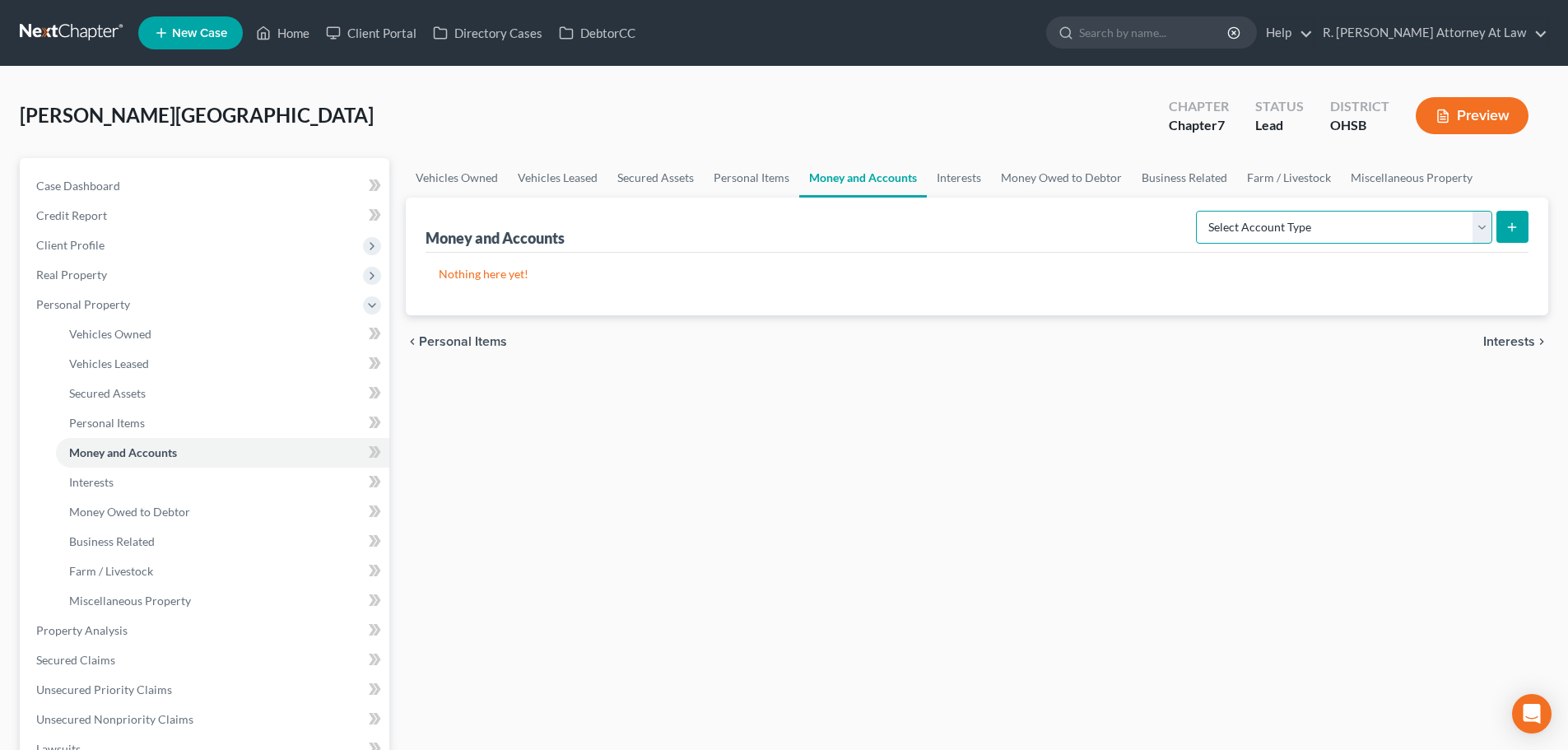
click at [1270, 225] on select "Select Account Type Brokerage Cash on Hand Certificates of Deposit Checking Acc…" at bounding box center [1345, 227] width 297 height 33
click at [106, 479] on span "Interests" at bounding box center [90, 481] width 44 height 14
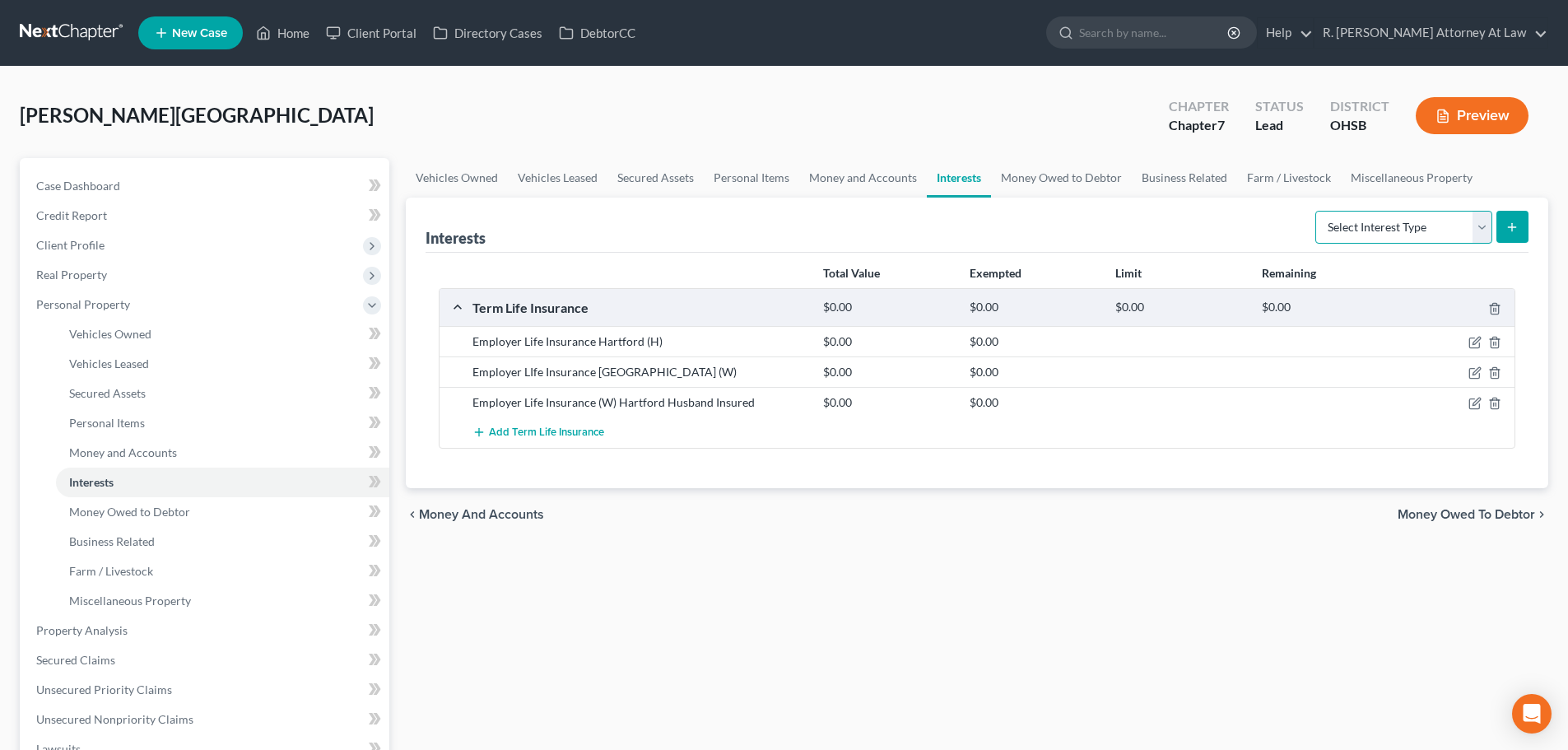
click at [1365, 223] on select "Select Interest Type 401K Annuity Bond Education IRA Government Bond Government…" at bounding box center [1404, 227] width 177 height 33
select select "401k"
click at [1318, 211] on select "Select Interest Type 401K Annuity Bond Education IRA Government Bond Government…" at bounding box center [1404, 227] width 177 height 33
click at [1507, 228] on icon "submit" at bounding box center [1512, 227] width 14 height 14
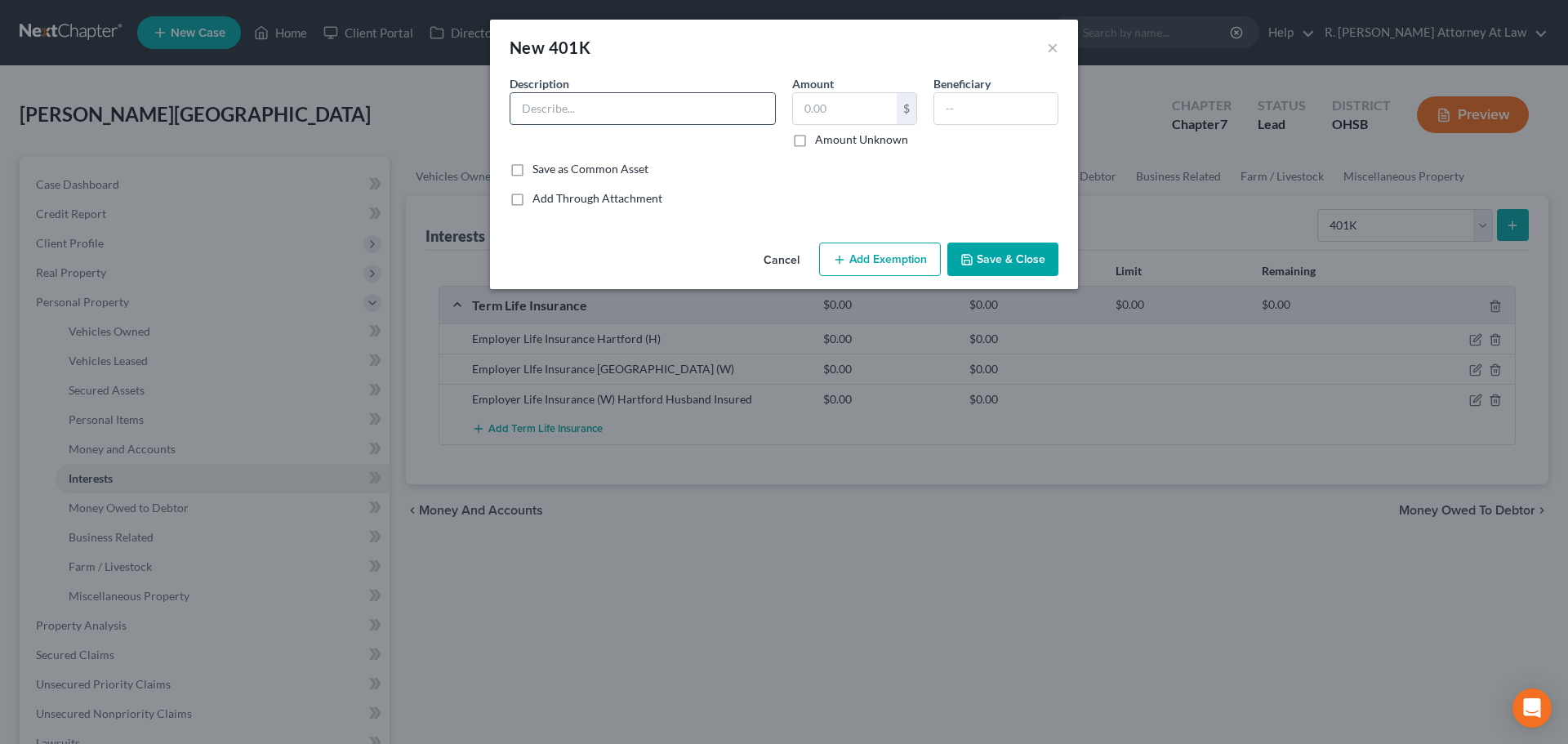
click at [545, 110] on input "text" at bounding box center [642, 109] width 265 height 31
type input "401k (W)"
type input "1,500"
click at [973, 259] on icon "button" at bounding box center [967, 259] width 13 height 13
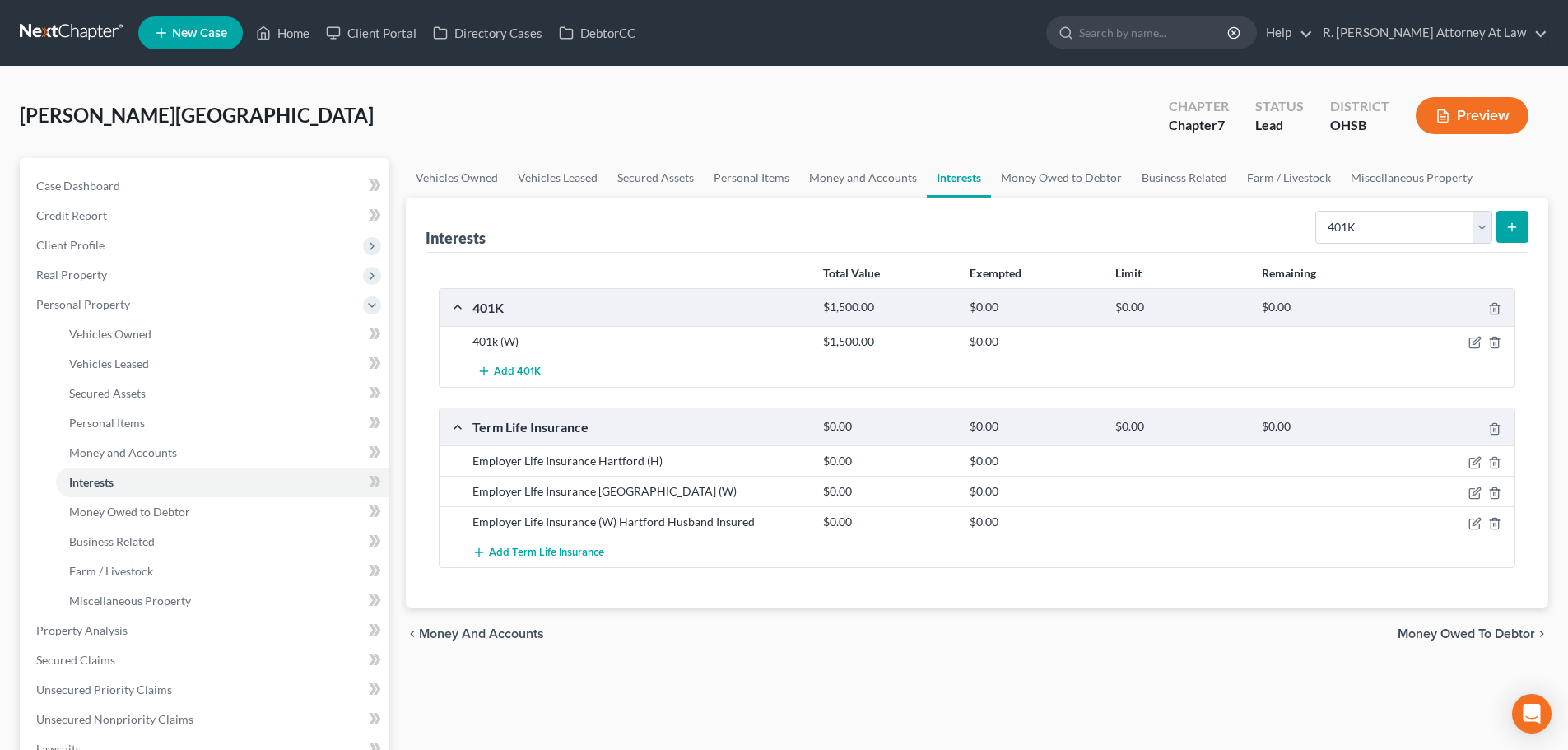
click at [1514, 229] on icon "submit" at bounding box center [1512, 227] width 14 height 14
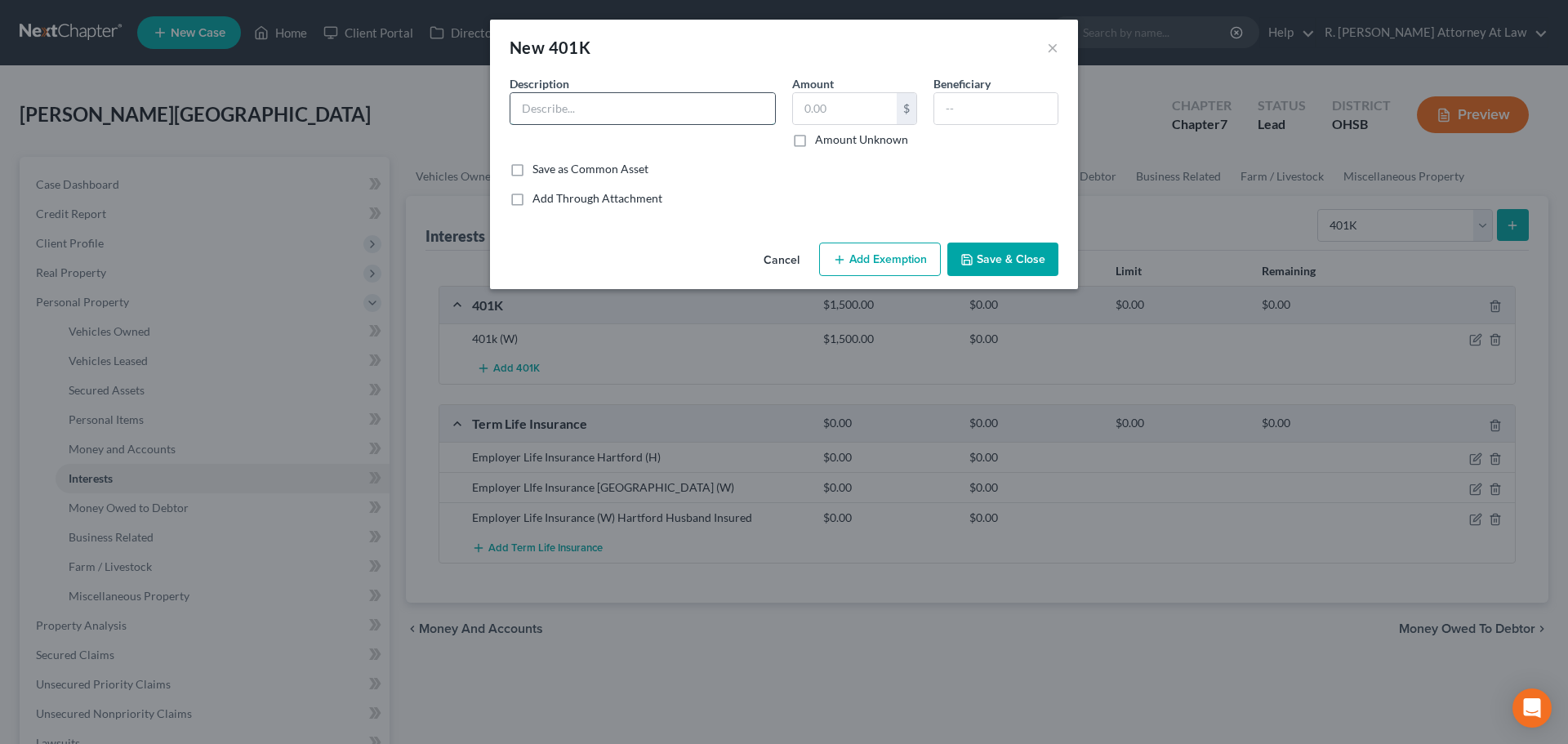
click at [568, 107] on input "text" at bounding box center [642, 109] width 265 height 31
type input "SERS"
click at [815, 137] on label "Amount Unknown" at bounding box center [862, 140] width 93 height 16
click at [822, 137] on input "Amount Unknown" at bounding box center [827, 137] width 11 height 11
checkbox input "true"
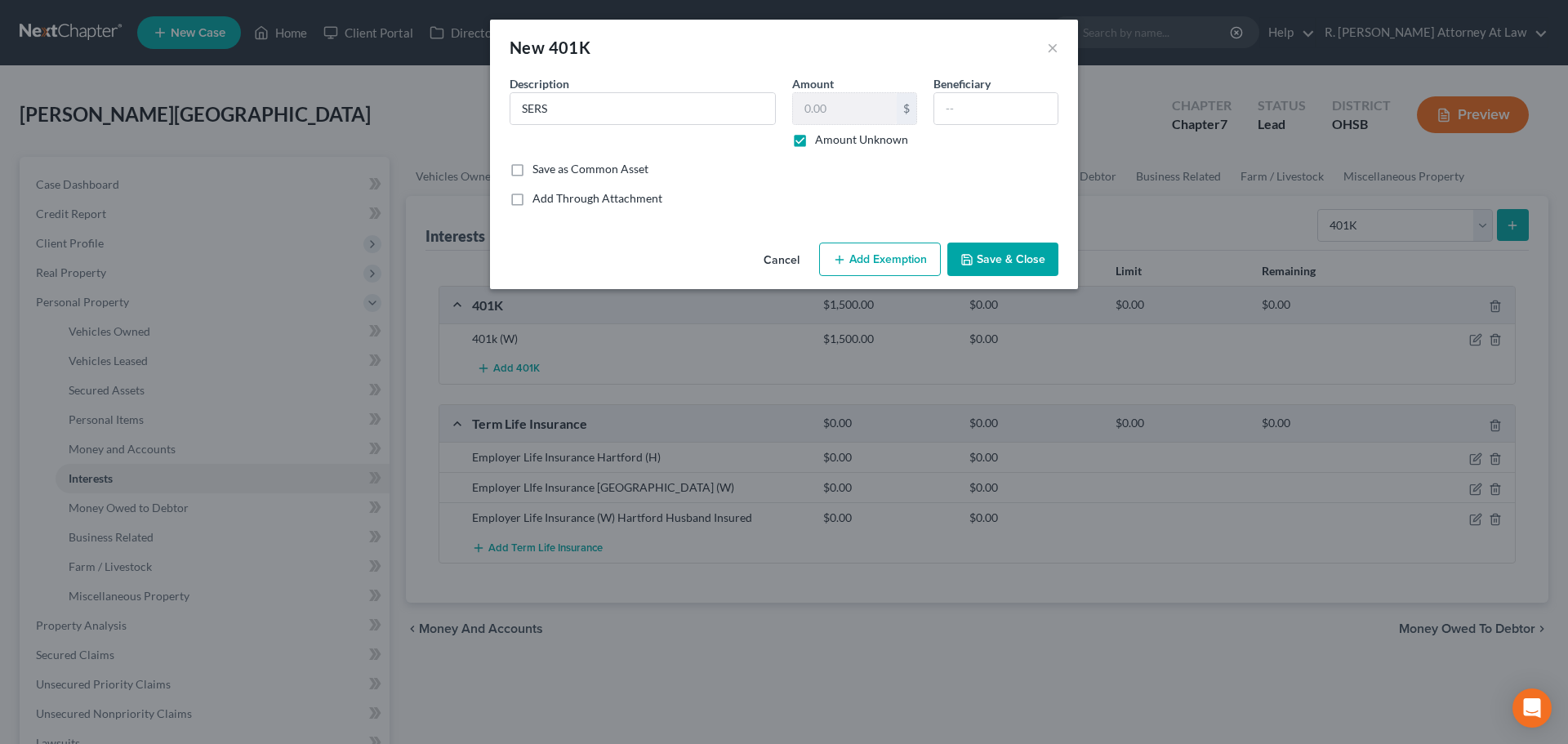
click at [1001, 257] on button "Save & Close" at bounding box center [1003, 259] width 111 height 34
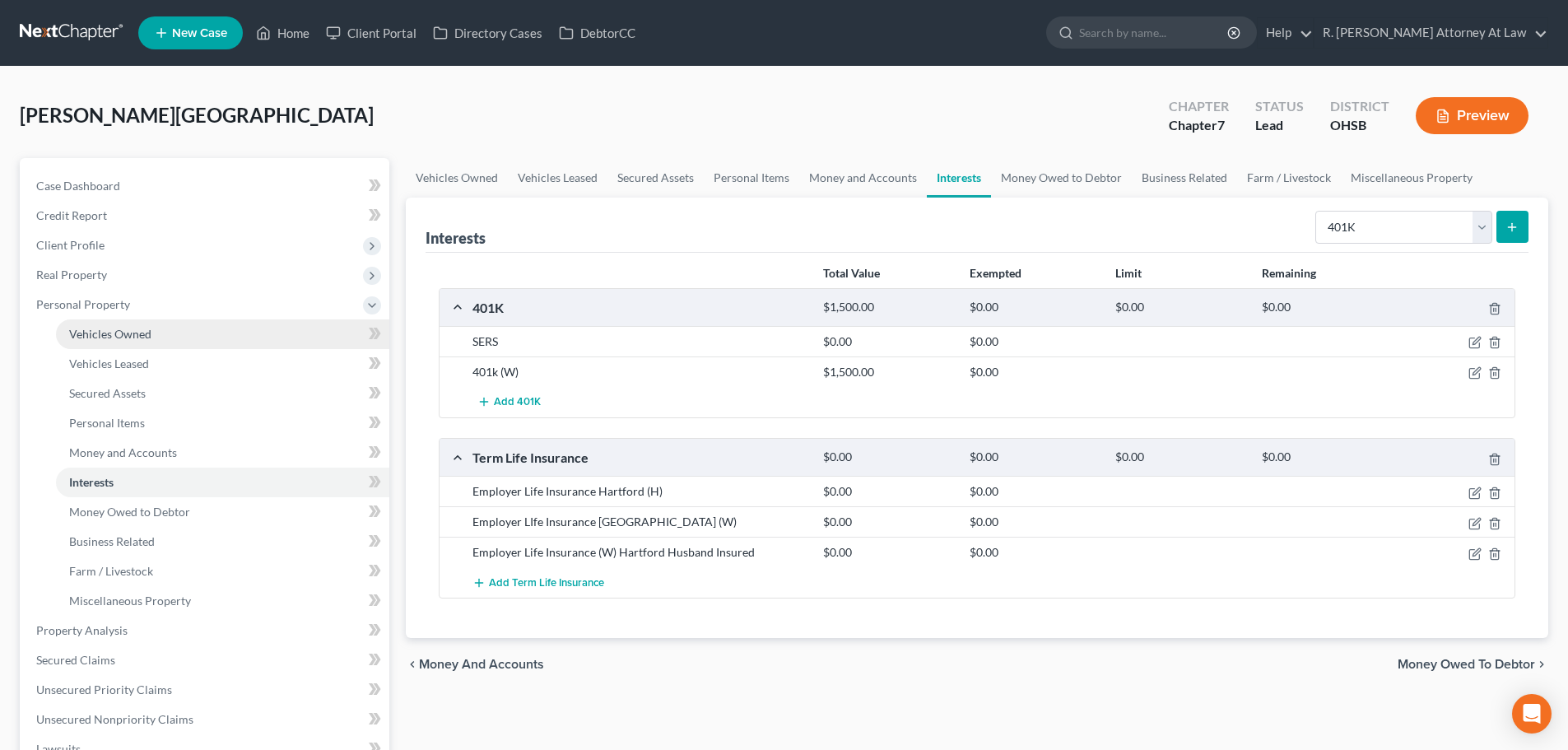
click at [86, 332] on span "Vehicles Owned" at bounding box center [109, 333] width 82 height 14
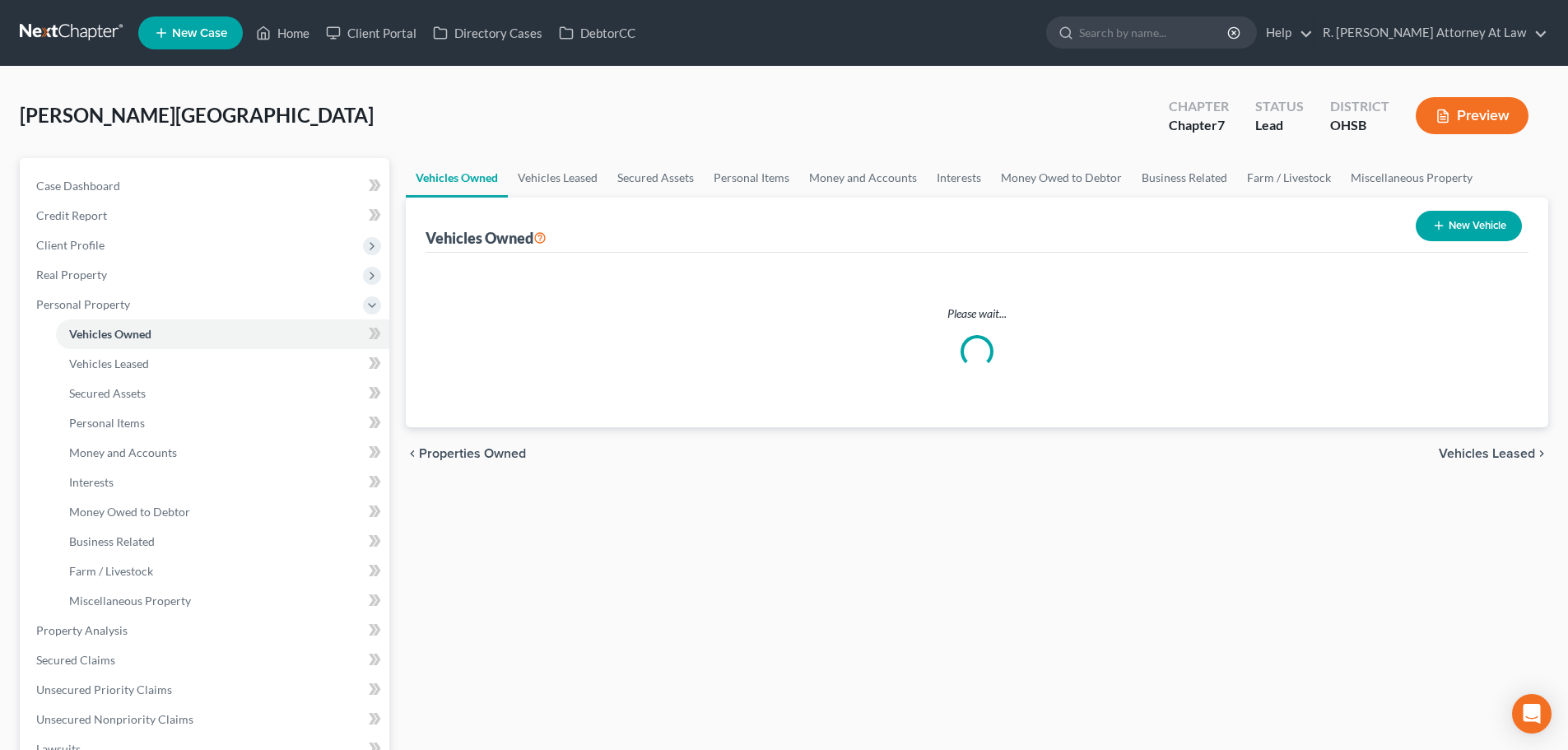
click at [1453, 222] on button "New Vehicle" at bounding box center [1469, 226] width 106 height 31
select select "0"
select select "2"
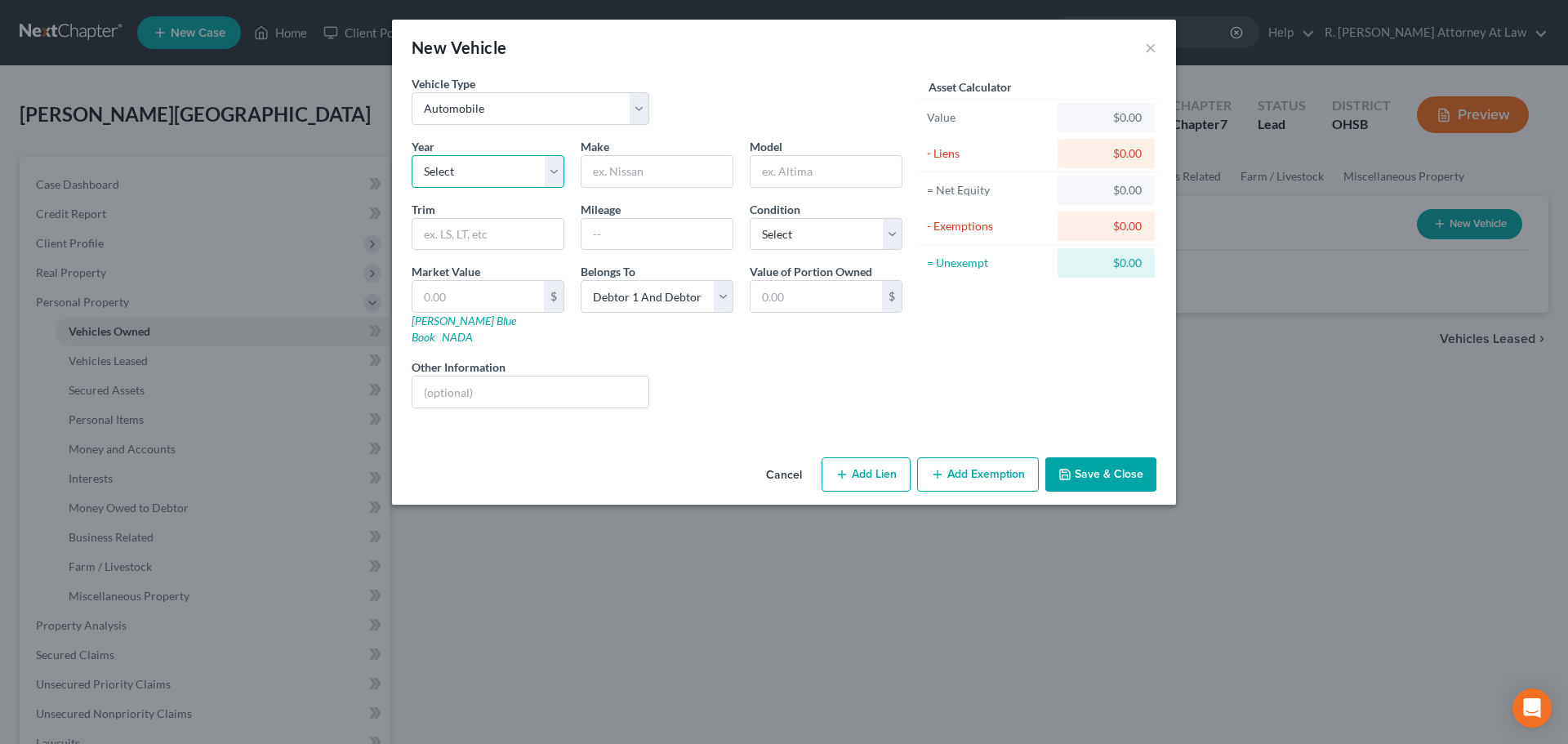
click at [488, 160] on select "Select 2026 2025 2024 2023 2022 2021 2020 2019 2018 2017 2016 2015 2014 2013 20…" at bounding box center [488, 171] width 152 height 32
select select "6"
click at [412, 155] on select "Select 2026 2025 2024 2023 2022 2021 2020 2019 2018 2017 2016 2015 2014 2013 20…" at bounding box center [488, 171] width 152 height 32
click at [638, 168] on input "text" at bounding box center [657, 171] width 151 height 31
type input "Chevrolet"
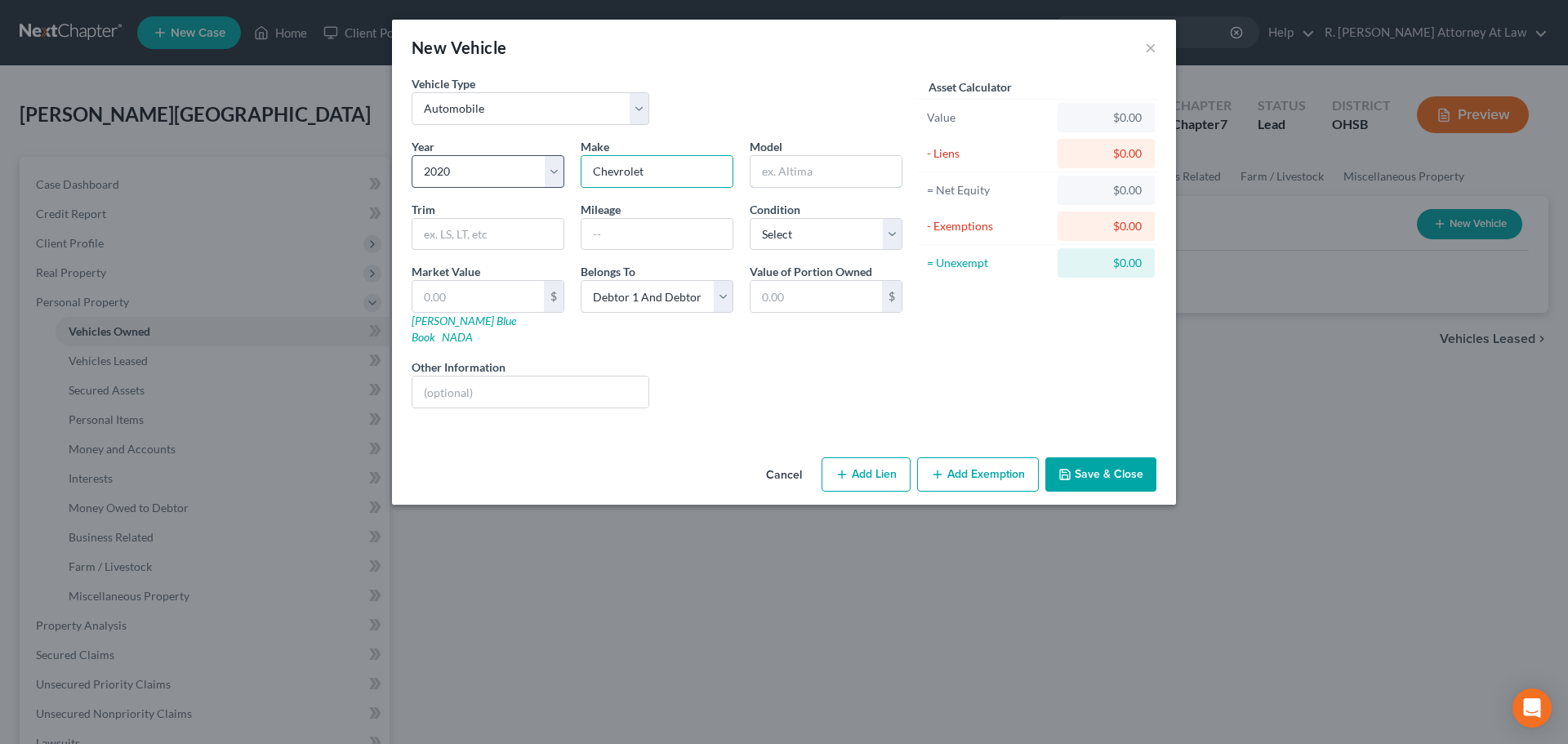
type input "q"
type input "Equinox"
type input "33000"
type input "1"
type input "1.00"
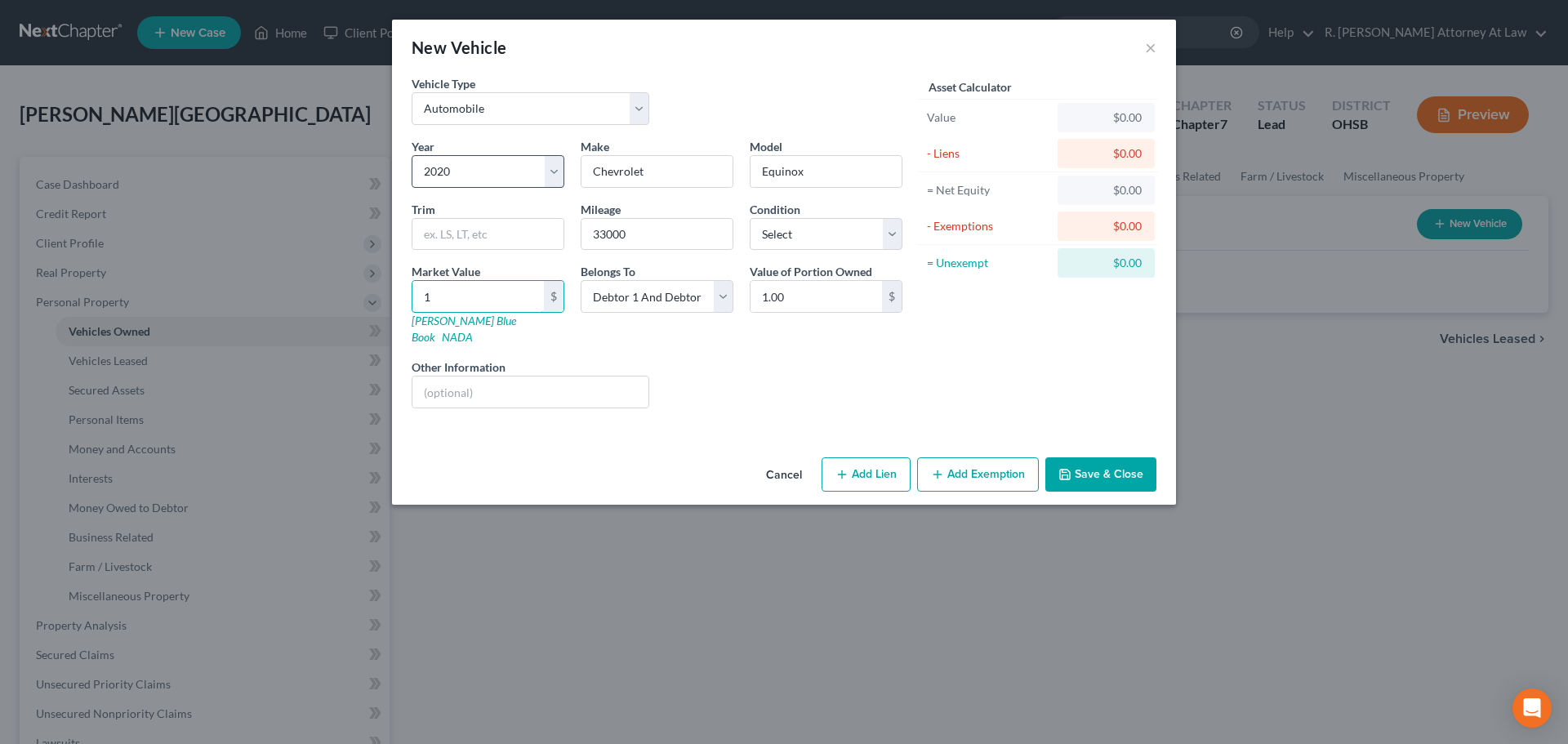
type input "18"
type input "18.00"
type input "182"
type input "182.00"
type input "1822"
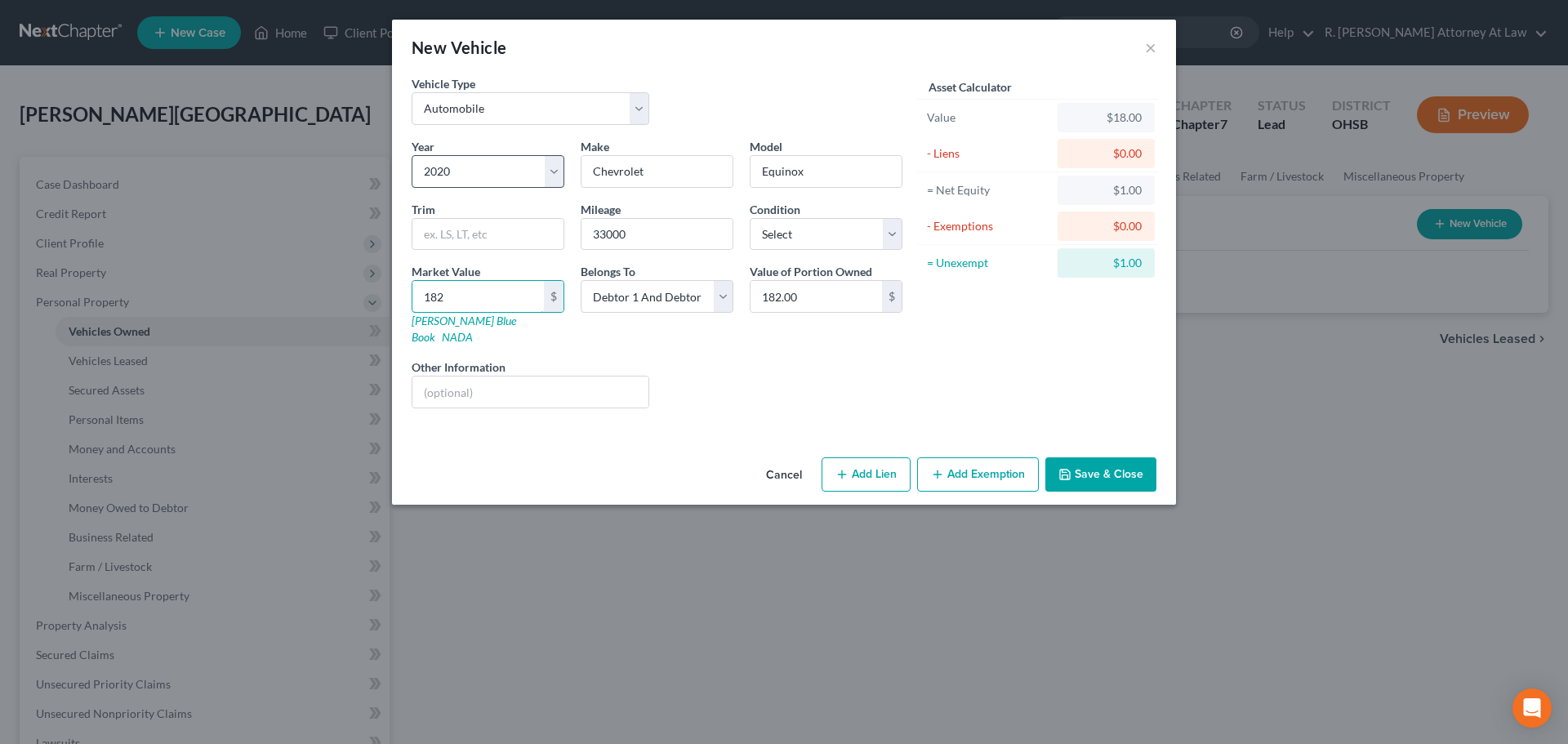
type input "1,822.00"
type input "1,8222"
type input "18,222.00"
type input "18,222"
click at [606, 297] on select "Select Debtor 1 Only Debtor 2 Only Debtor 1 And Debtor 2 Only At Least One Of T…" at bounding box center [657, 296] width 152 height 32
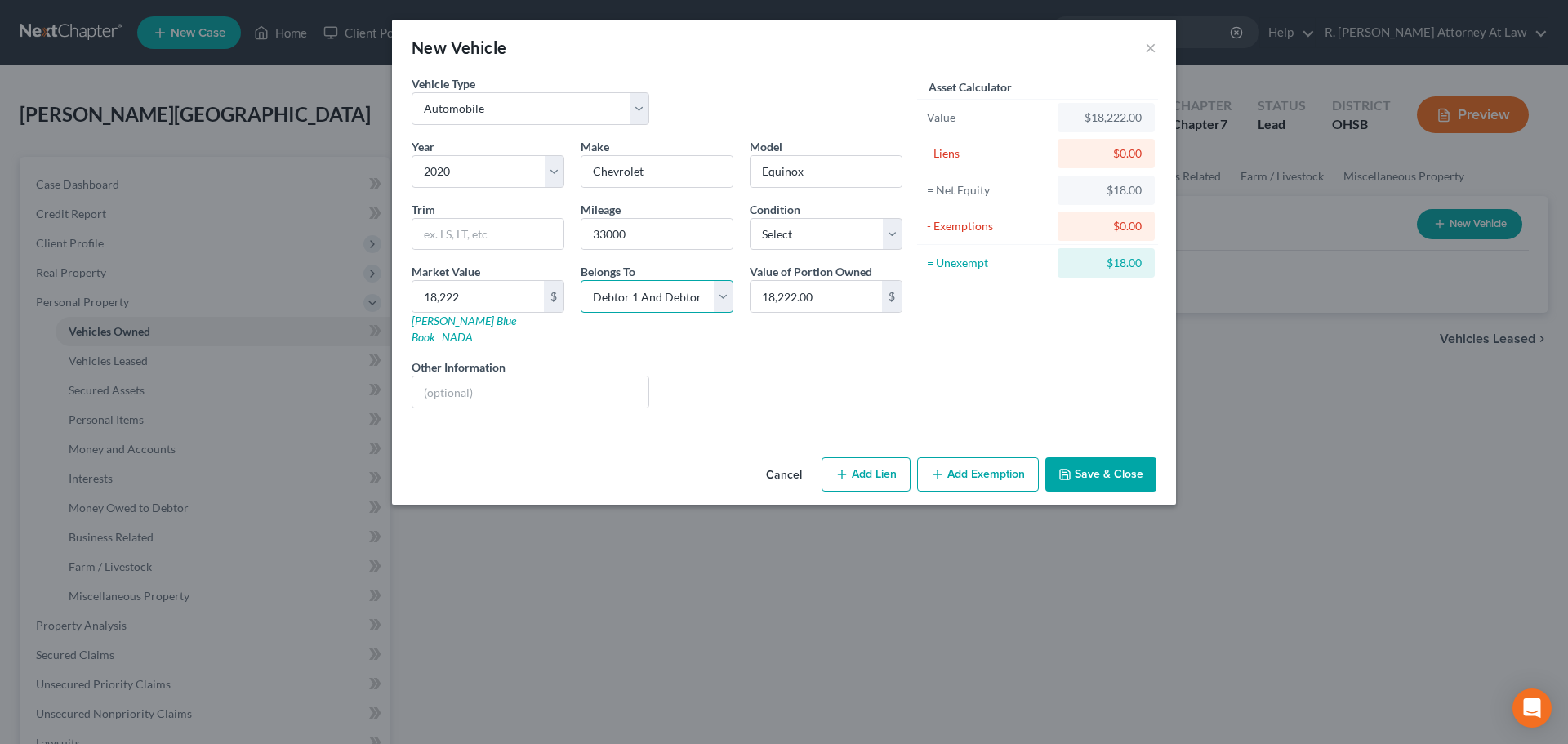
select select "1"
click at [580, 280] on select "Select Debtor 1 Only Debtor 2 Only Debtor 1 And Debtor 2 Only At Least One Of T…" at bounding box center [657, 296] width 152 height 32
click at [715, 372] on div "Liens Select" at bounding box center [784, 384] width 254 height 50
click at [959, 458] on button "Add Exemption" at bounding box center [978, 475] width 122 height 34
select select "2"
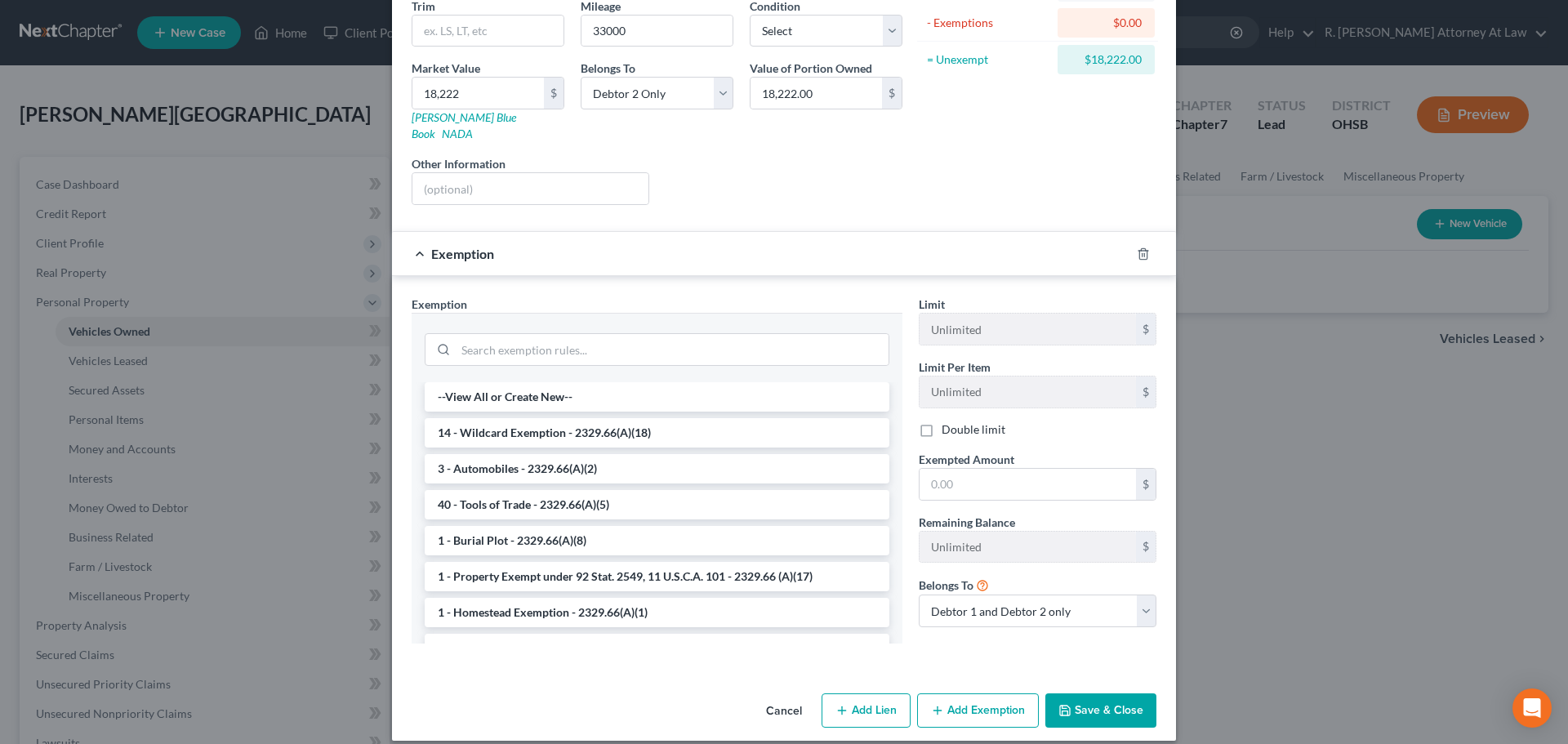
drag, startPoint x: 487, startPoint y: 444, endPoint x: 632, endPoint y: 461, distance: 146.0
click at [488, 454] on li "3 - Automobiles - 2329.66(A)(2)" at bounding box center [657, 468] width 465 height 30
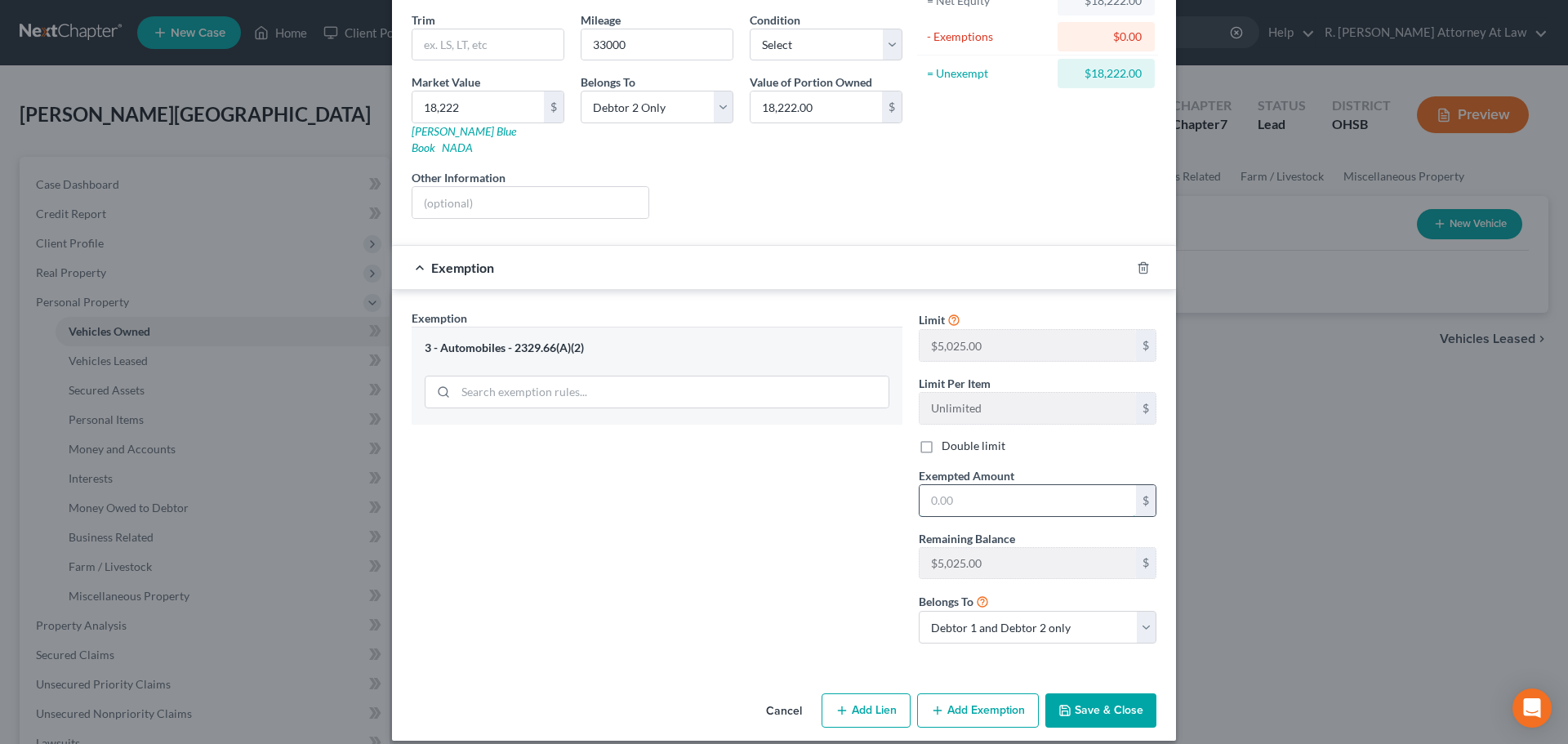
click at [951, 493] on input "text" at bounding box center [1027, 501] width 216 height 31
type input "5,025"
drag, startPoint x: 1099, startPoint y: 696, endPoint x: 1086, endPoint y: 693, distance: 13.3
click at [1096, 697] on button "Save & Close" at bounding box center [1101, 711] width 111 height 34
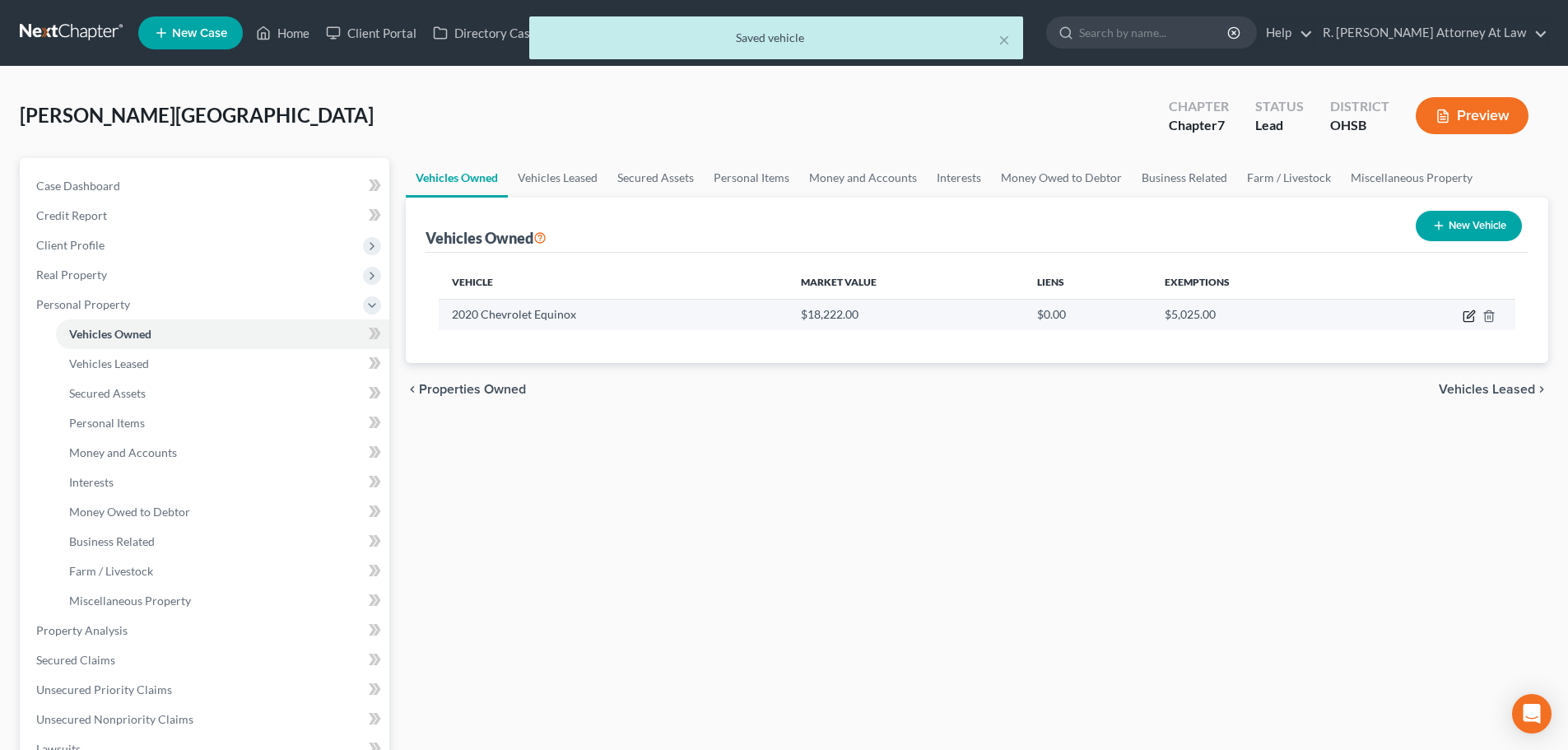
click at [1470, 315] on icon "button" at bounding box center [1469, 316] width 14 height 14
select select "0"
select select "6"
select select "1"
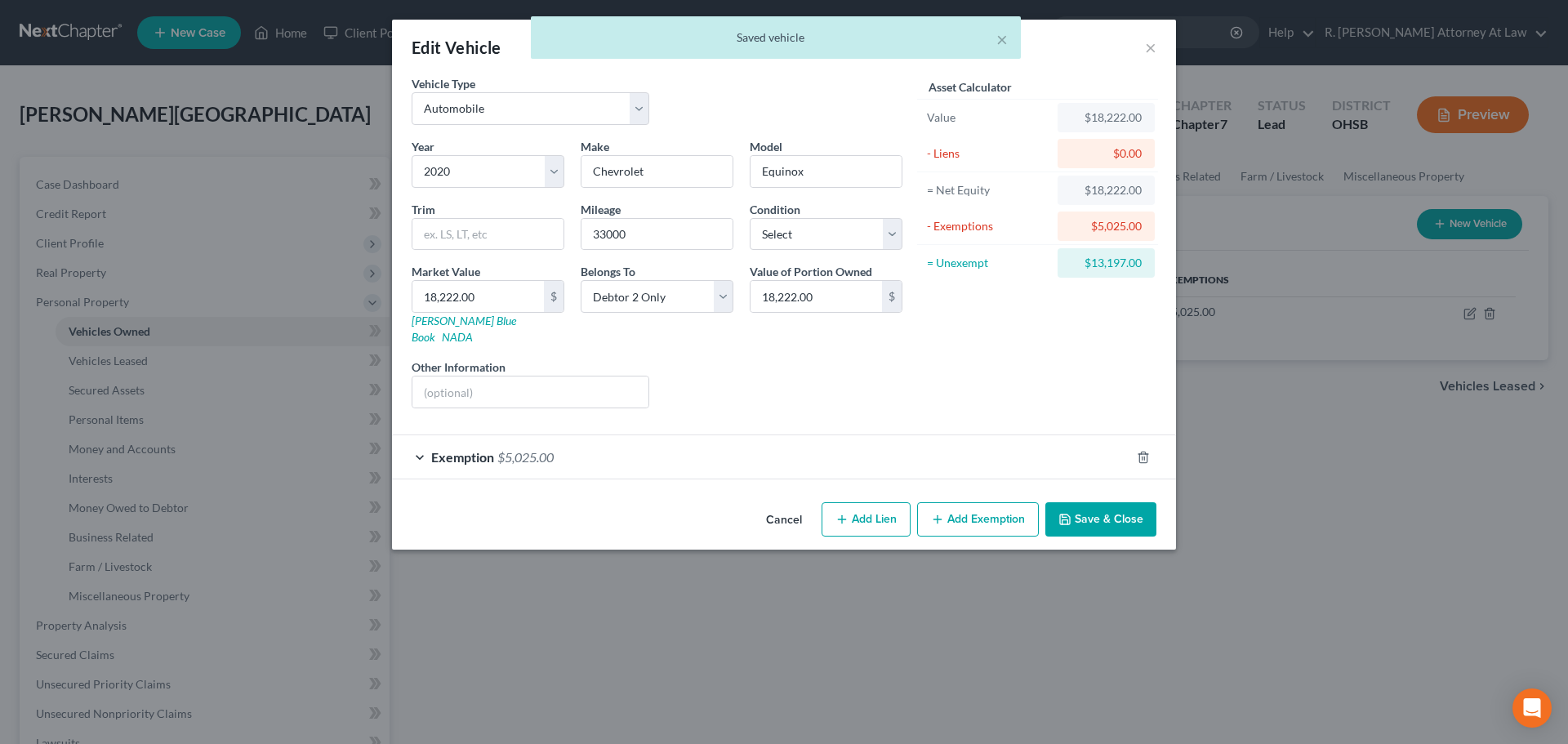
click at [752, 445] on div "Exemption $5,025.00" at bounding box center [761, 457] width 738 height 43
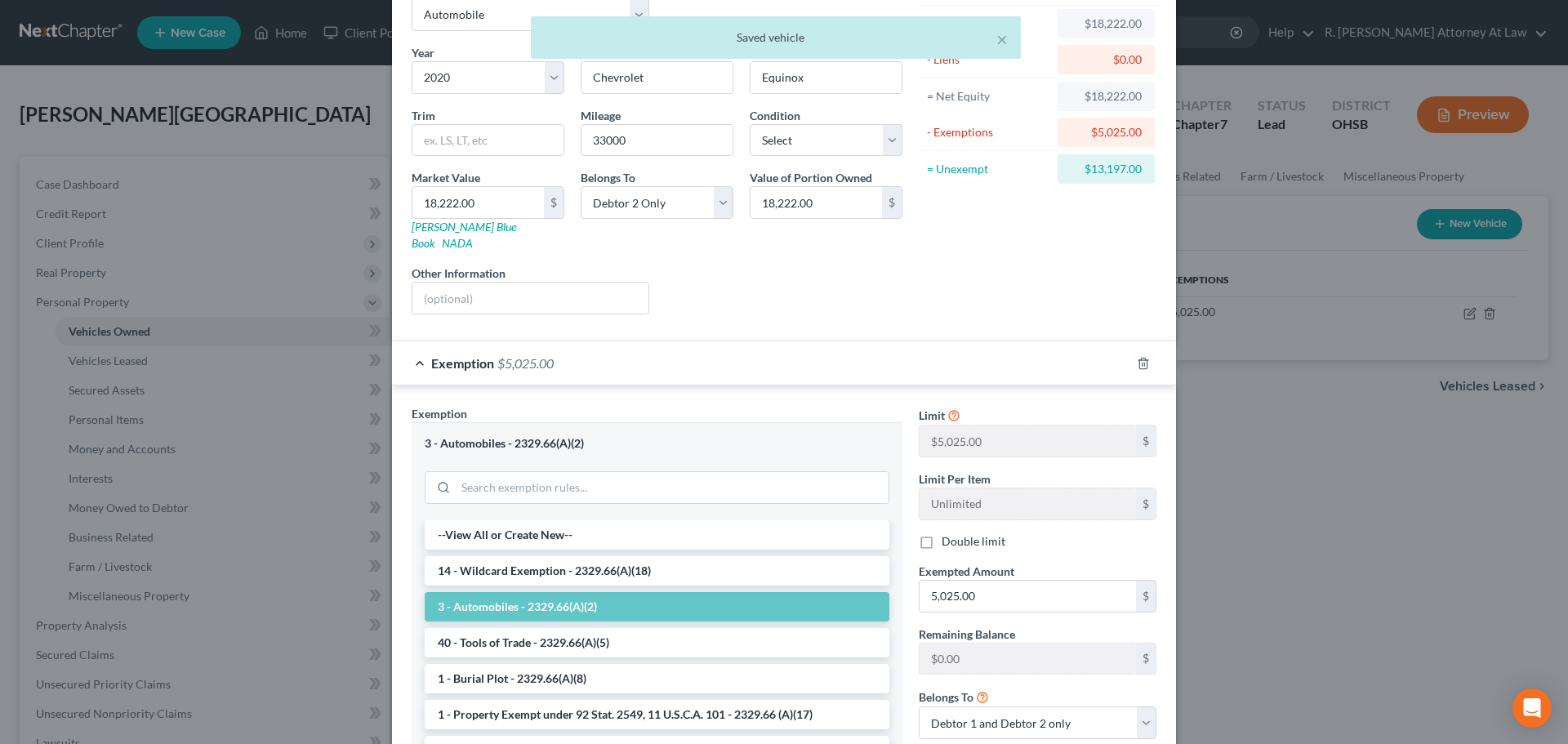
scroll to position [232, 0]
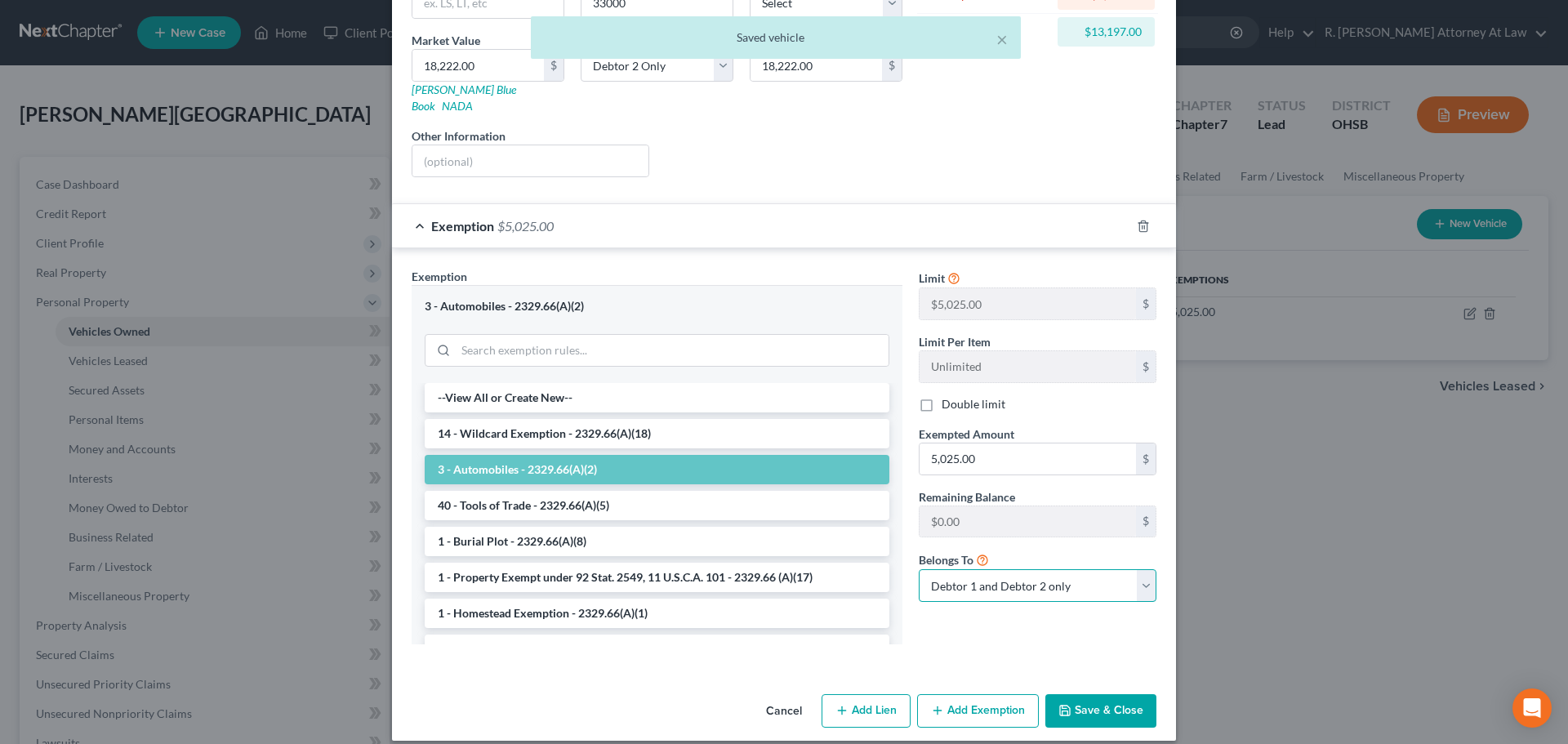
click at [986, 573] on select "Debtor 1 only Debtor 2 only Debtor 1 and Debtor 2 only" at bounding box center [1037, 586] width 238 height 32
select select "1"
click at [919, 570] on select "Debtor 1 only Debtor 2 only Debtor 1 and Debtor 2 only" at bounding box center [1037, 586] width 238 height 32
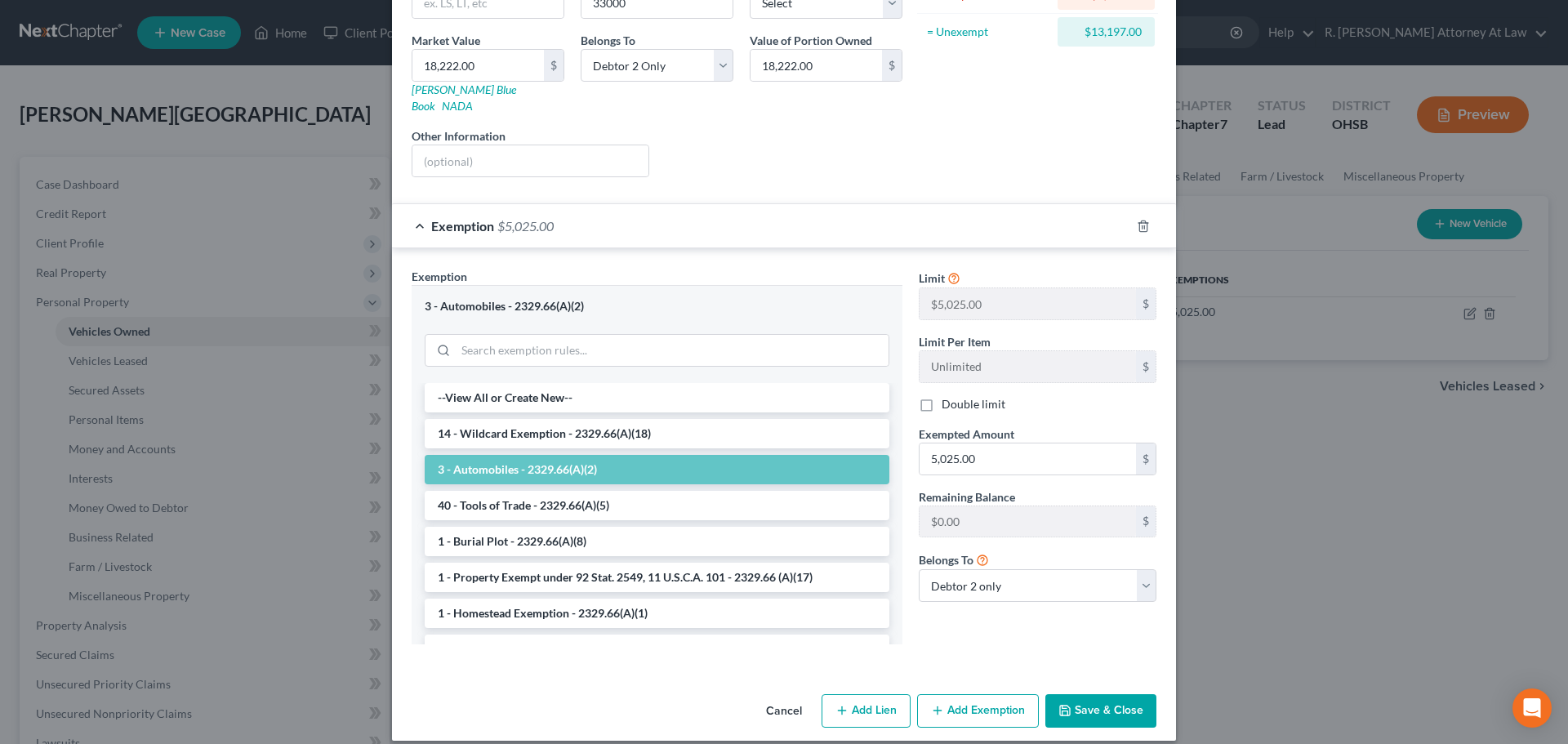
click at [954, 700] on button "Add Exemption" at bounding box center [978, 712] width 122 height 34
select select "2"
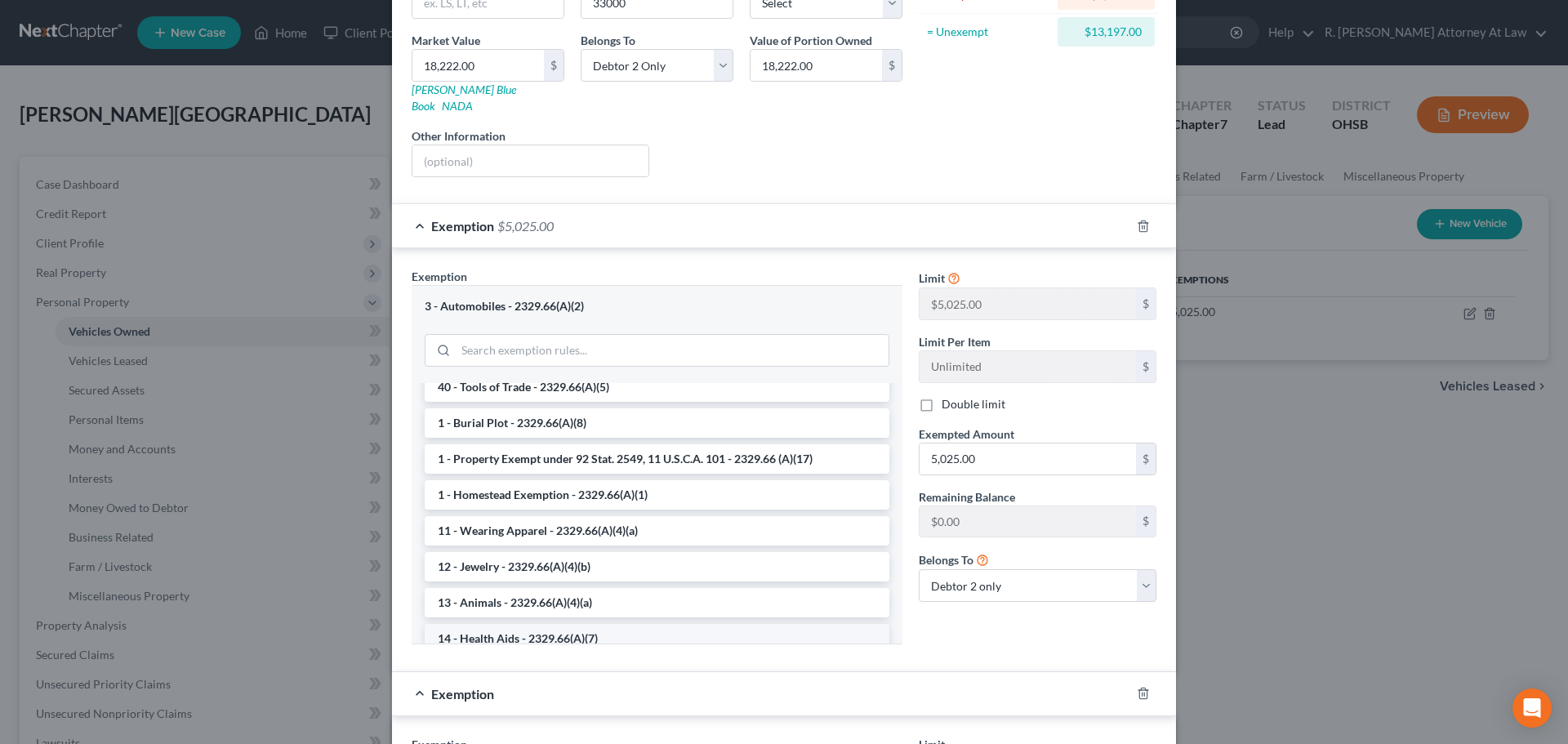
scroll to position [245, 0]
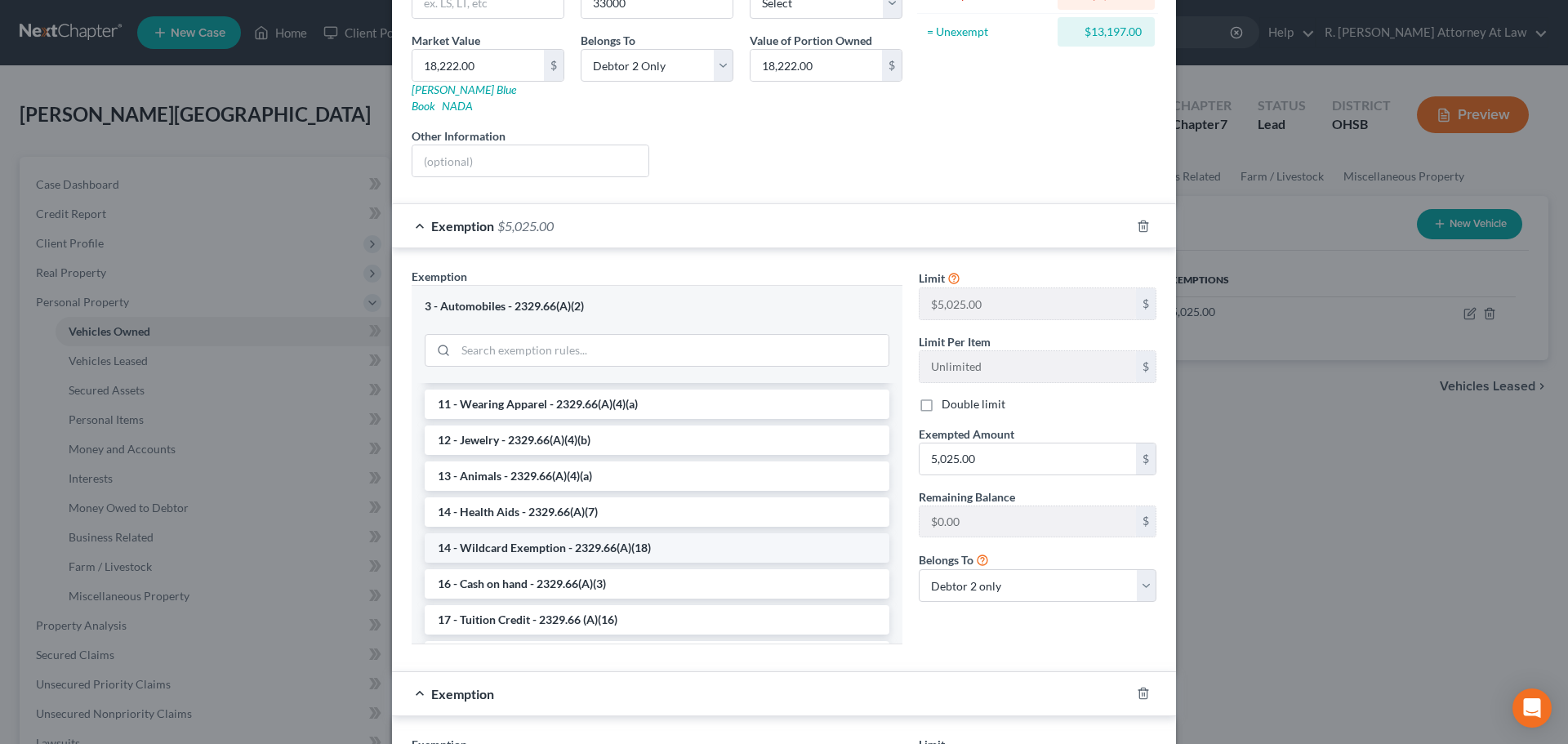
click at [476, 534] on li "14 - Wildcard Exemption - 2329.66(A)(18)" at bounding box center [657, 548] width 465 height 30
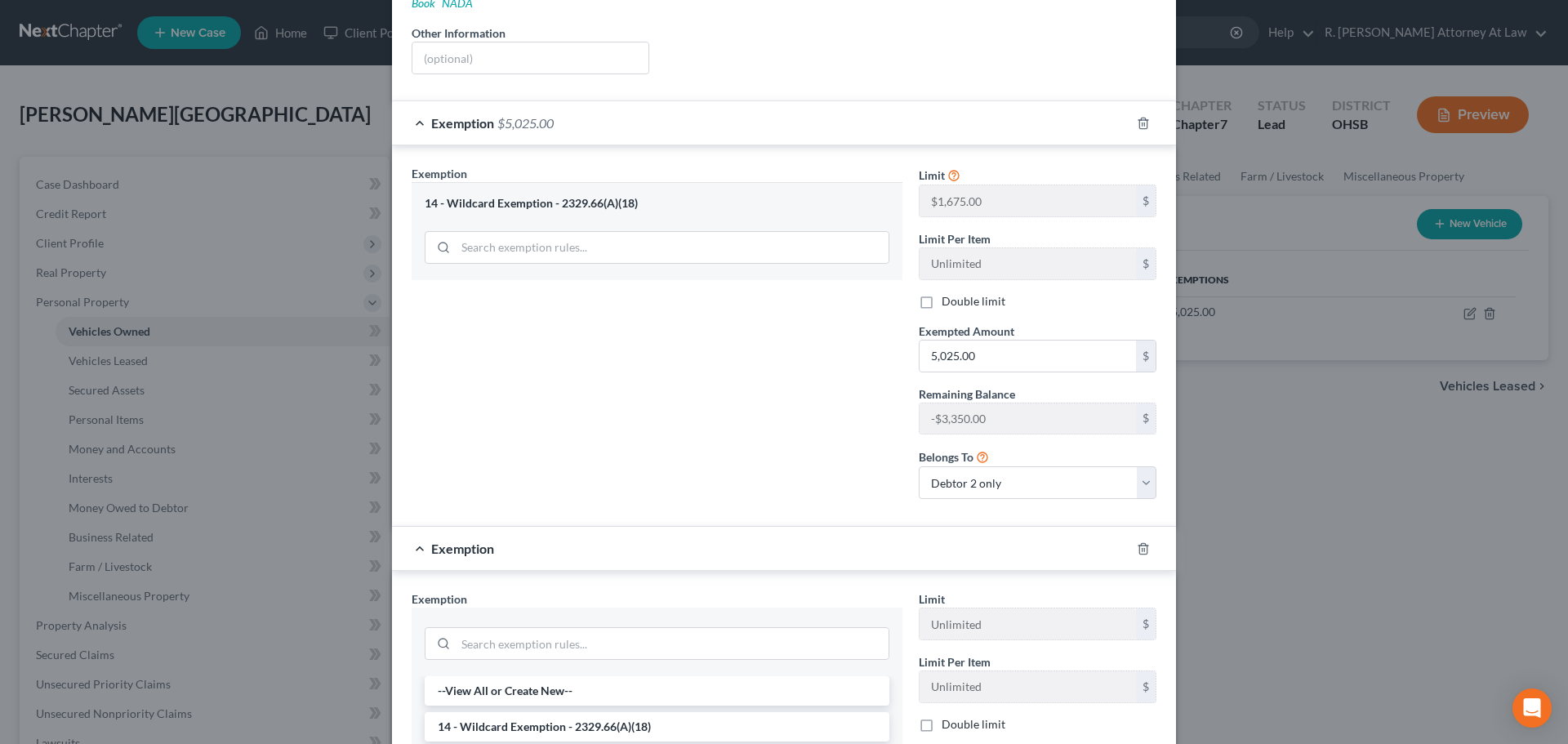
scroll to position [558, 0]
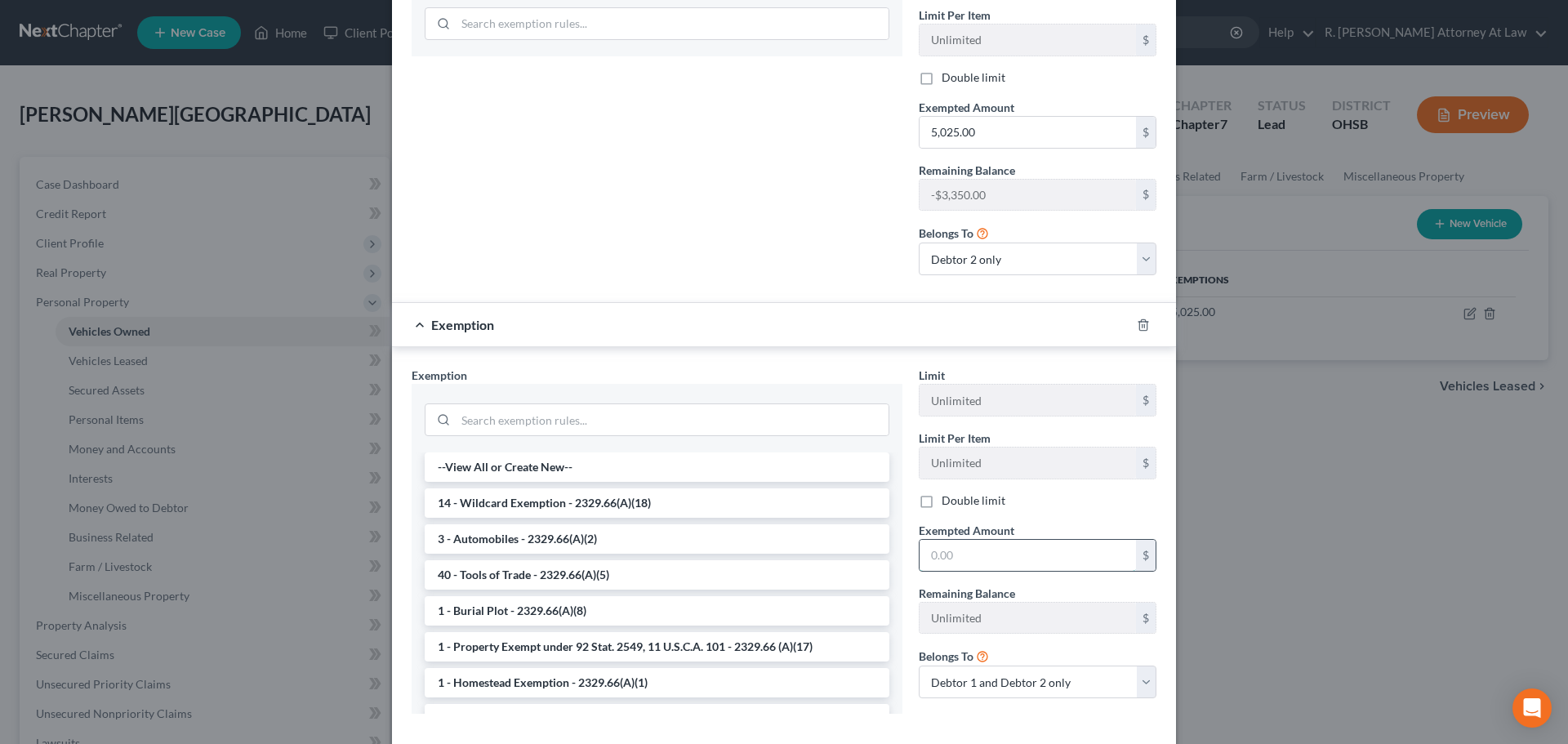
click at [944, 540] on input "text" at bounding box center [1027, 556] width 216 height 31
type input "1,675"
click at [959, 666] on select "Debtor 1 only Debtor 2 only Debtor 1 and Debtor 2 only" at bounding box center [1037, 682] width 238 height 32
select select "1"
click at [919, 666] on select "Debtor 1 only Debtor 2 only Debtor 1 and Debtor 2 only" at bounding box center [1037, 682] width 238 height 32
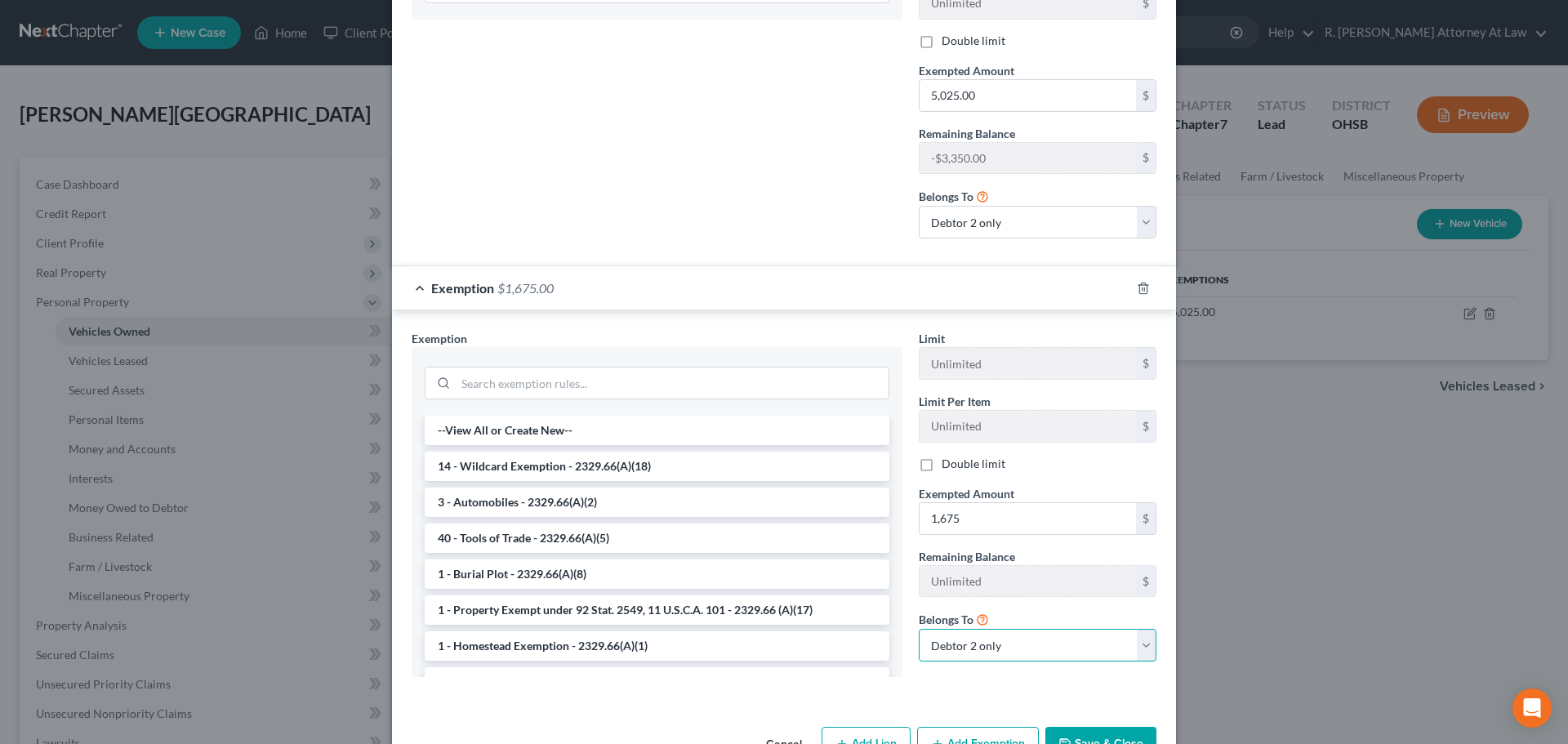
scroll to position [628, 0]
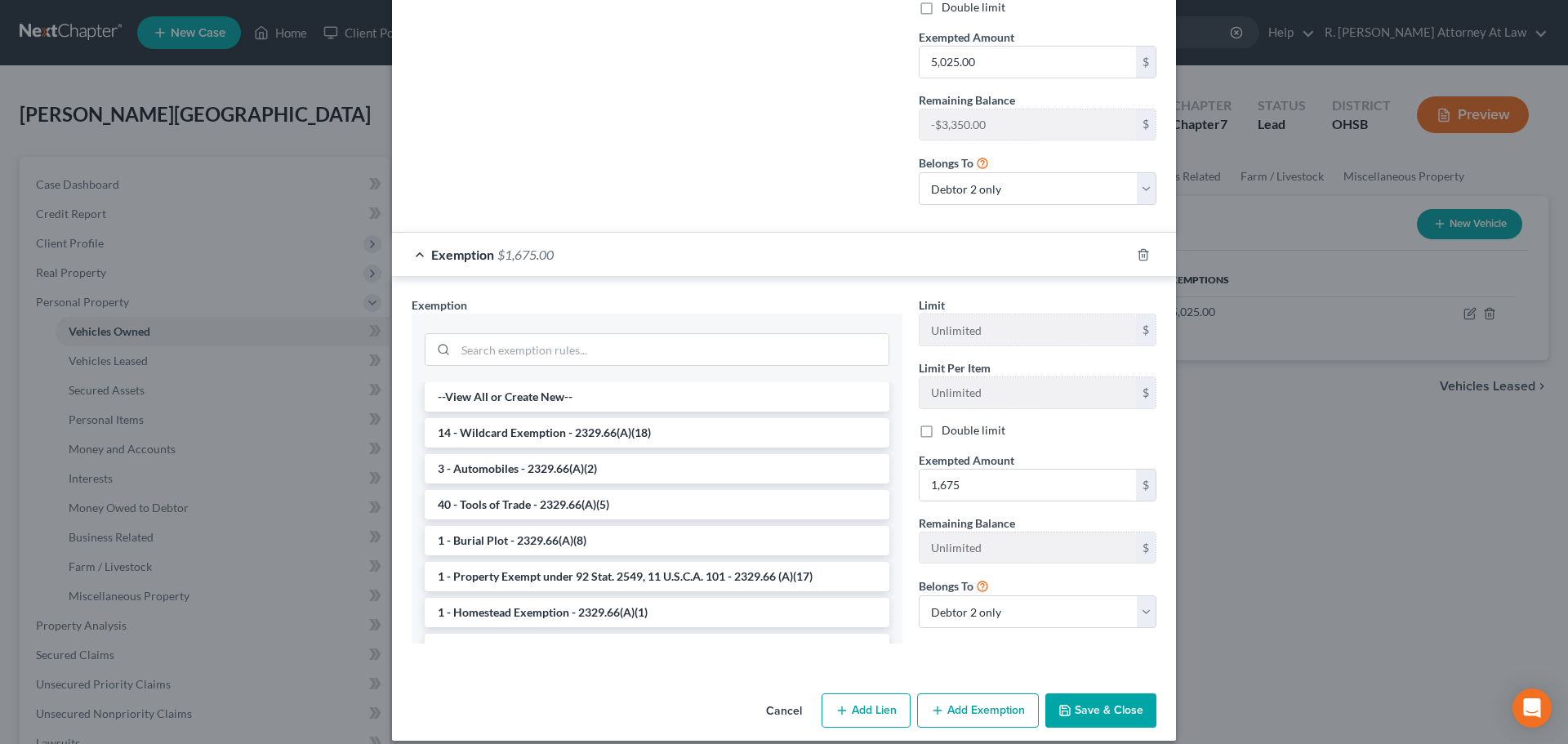
click at [1110, 694] on button "Save & Close" at bounding box center [1101, 711] width 111 height 34
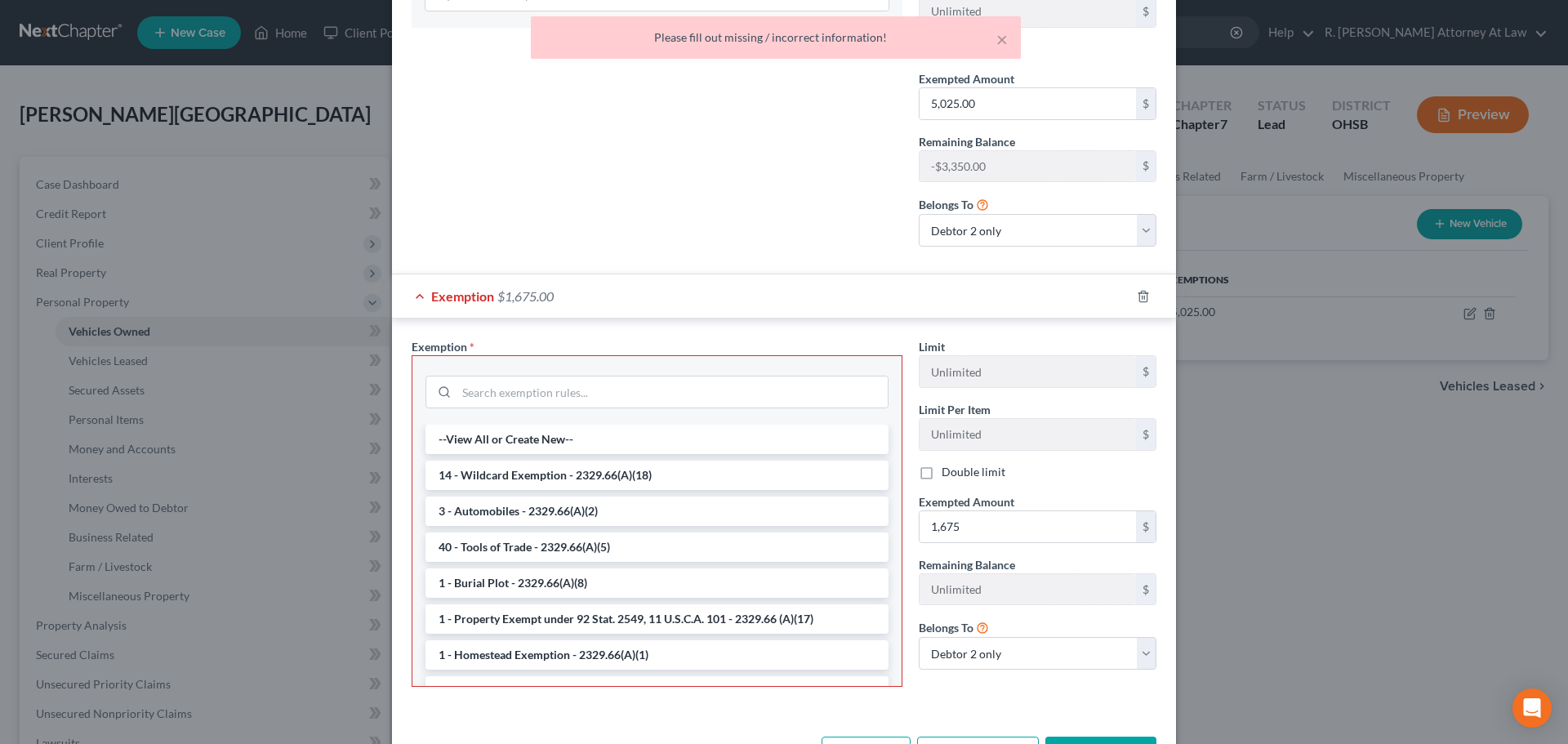
scroll to position [547, 0]
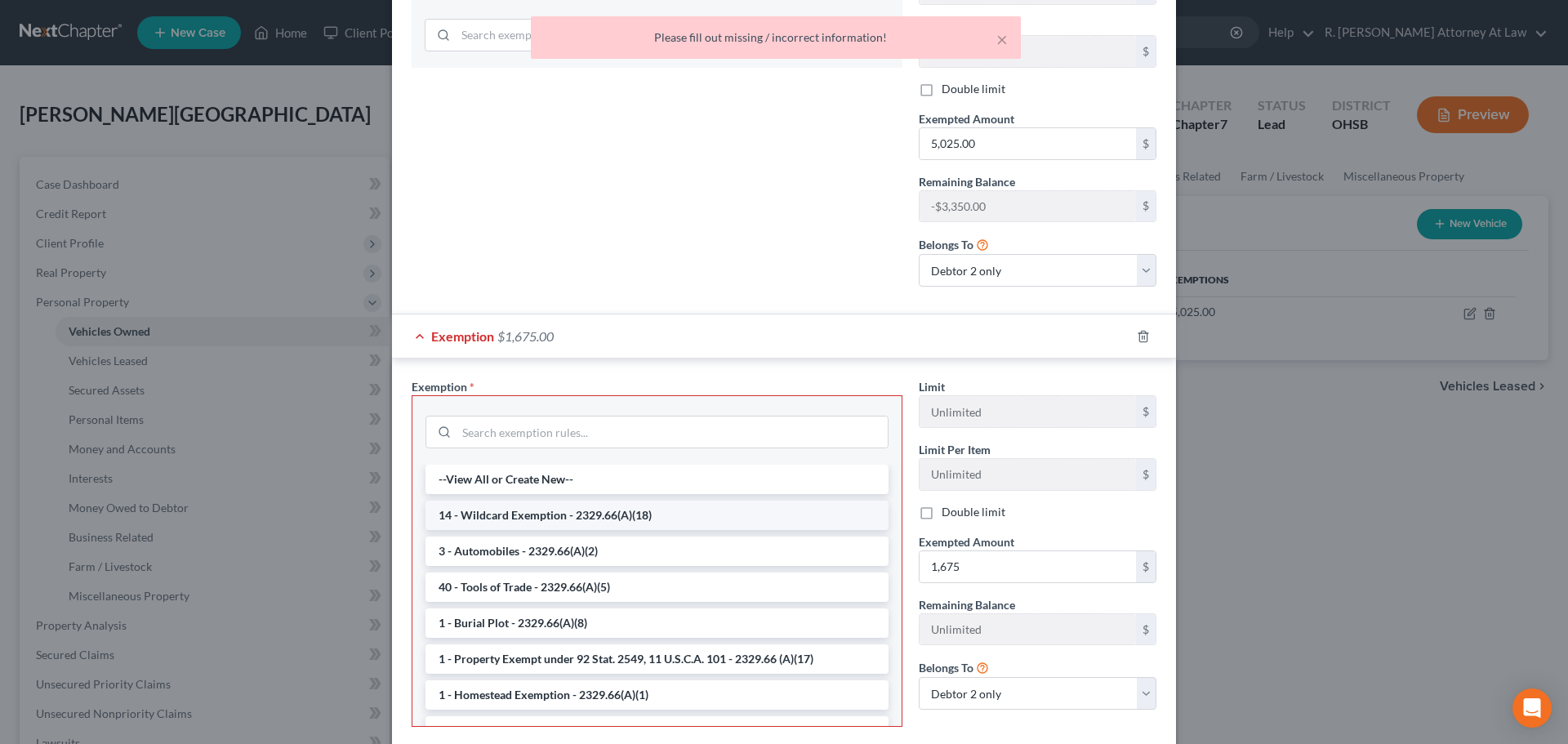
click at [528, 501] on li "14 - Wildcard Exemption - 2329.66(A)(18)" at bounding box center [657, 515] width 463 height 30
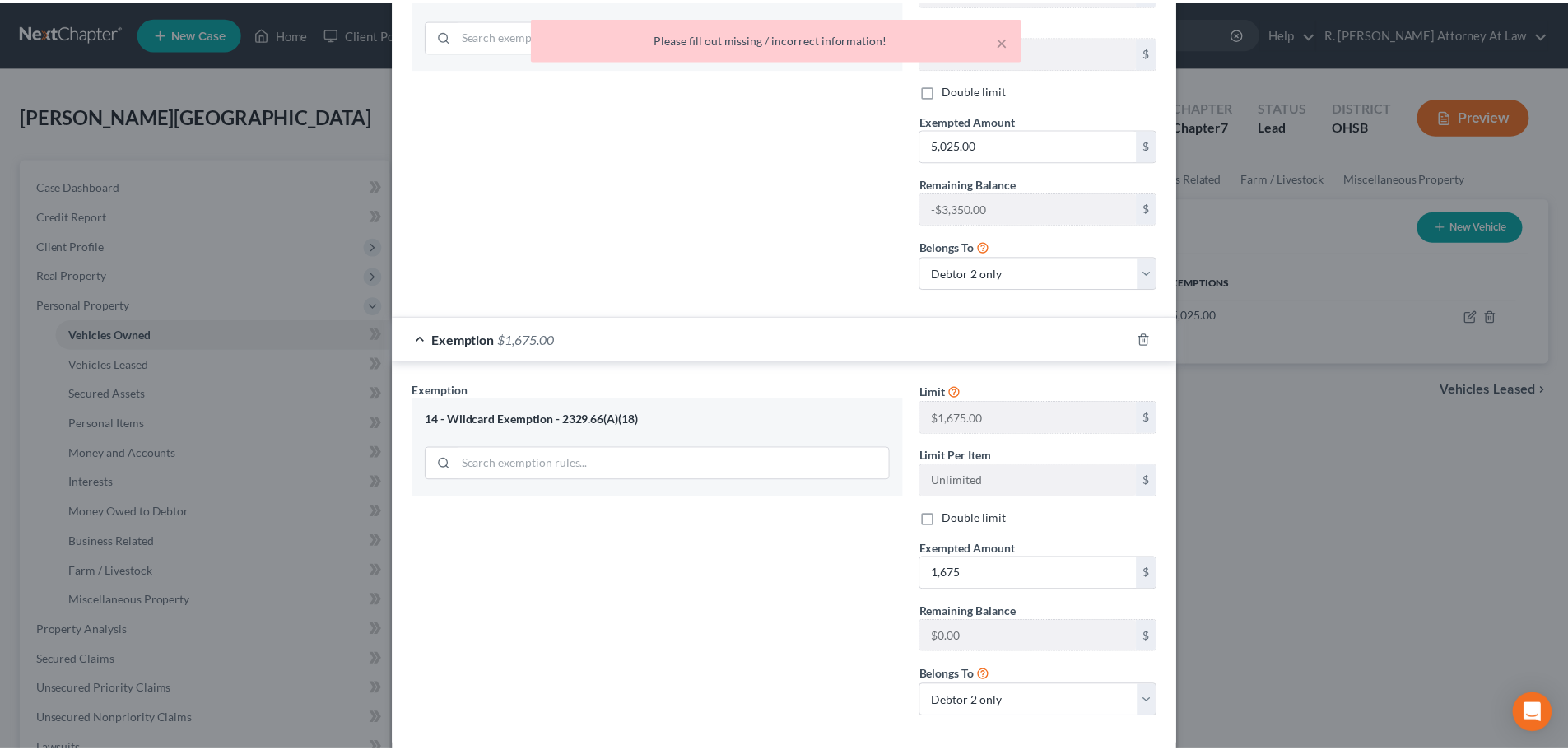
scroll to position [621, 0]
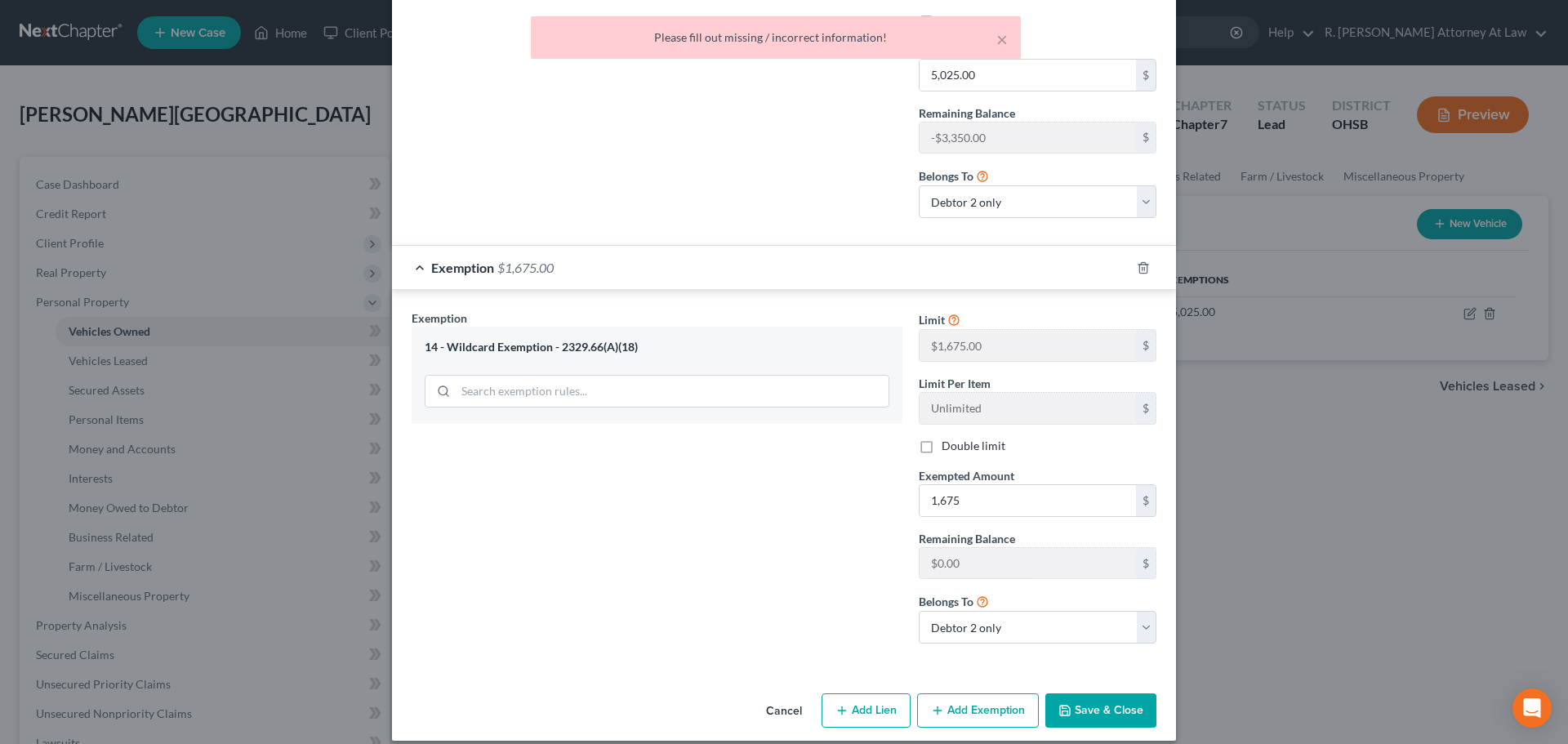
click at [1090, 698] on button "Save & Close" at bounding box center [1101, 711] width 111 height 34
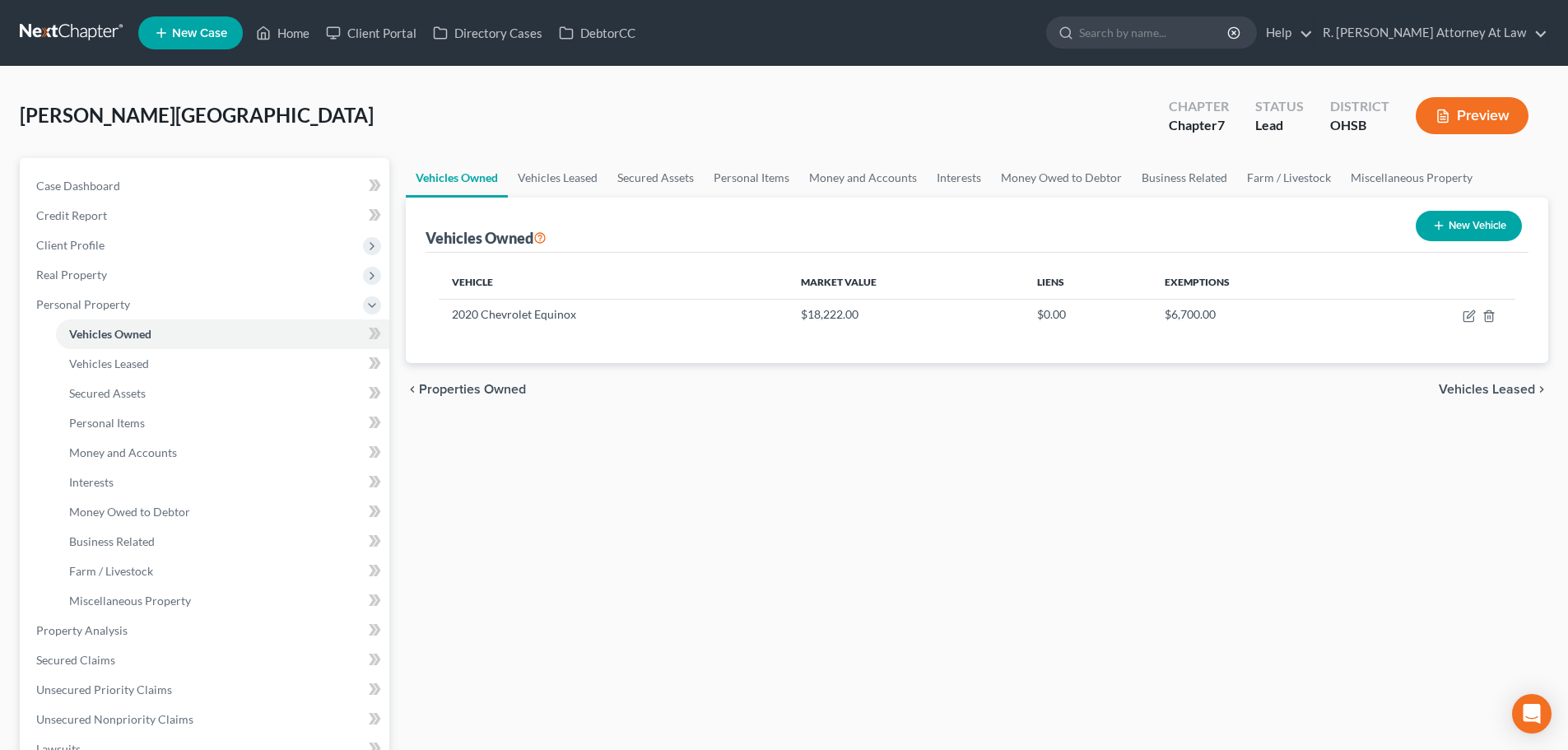
click at [1442, 225] on icon "button" at bounding box center [1439, 225] width 14 height 14
select select "0"
select select "2"
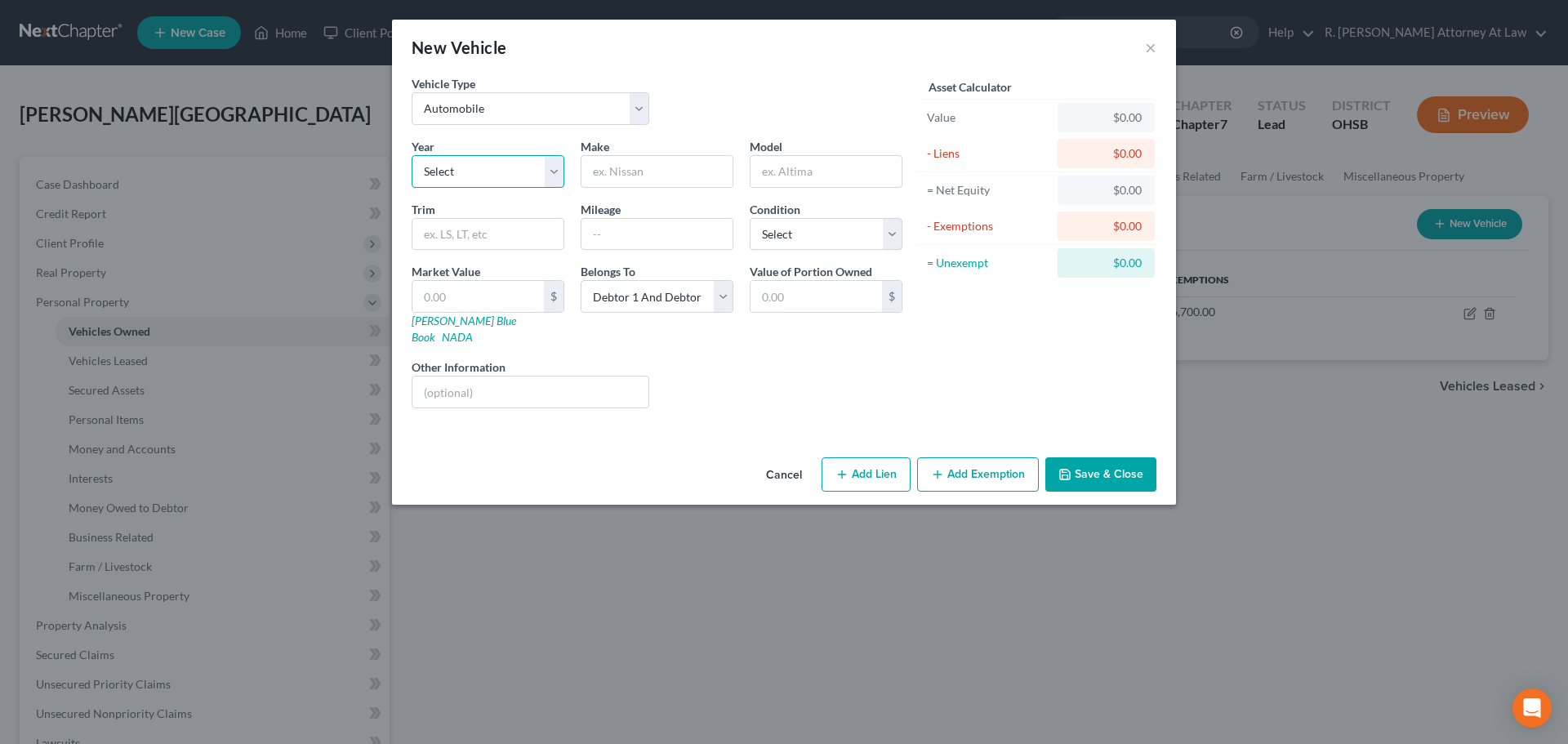
click at [501, 168] on select "Select 2026 2025 2024 2023 2022 2021 2020 2019 2018 2017 2016 2015 2014 2013 20…" at bounding box center [488, 171] width 152 height 32
select select "3"
click at [412, 155] on select "Select 2026 2025 2024 2023 2022 2021 2020 2019 2018 2017 2016 2015 2014 2013 20…" at bounding box center [488, 171] width 152 height 32
click at [593, 232] on input "text" at bounding box center [657, 234] width 151 height 31
type input "24500"
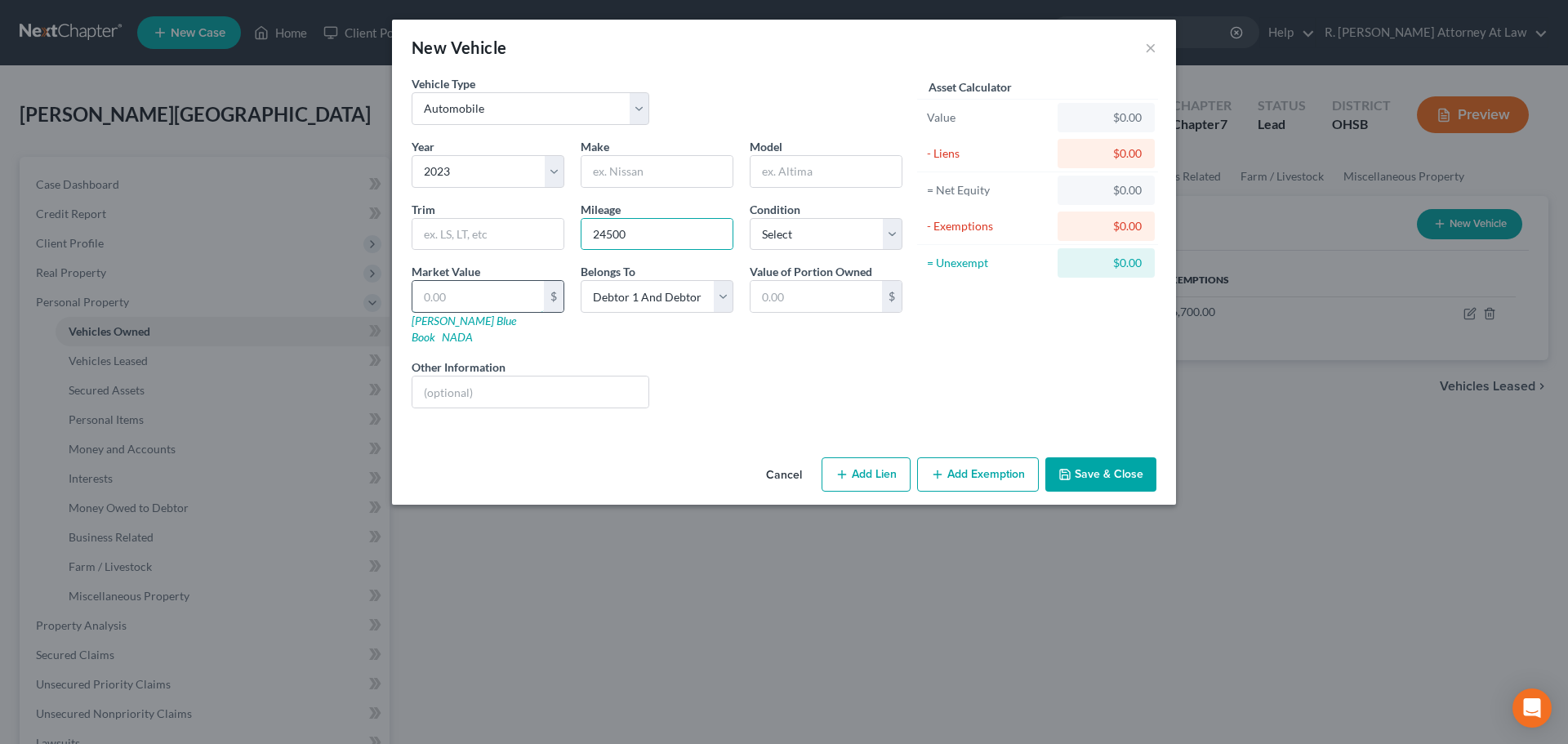
drag, startPoint x: 481, startPoint y: 299, endPoint x: 479, endPoint y: 285, distance: 14.1
click at [482, 298] on input "text" at bounding box center [478, 296] width 132 height 31
type input "4"
type input "4.00"
type input "45"
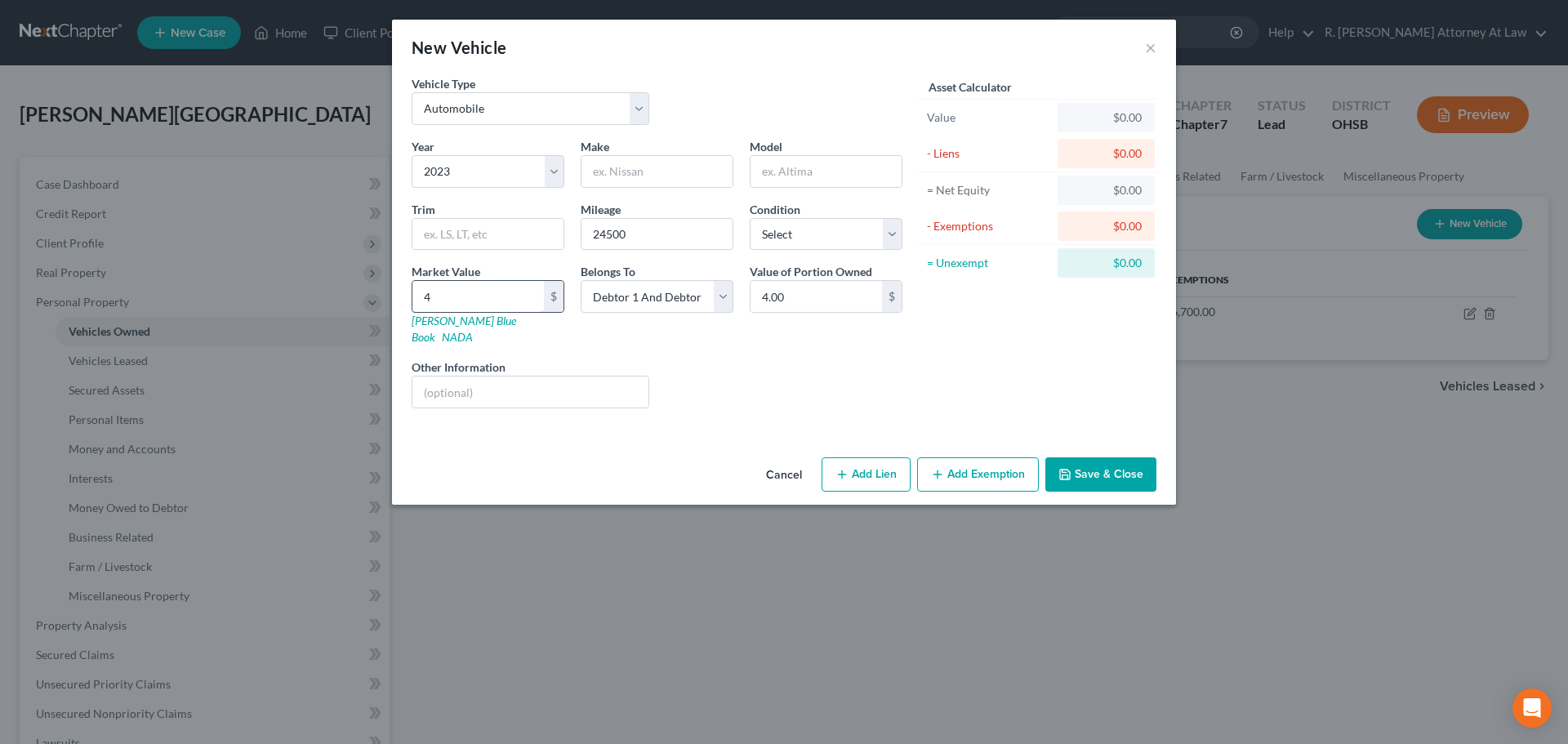
type input "45.00"
type input "450"
type input "450.00"
type input "4500"
type input "4,500.00"
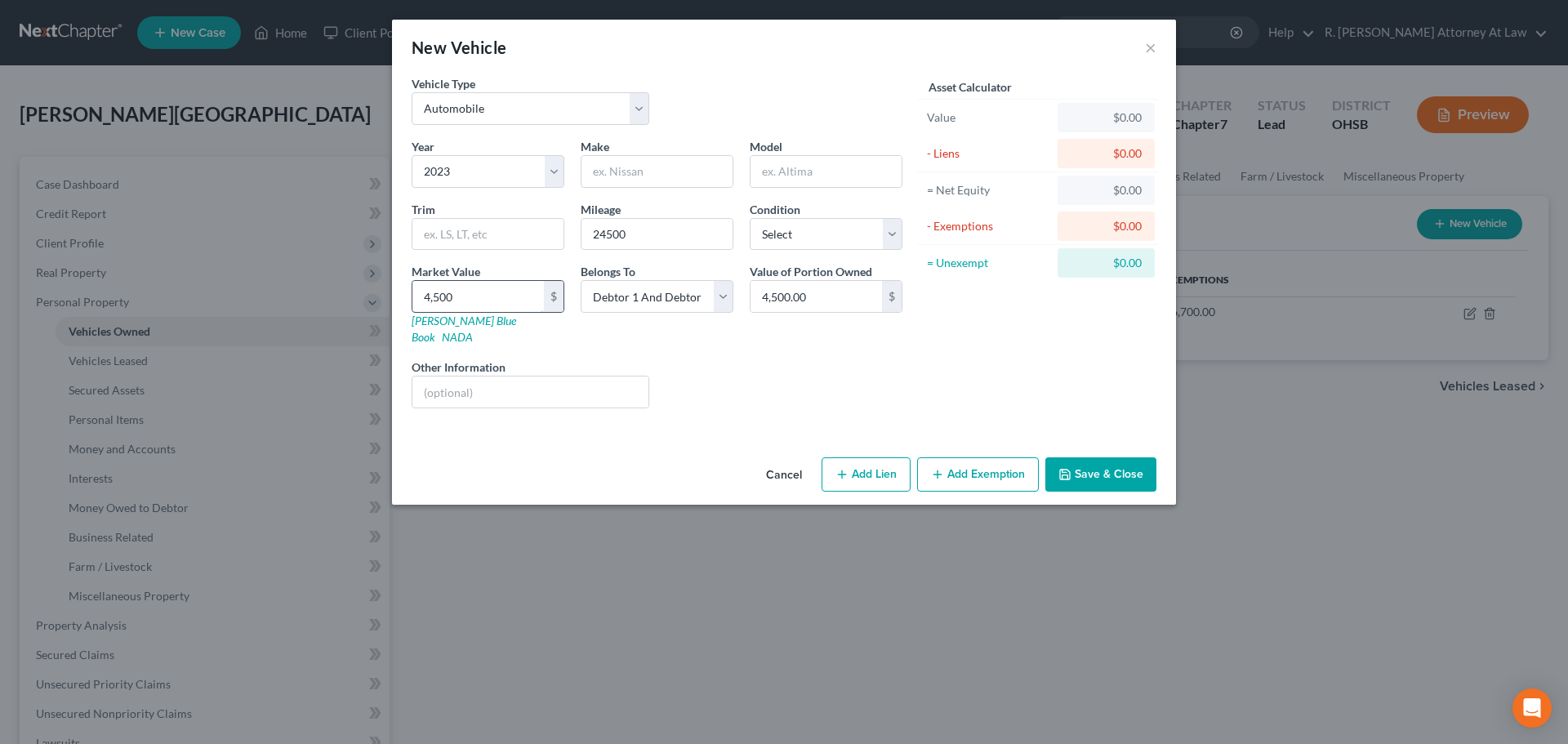
type input "4,5006"
type input "45,006.00"
type input "45,006"
click at [602, 170] on input "text" at bounding box center [657, 171] width 151 height 31
type input "Chevrolet"
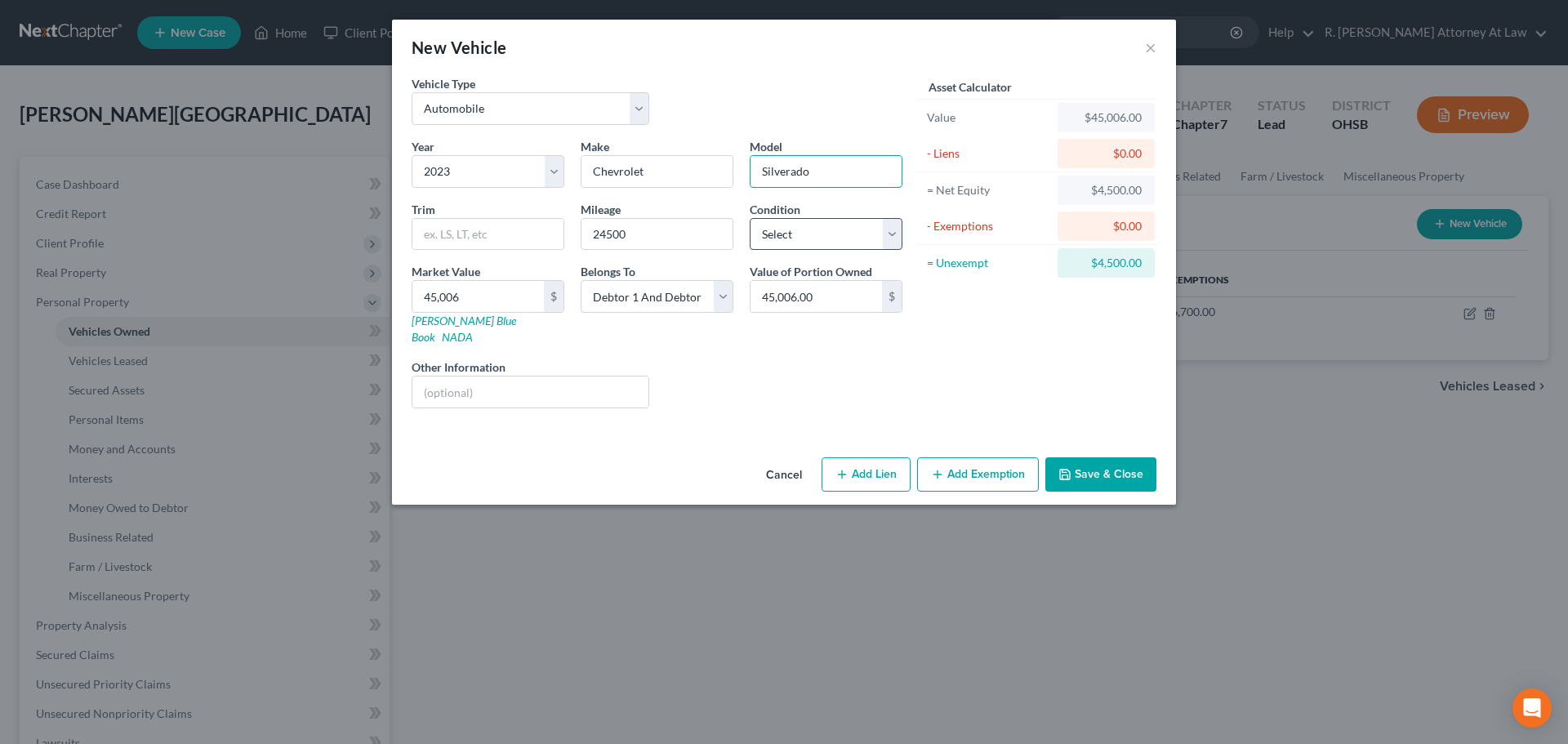
type input "Silverado"
click at [754, 240] on select "Select Excellent Very Good Good Fair Poor" at bounding box center [826, 234] width 152 height 32
select select "2"
click at [750, 218] on select "Select Excellent Very Good Good Fair Poor" at bounding box center [826, 234] width 152 height 32
drag, startPoint x: 735, startPoint y: 372, endPoint x: 741, endPoint y: 379, distance: 9.2
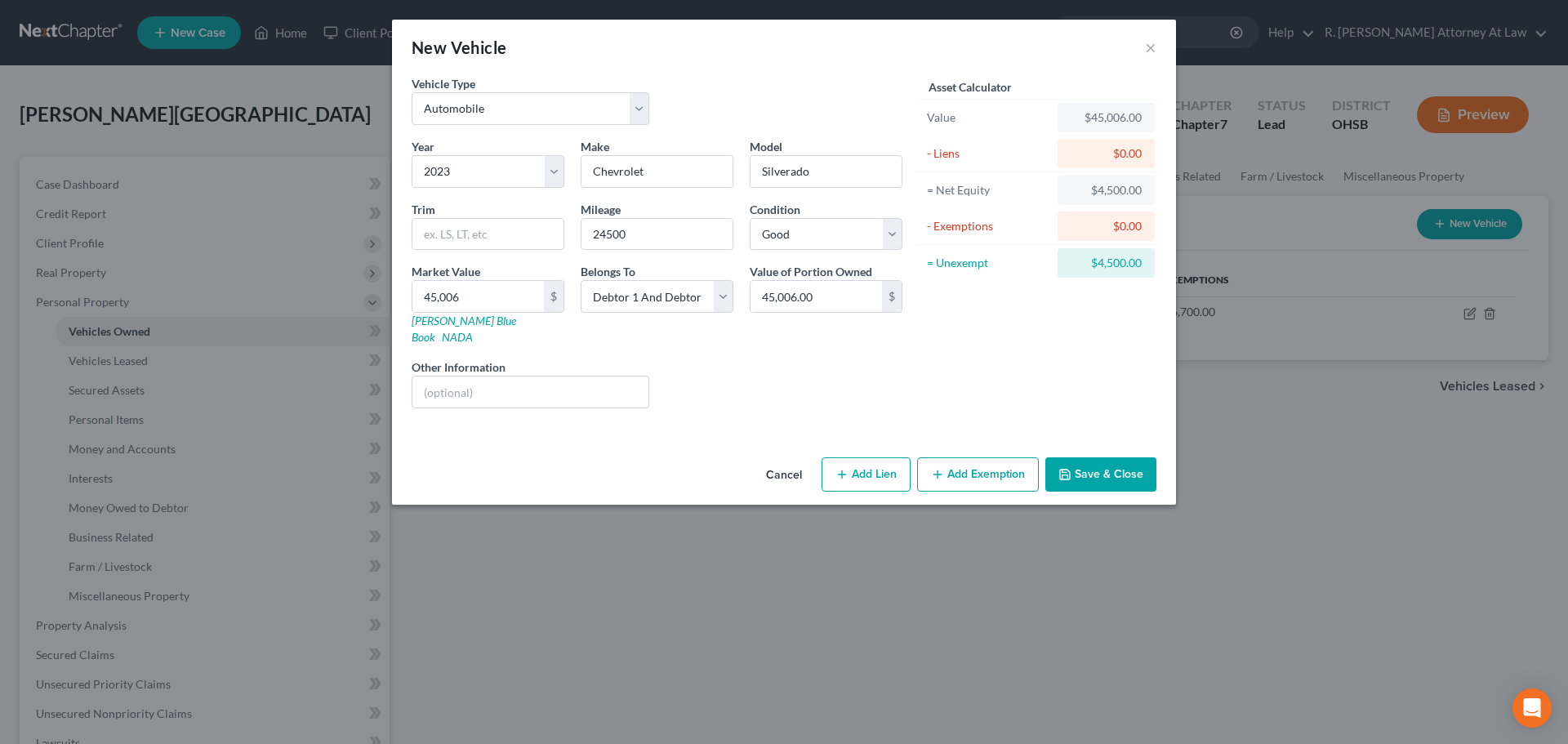
click at [737, 376] on div "Liens Select" at bounding box center [784, 384] width 254 height 50
click at [1086, 458] on button "Save & Close" at bounding box center [1101, 475] width 111 height 34
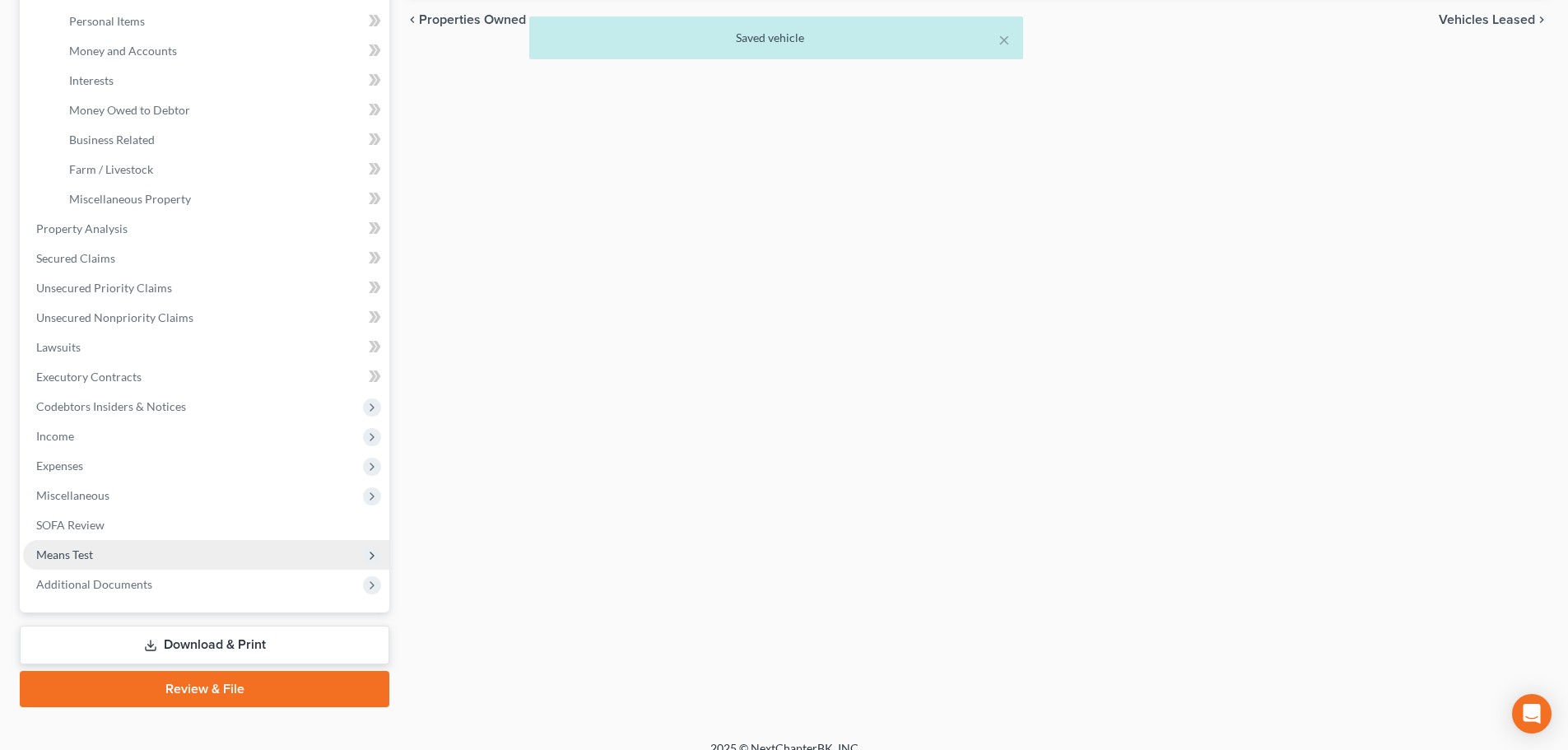
scroll to position [412, 0]
